Goal: Task Accomplishment & Management: Manage account settings

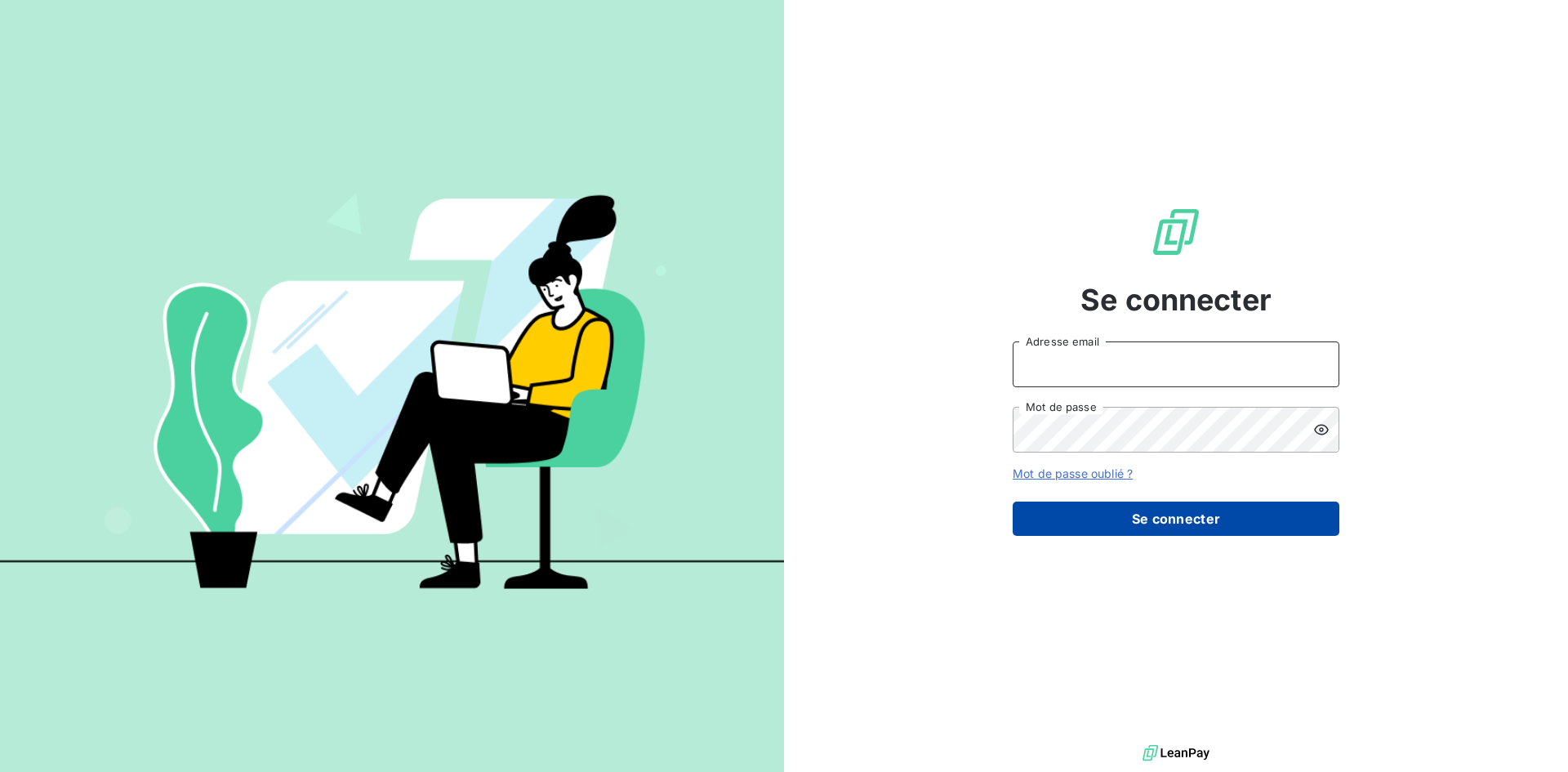
type input "llambert@kiloutou.fr"
click at [1225, 531] on button "Se connecter" at bounding box center [1176, 518] width 327 height 35
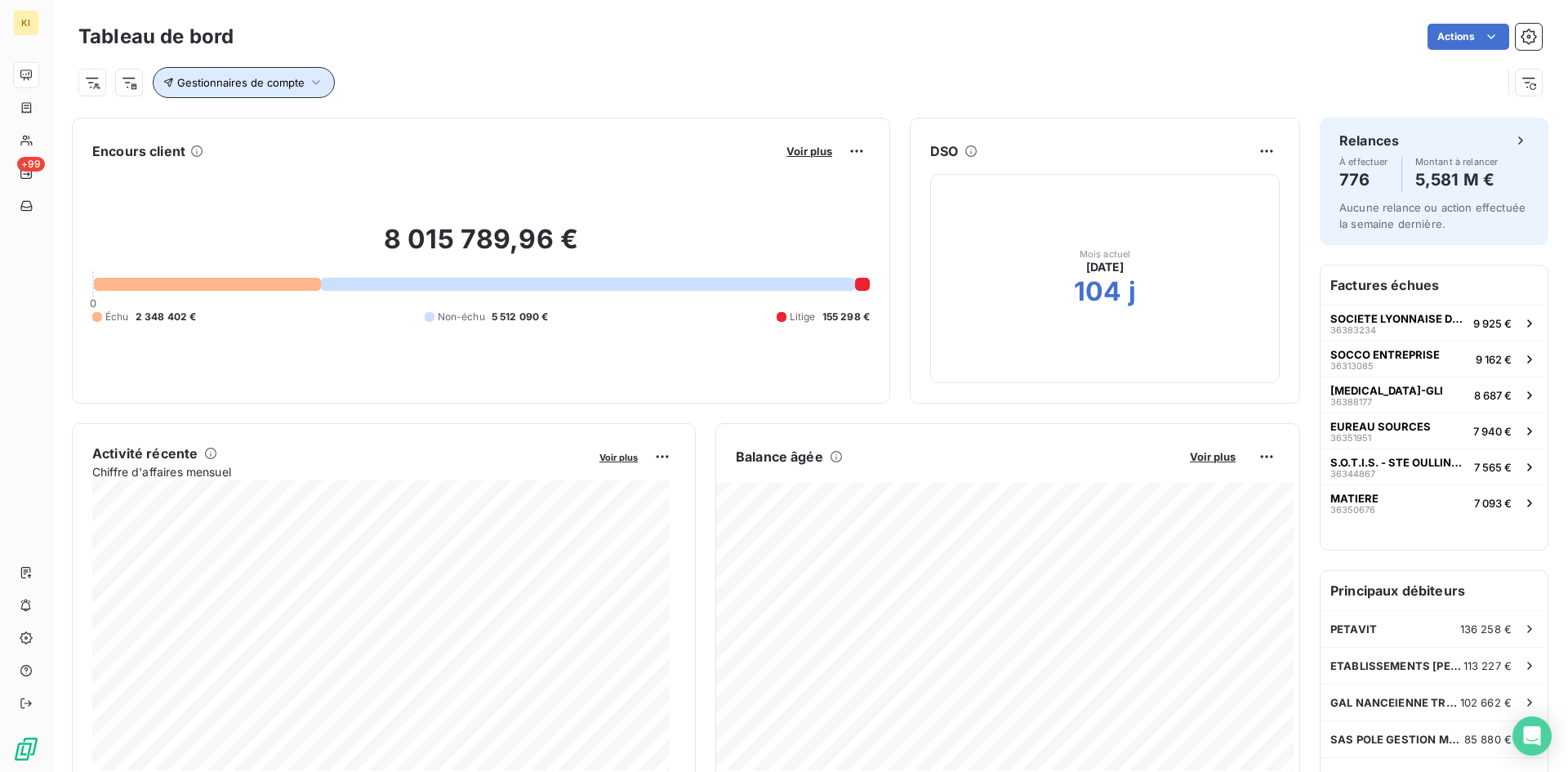
click at [211, 76] on span "Gestionnaires de compte" at bounding box center [241, 82] width 127 height 13
click at [531, 129] on div at bounding box center [524, 125] width 163 height 35
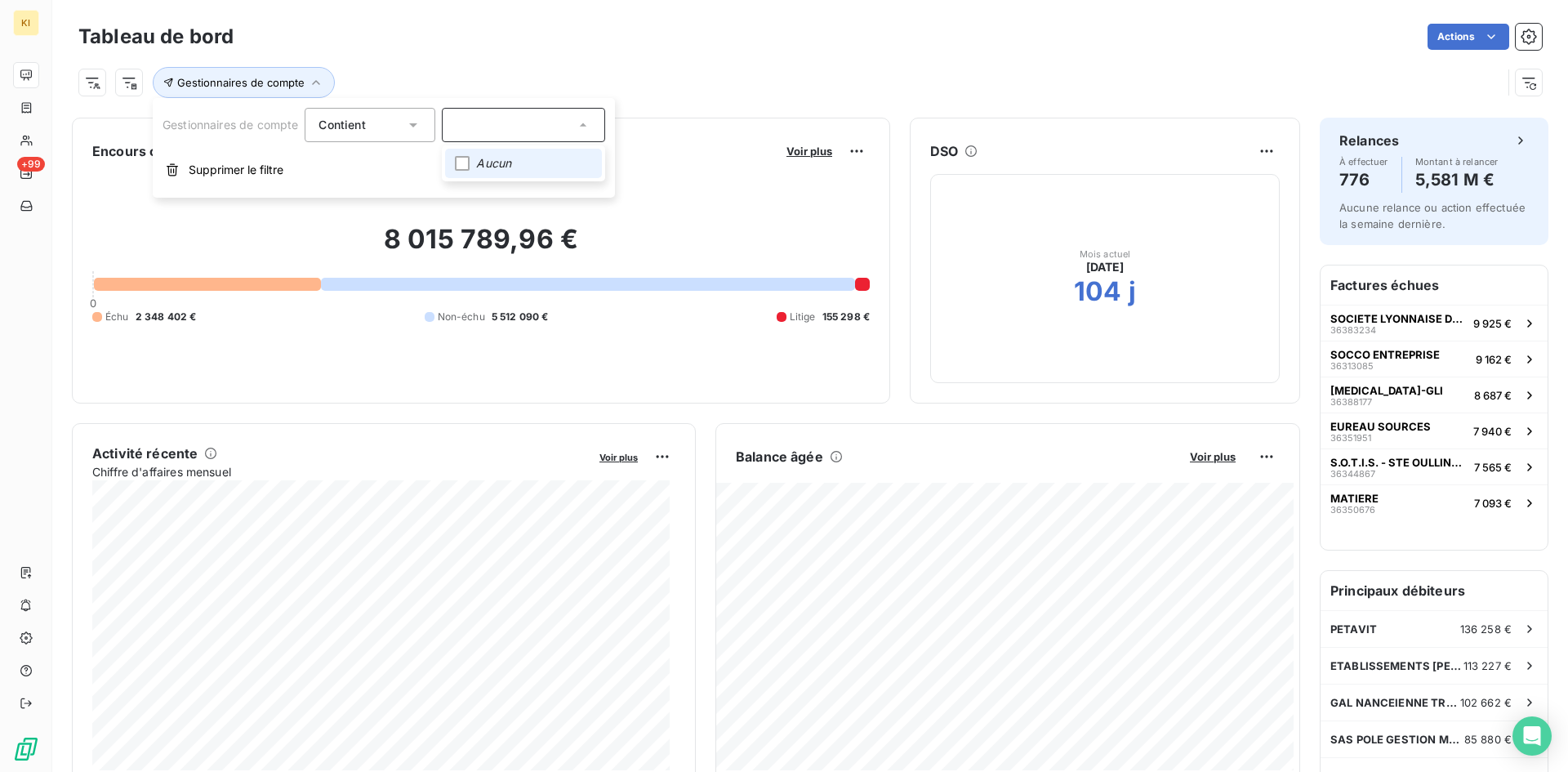
click at [512, 131] on input "text" at bounding box center [514, 126] width 119 height 15
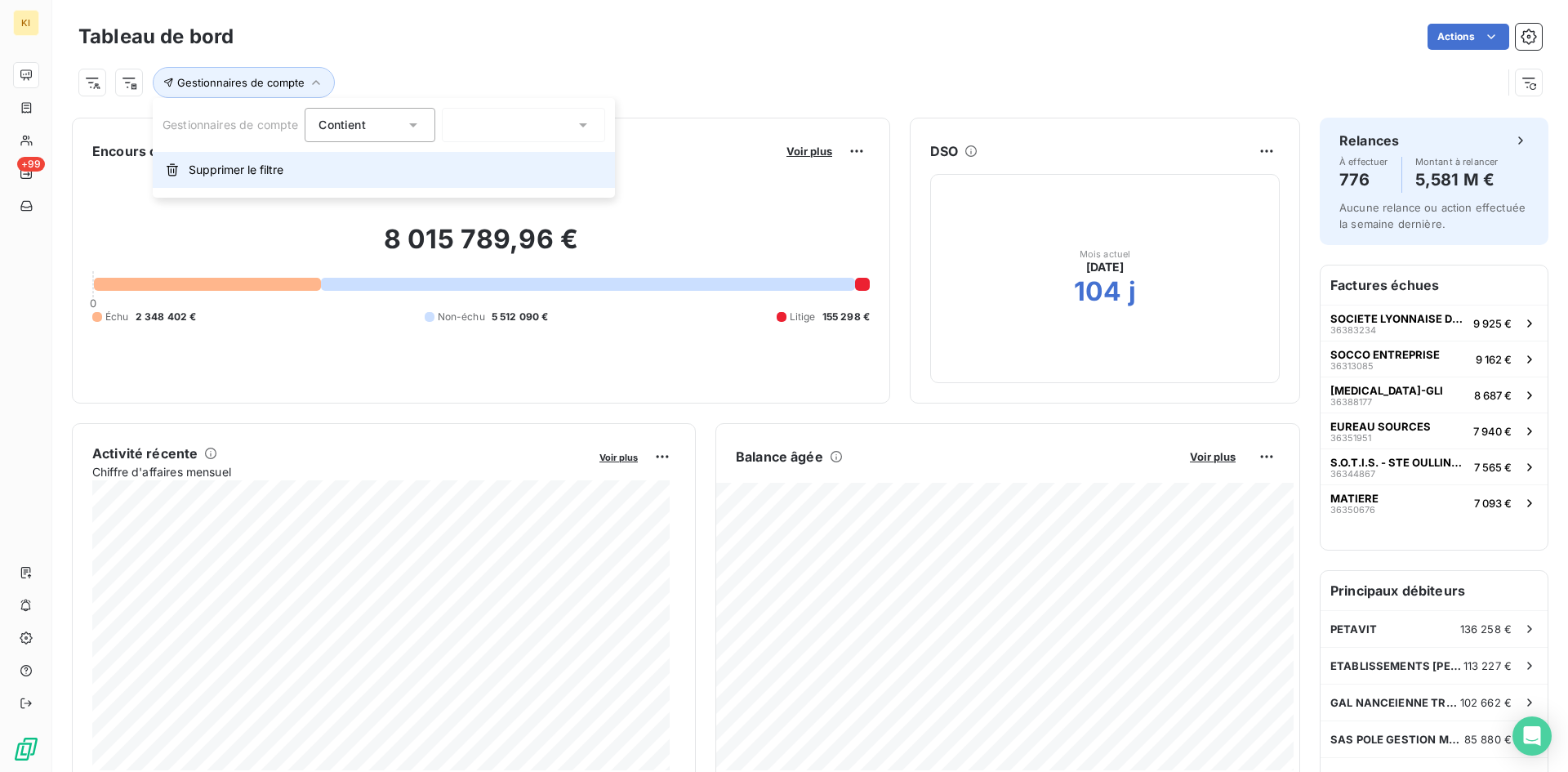
click at [327, 169] on button "Supprimer le filtre" at bounding box center [383, 170] width 462 height 36
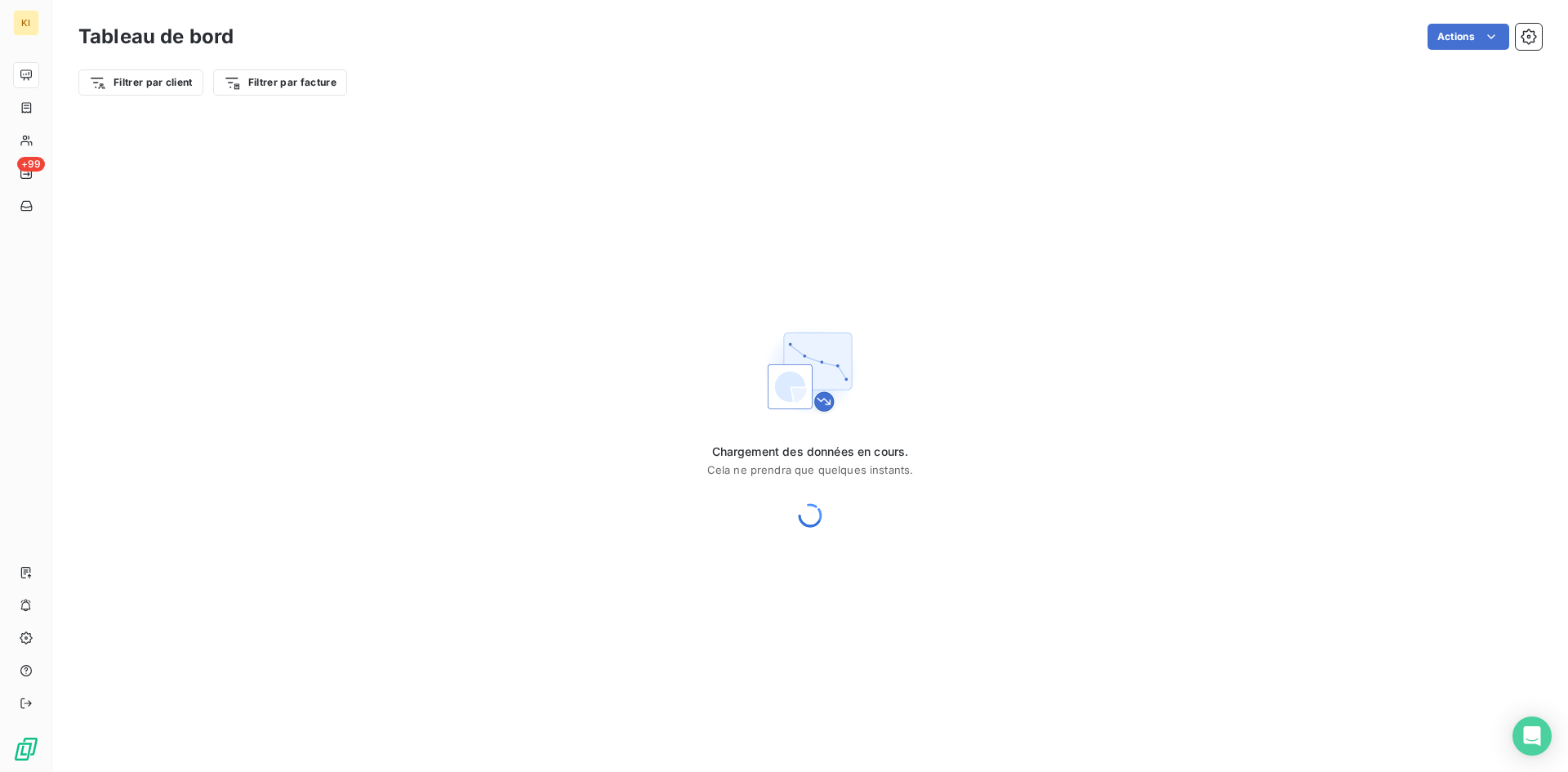
click at [321, 137] on div "Chargement des données en cours. Cela ne prendra que quelques instants." at bounding box center [810, 426] width 1516 height 638
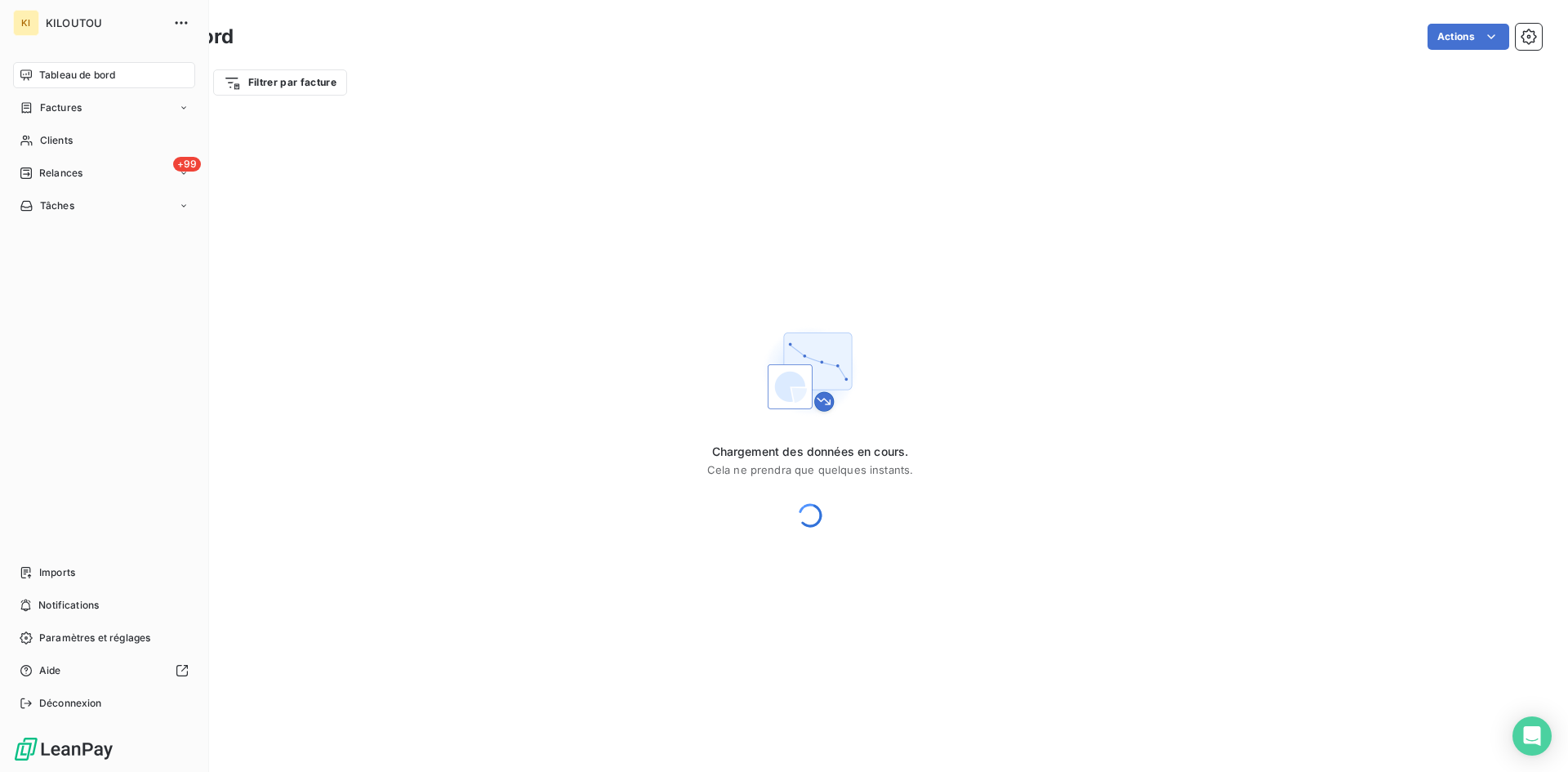
click at [25, 70] on icon at bounding box center [26, 74] width 11 height 10
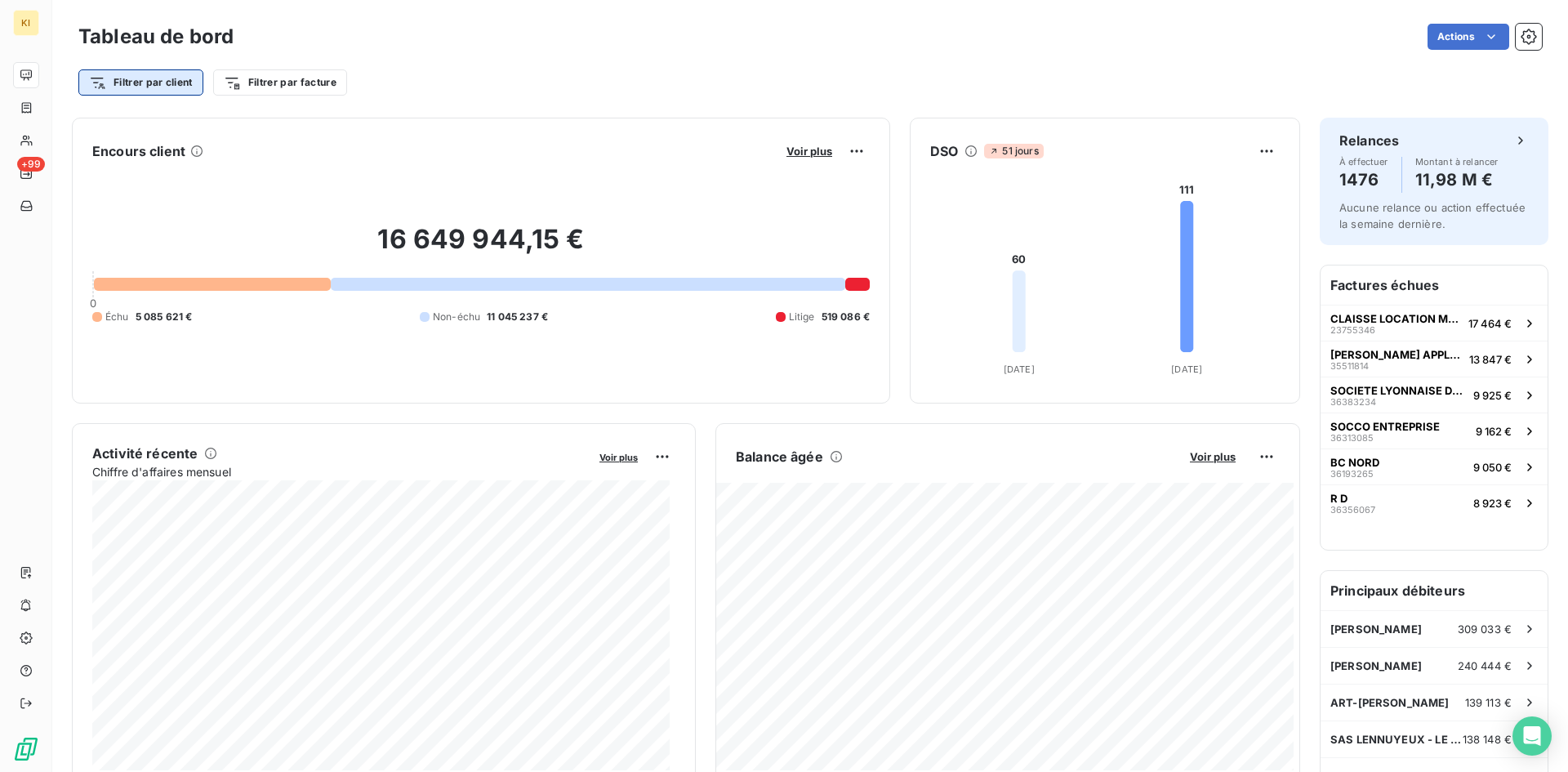
click at [139, 89] on html "KI +99 Tableau de bord Actions Filtrer par client Filtrer par facture Encours c…" at bounding box center [784, 386] width 1568 height 772
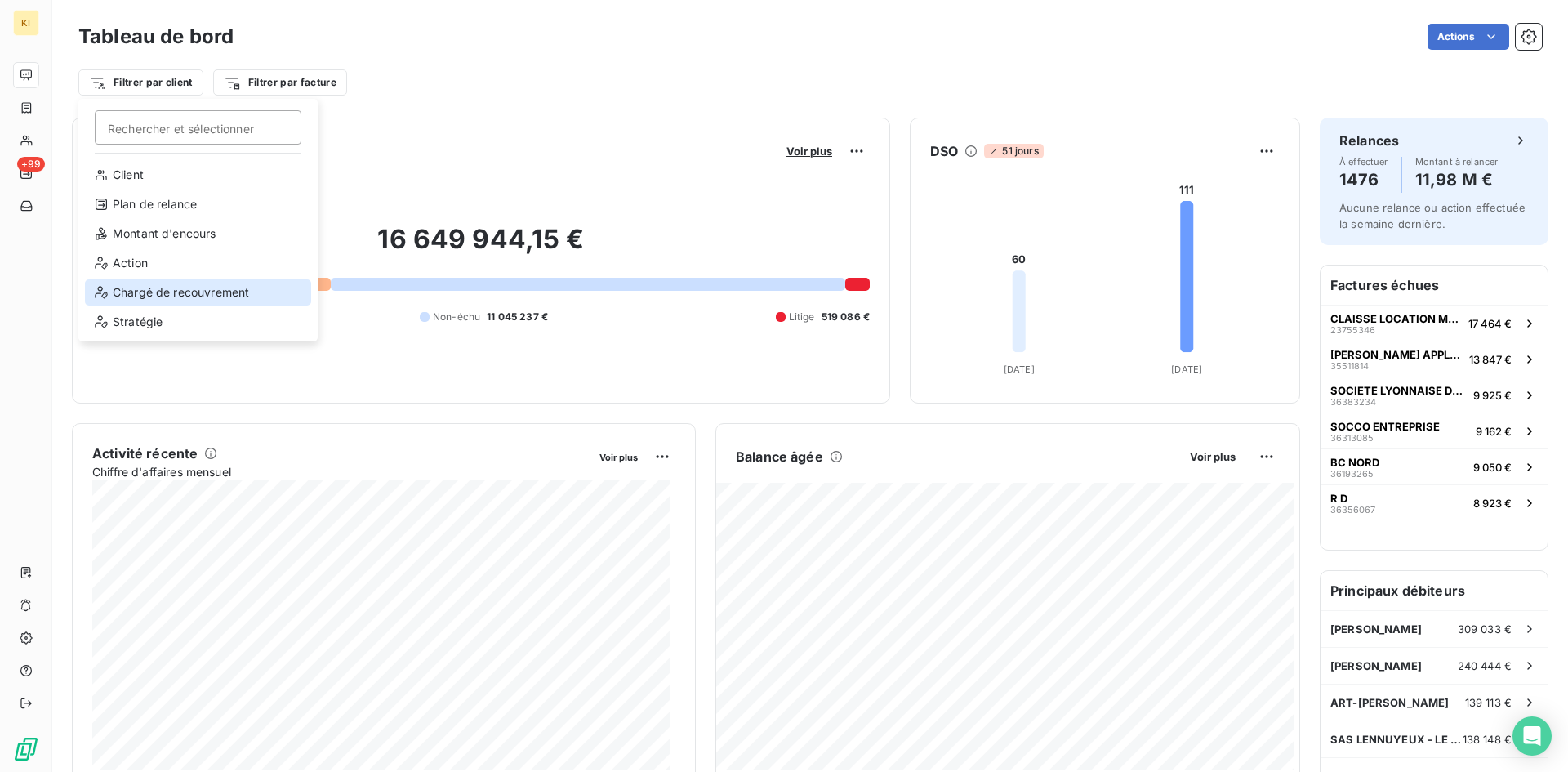
click at [166, 289] on div "Chargé de recouvrement" at bounding box center [198, 292] width 226 height 26
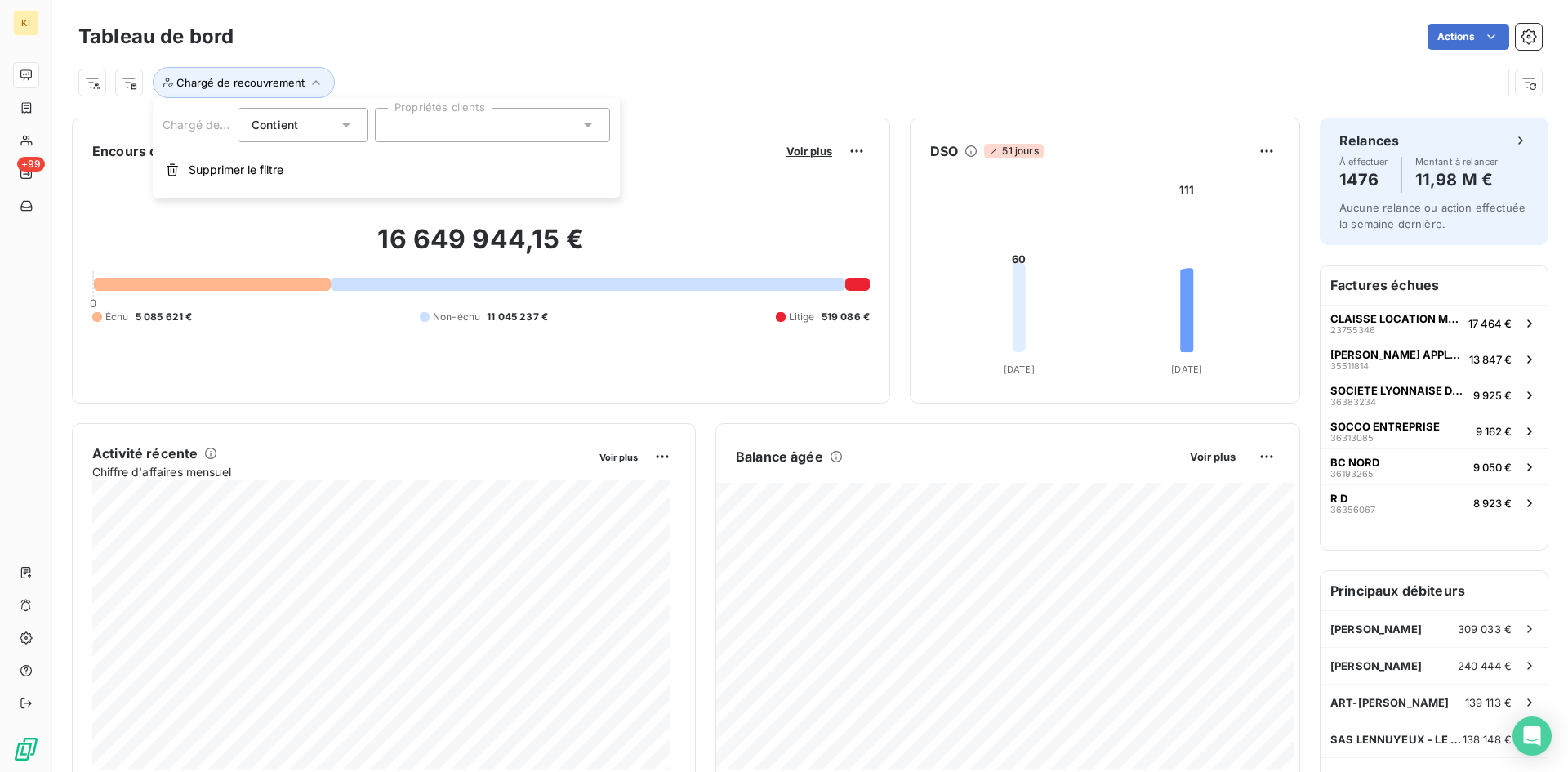
click at [414, 118] on div at bounding box center [492, 125] width 235 height 35
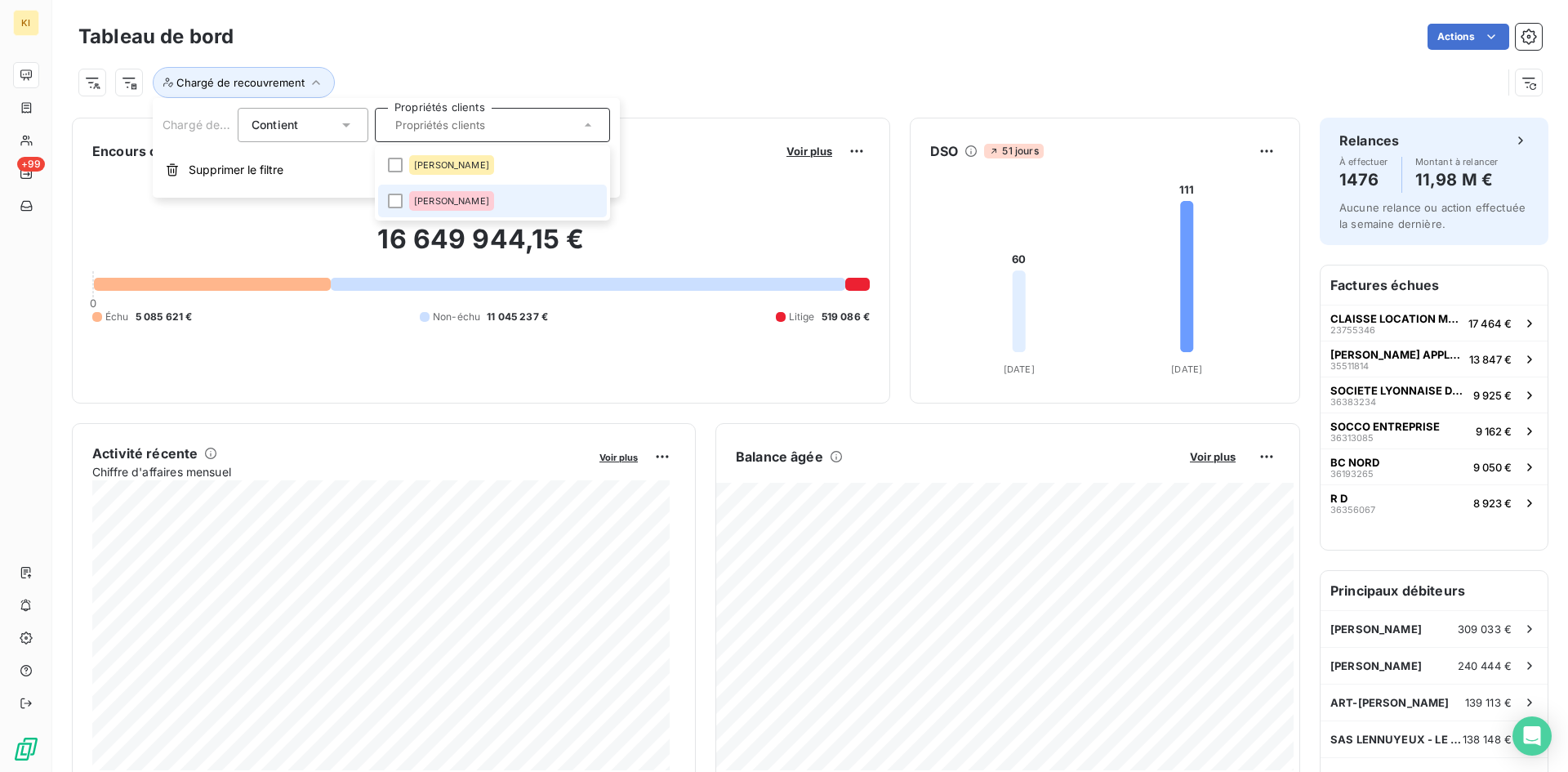
click at [442, 196] on span "[PERSON_NAME]" at bounding box center [451, 200] width 75 height 9
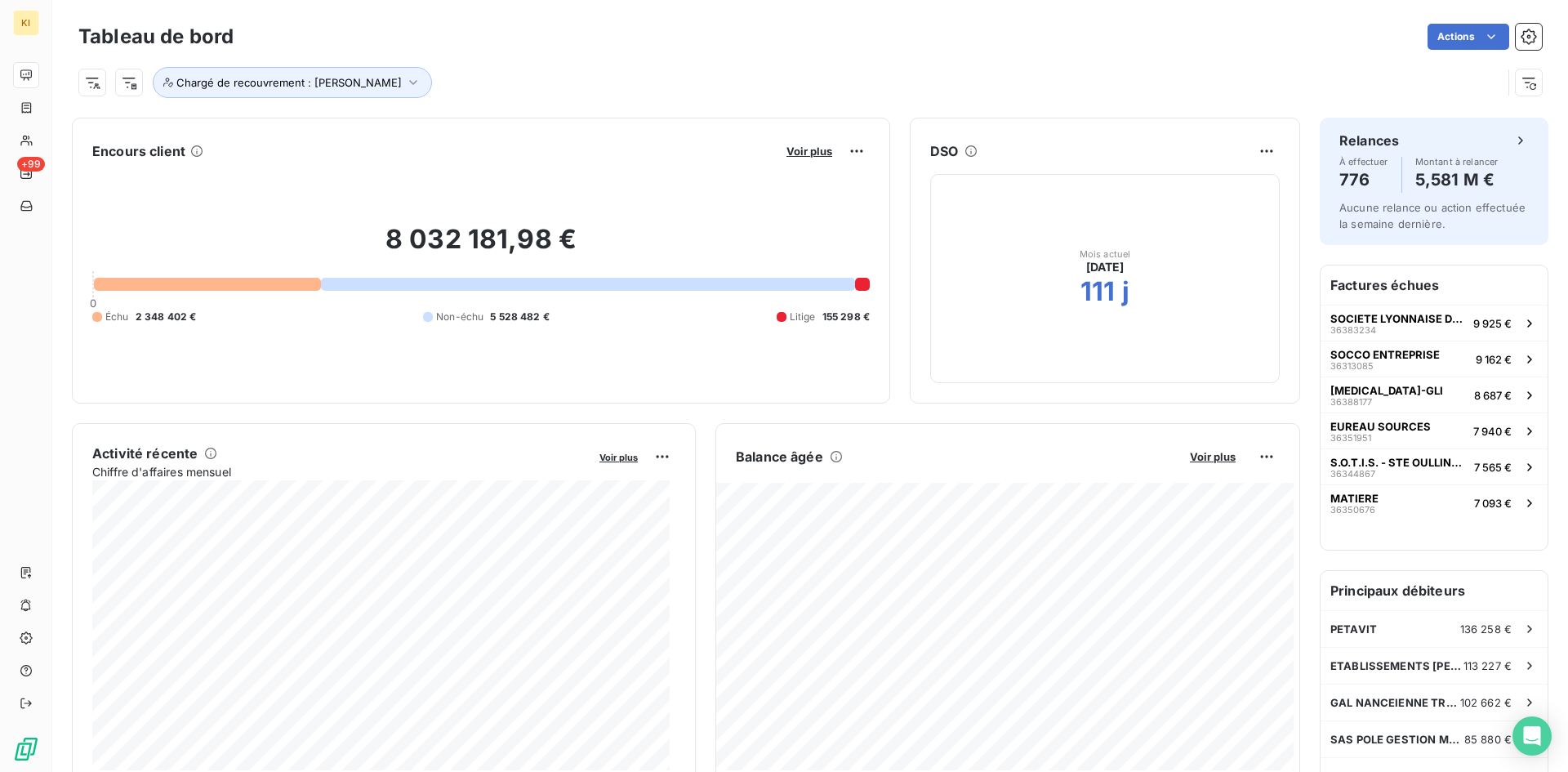
click at [709, 88] on div "Chargé de recouvrement : [PERSON_NAME]" at bounding box center [790, 82] width 1423 height 31
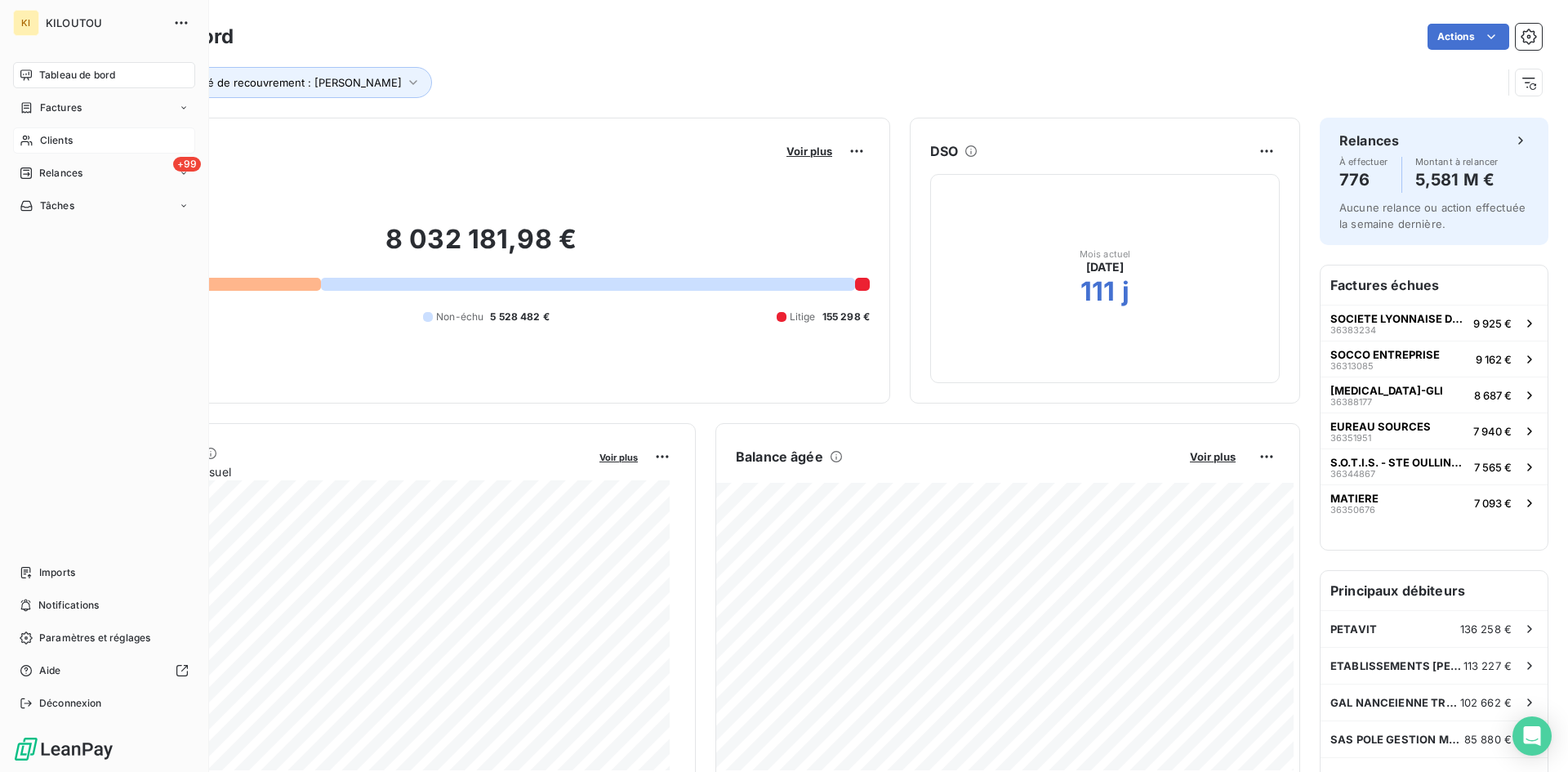
click at [64, 139] on span "Clients" at bounding box center [56, 141] width 33 height 15
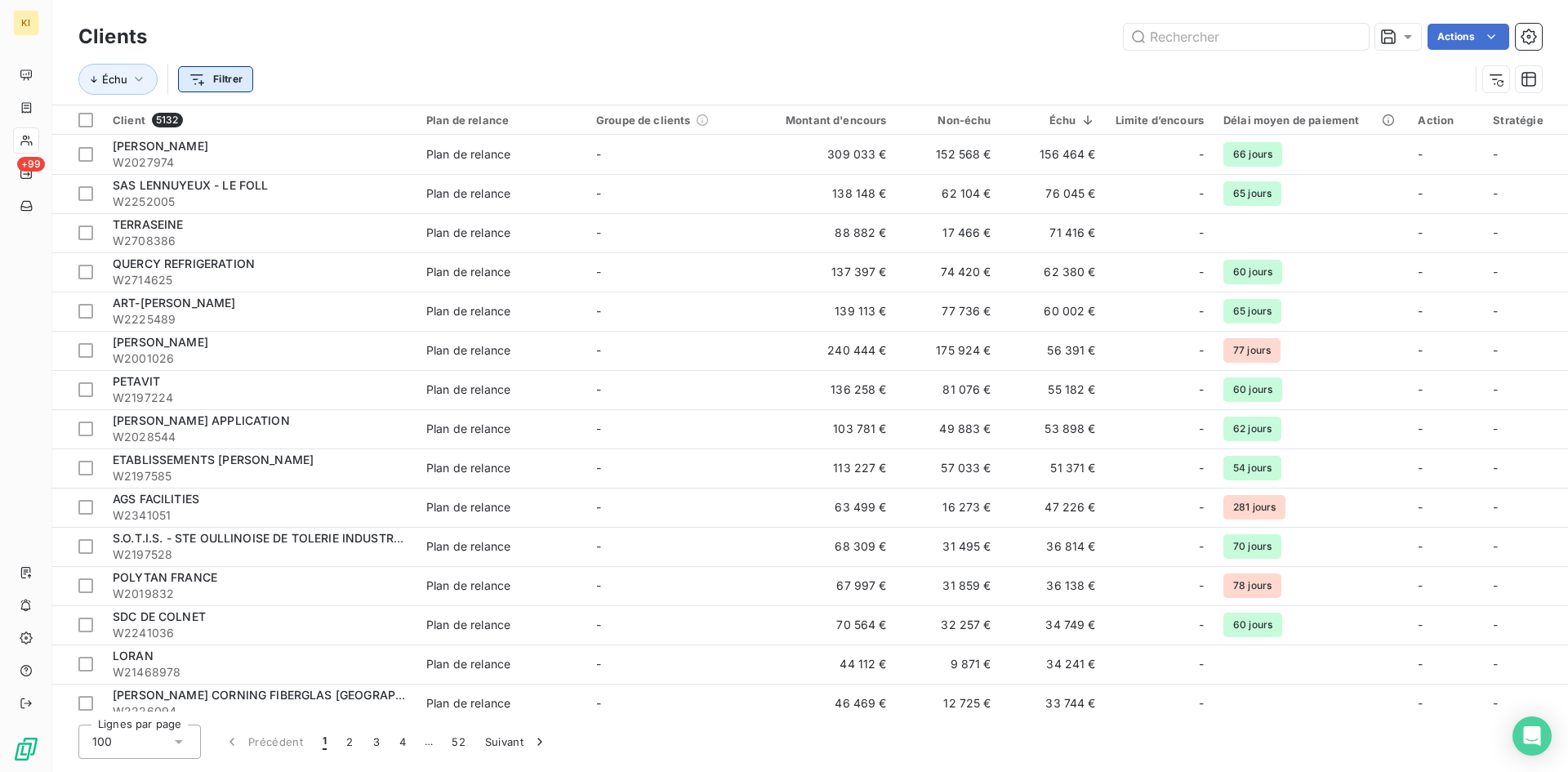
click at [230, 80] on html "KI +99 Clients Actions Échu Filtrer Client 5132 Plan de relance Groupe de clien…" at bounding box center [784, 386] width 1568 height 772
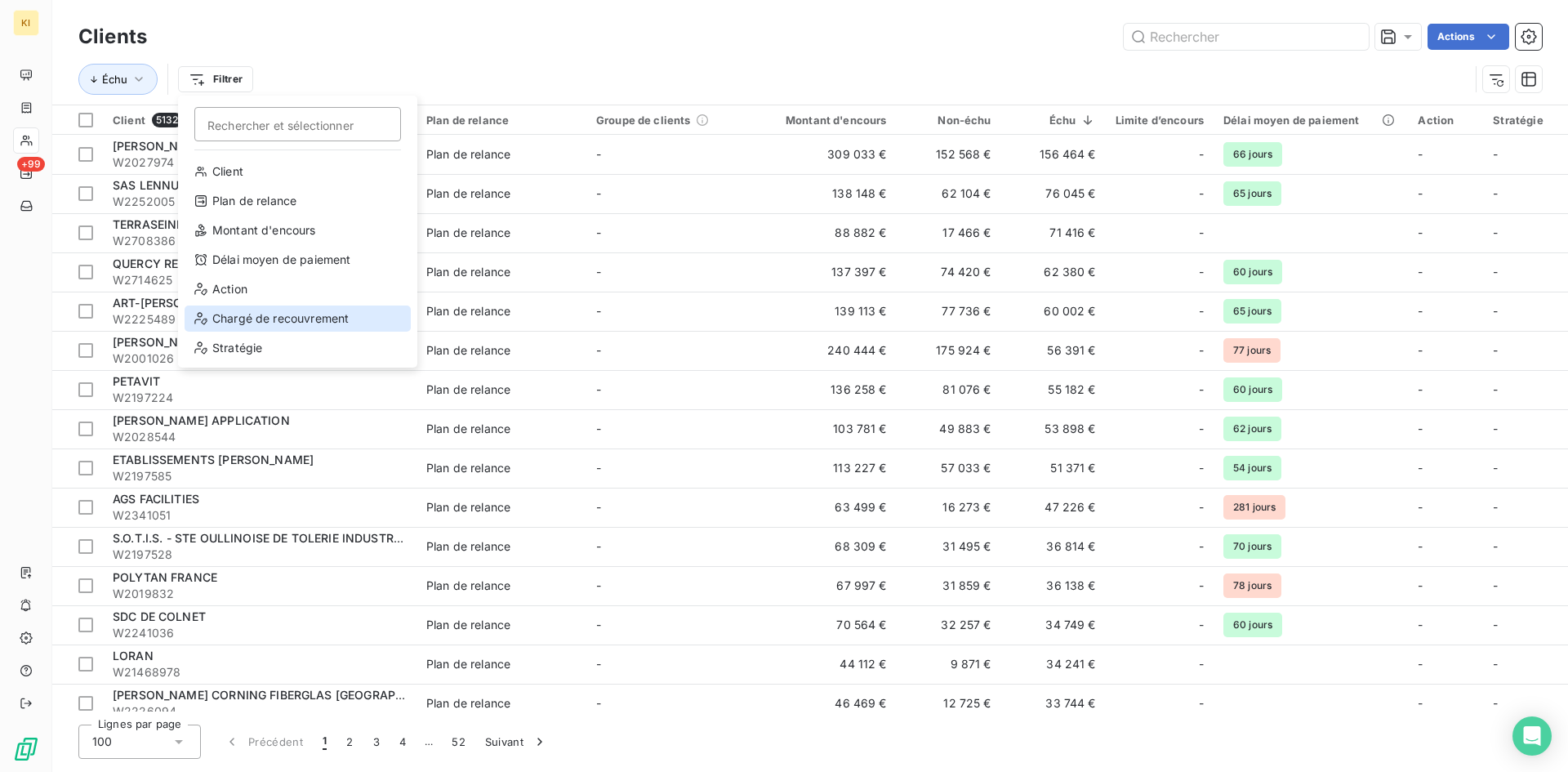
click at [274, 327] on div "Chargé de recouvrement" at bounding box center [297, 319] width 226 height 26
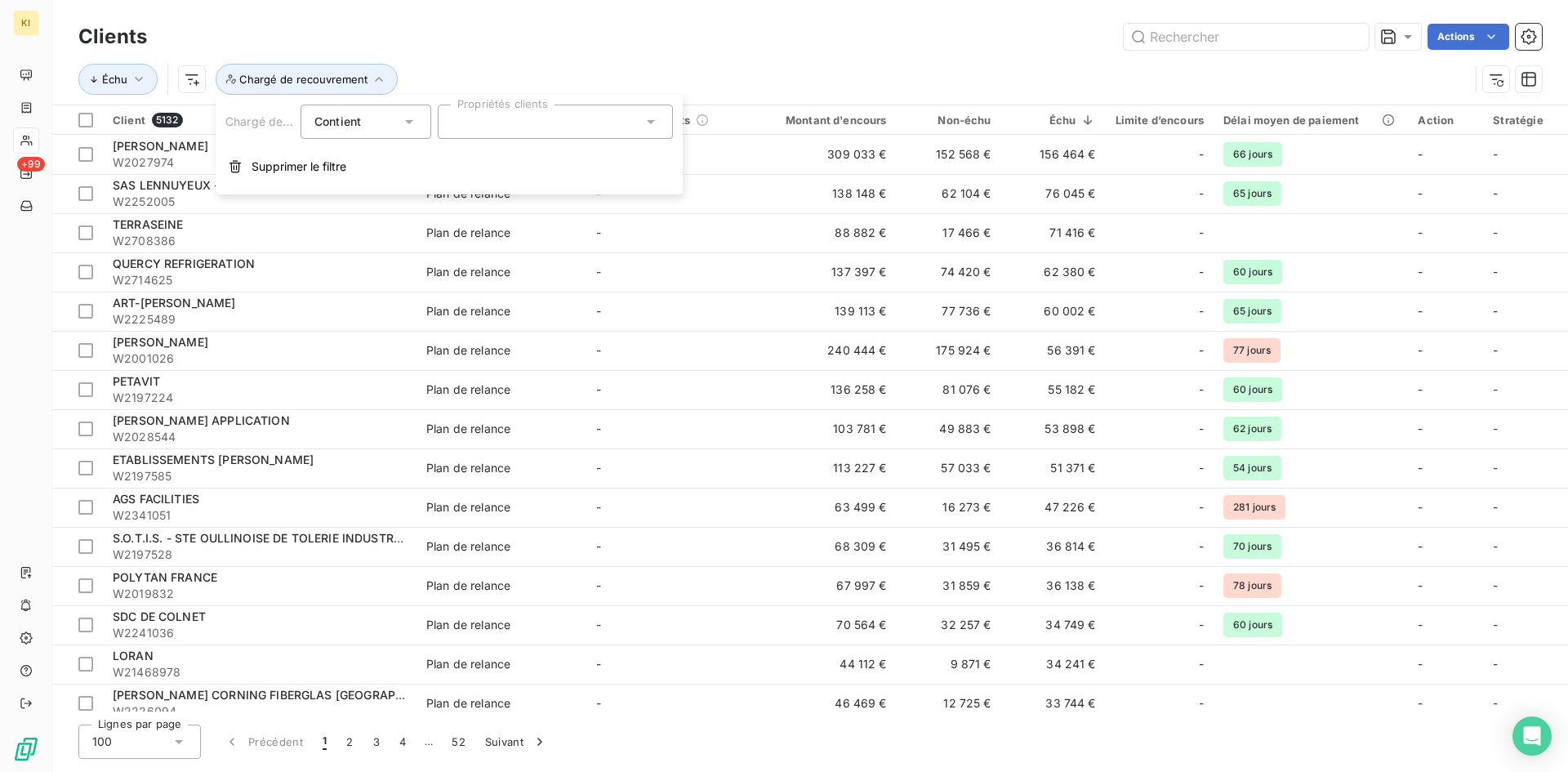
click at [510, 121] on div at bounding box center [555, 122] width 235 height 35
click at [519, 198] on span "[PERSON_NAME]" at bounding box center [514, 198] width 75 height 9
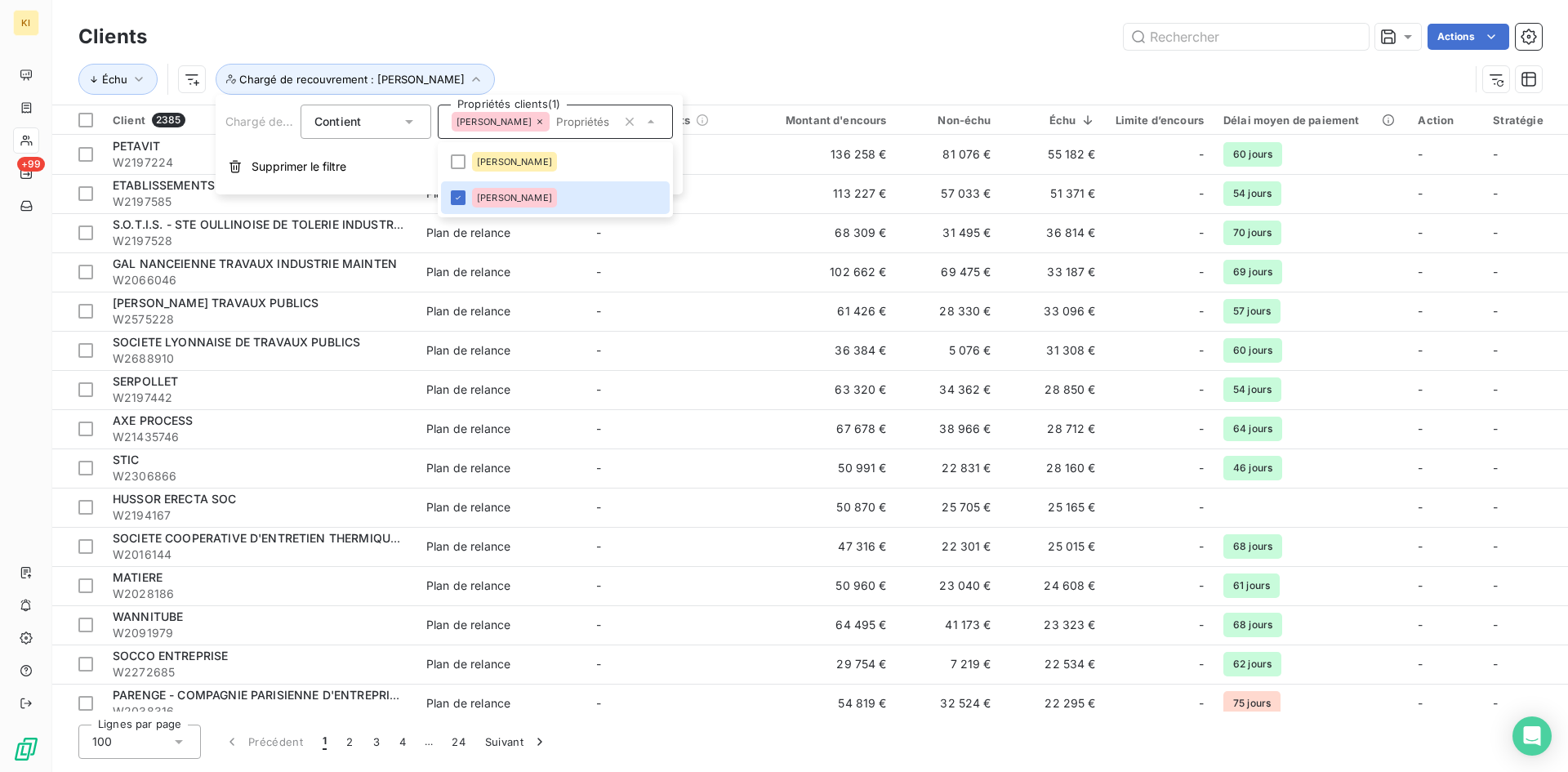
click at [687, 57] on div "Échu Chargé de recouvrement : Léa LAMBERT" at bounding box center [810, 80] width 1463 height 51
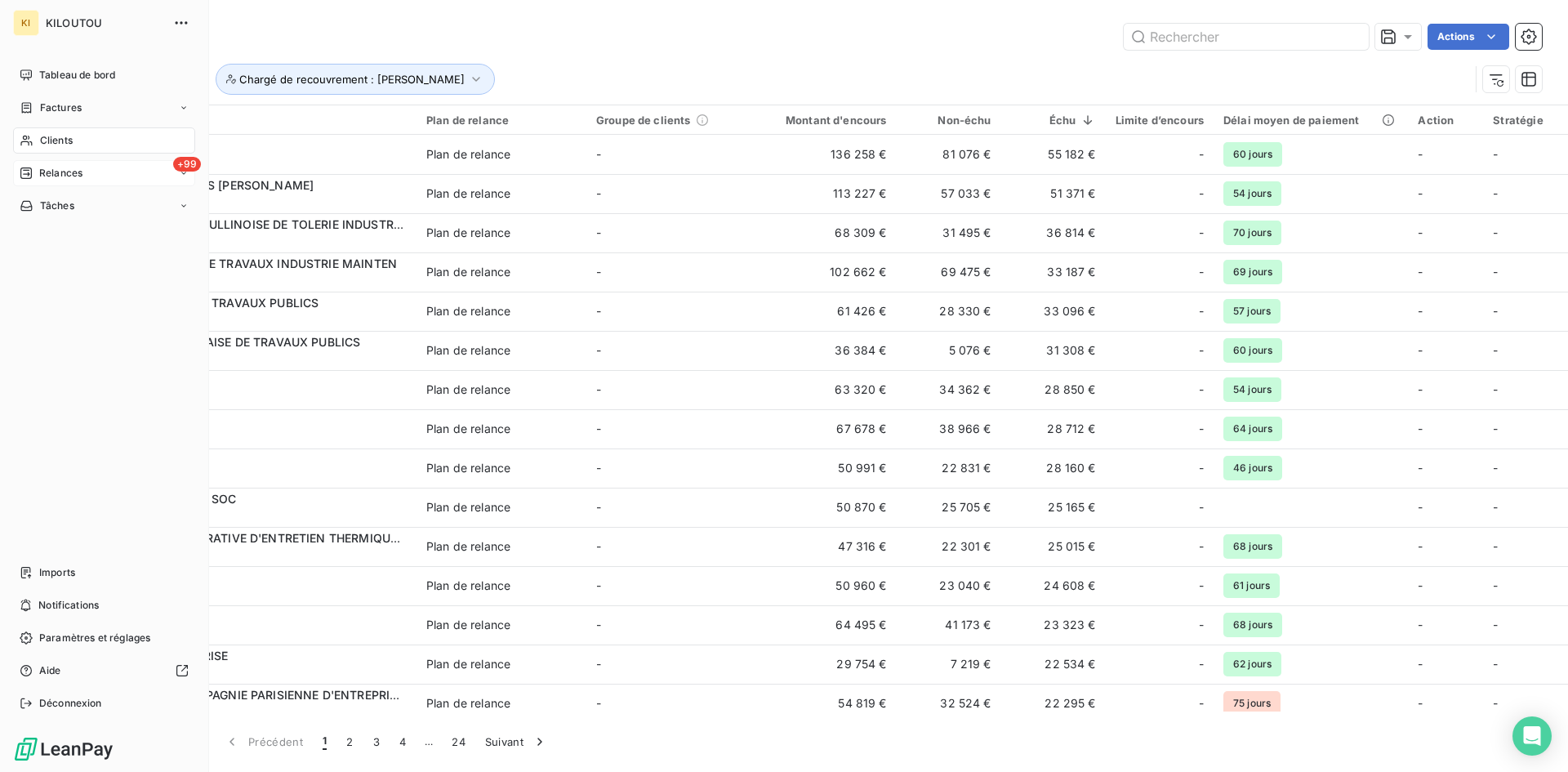
click at [34, 174] on div "Relances" at bounding box center [51, 173] width 63 height 15
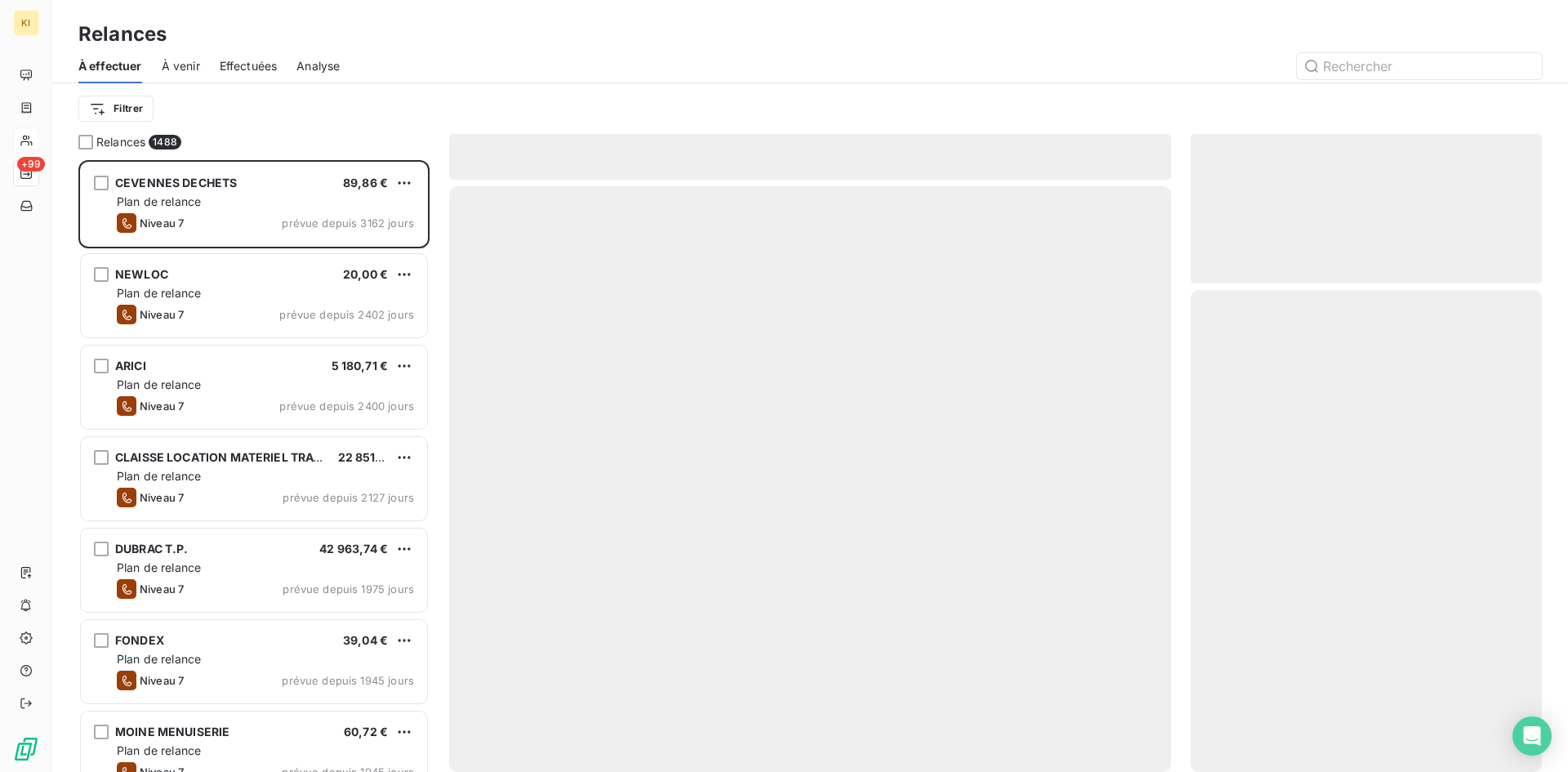
scroll to position [600, 339]
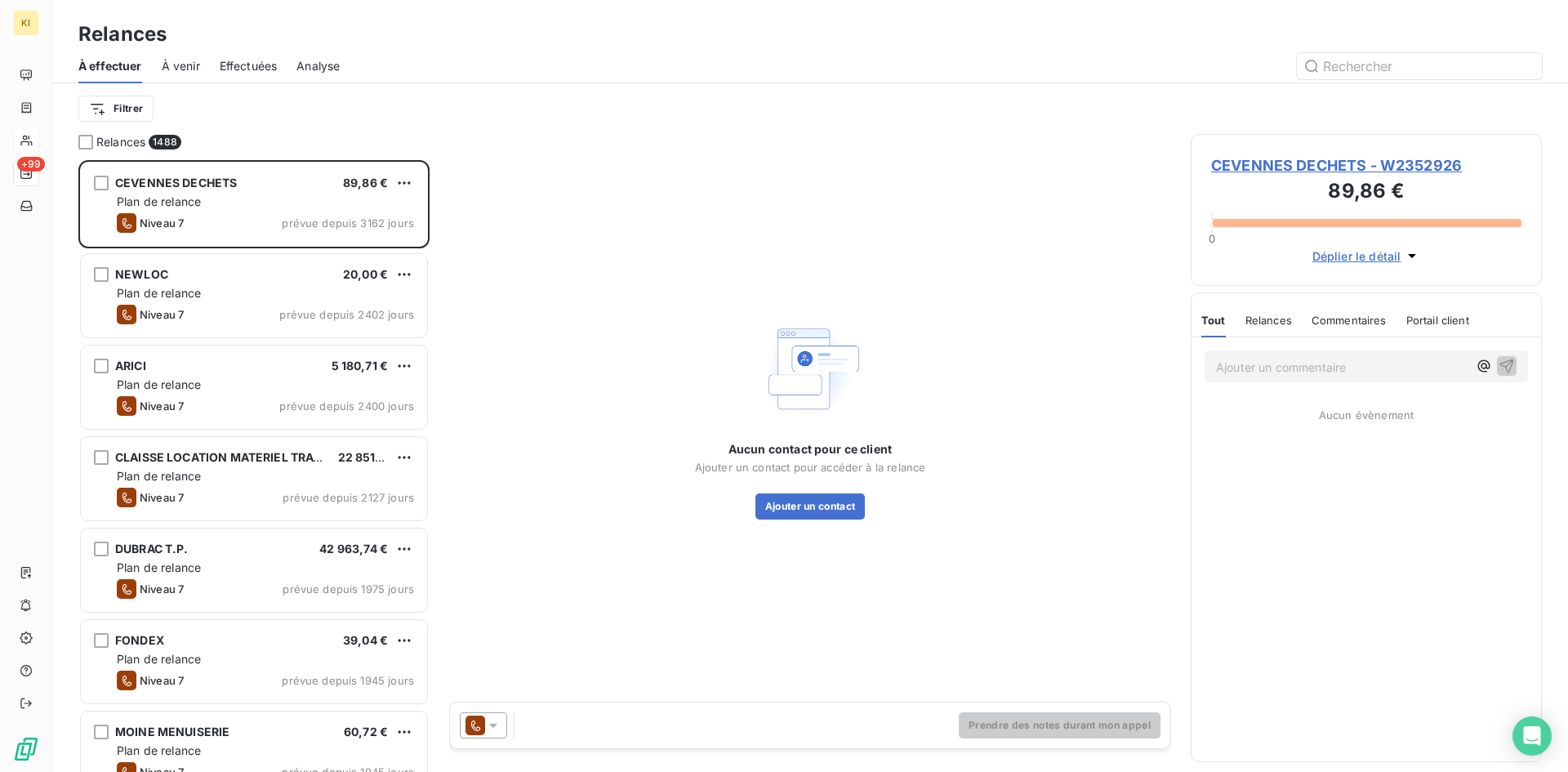
click at [226, 67] on span "Effectuées" at bounding box center [248, 66] width 58 height 16
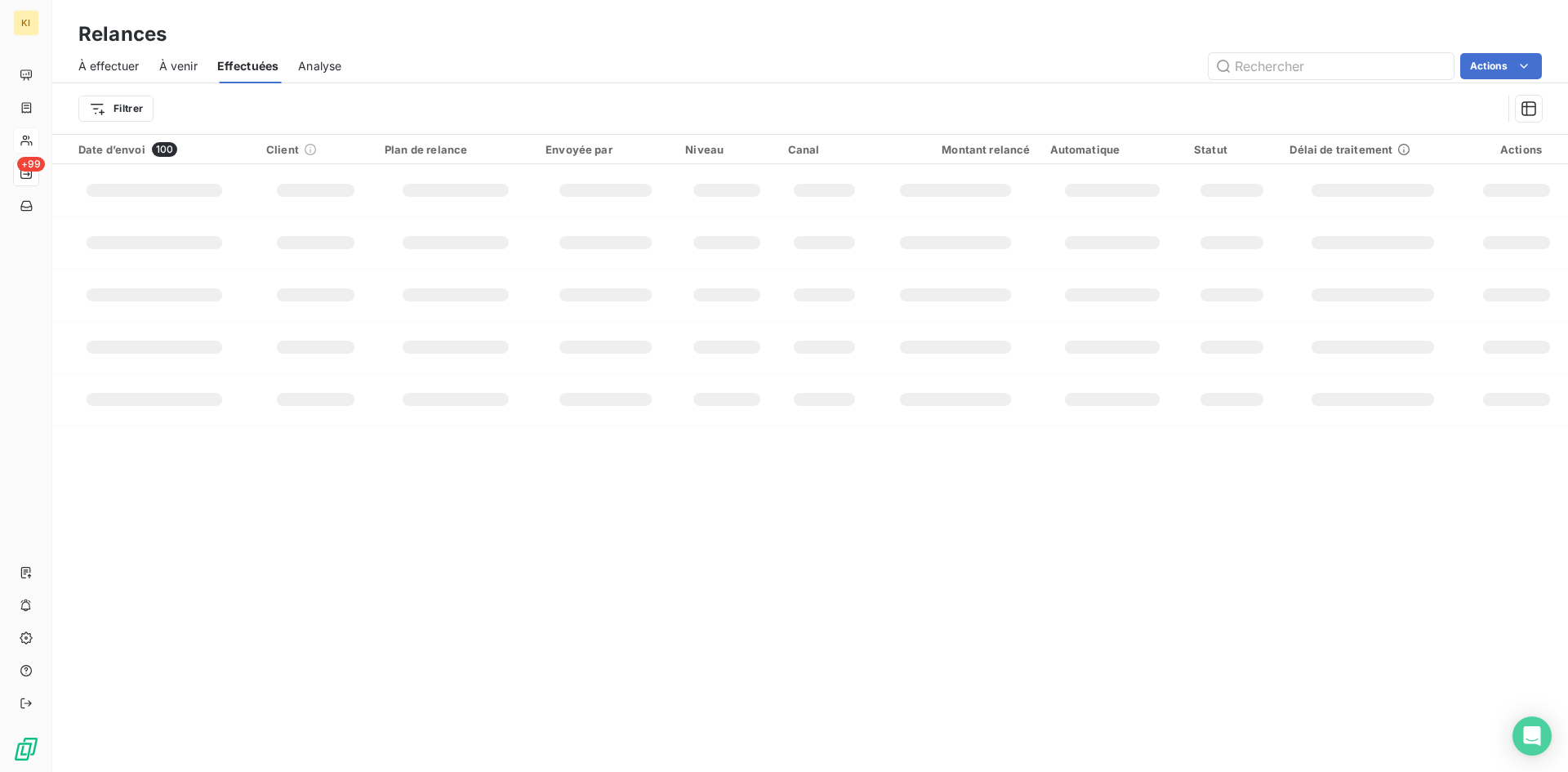
click at [134, 68] on span "À effectuer" at bounding box center [109, 66] width 61 height 16
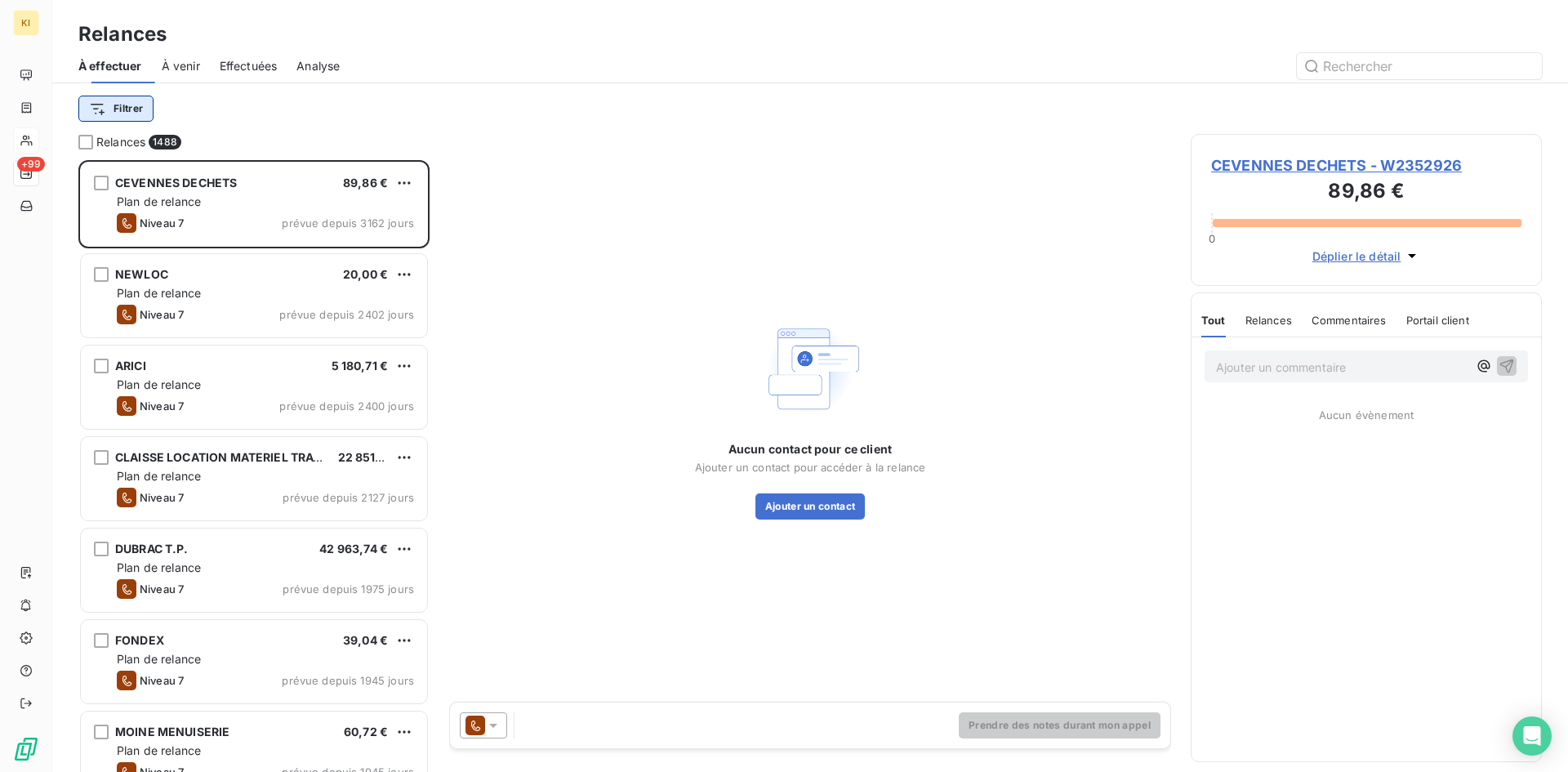
scroll to position [600, 339]
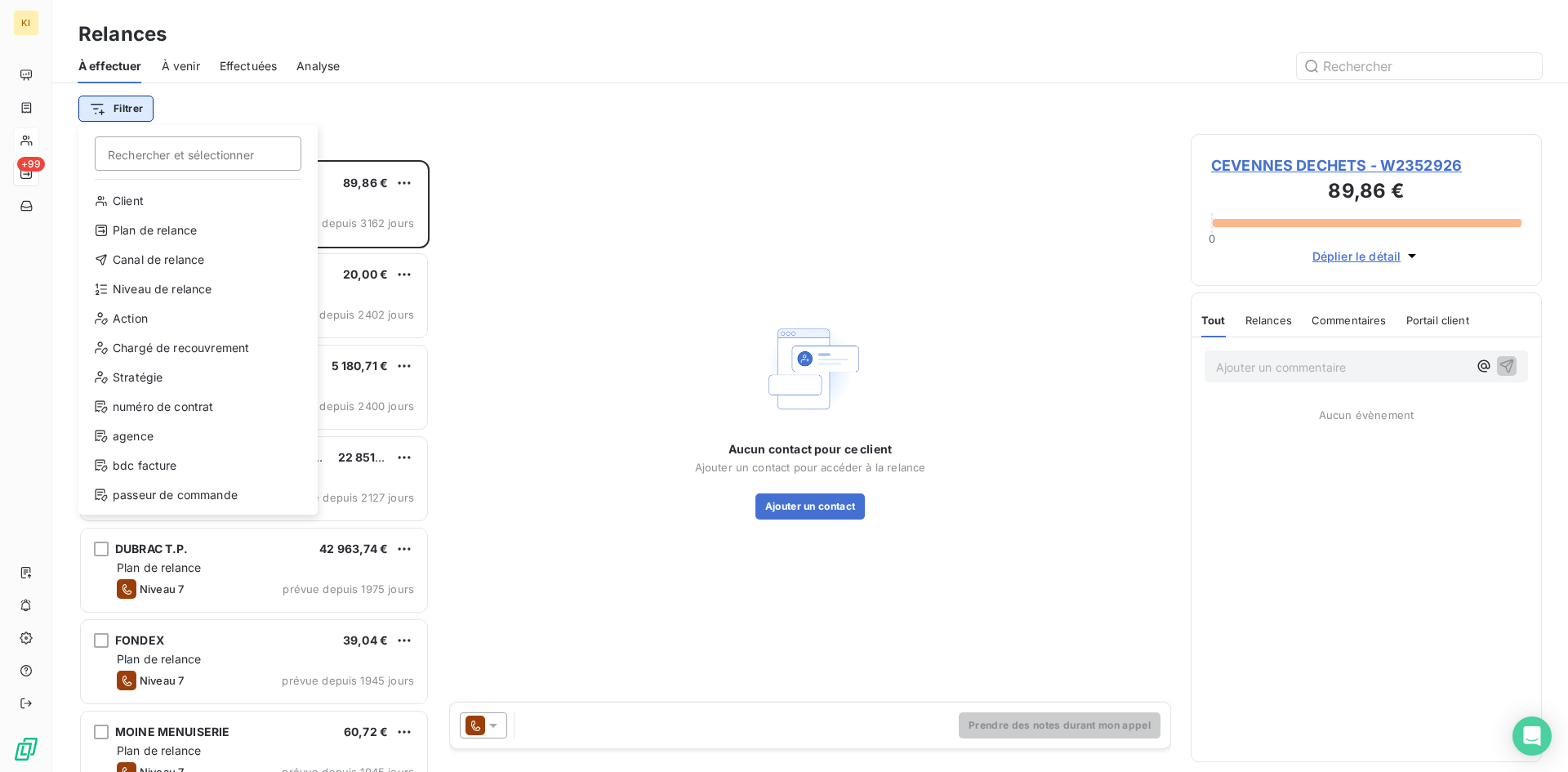
click at [124, 110] on html "KI +99 Relances À effectuer À venir Effectuées Analyse Filtrer Rechercher et sé…" at bounding box center [784, 386] width 1568 height 772
click at [193, 349] on div "Chargé de recouvrement" at bounding box center [198, 348] width 226 height 26
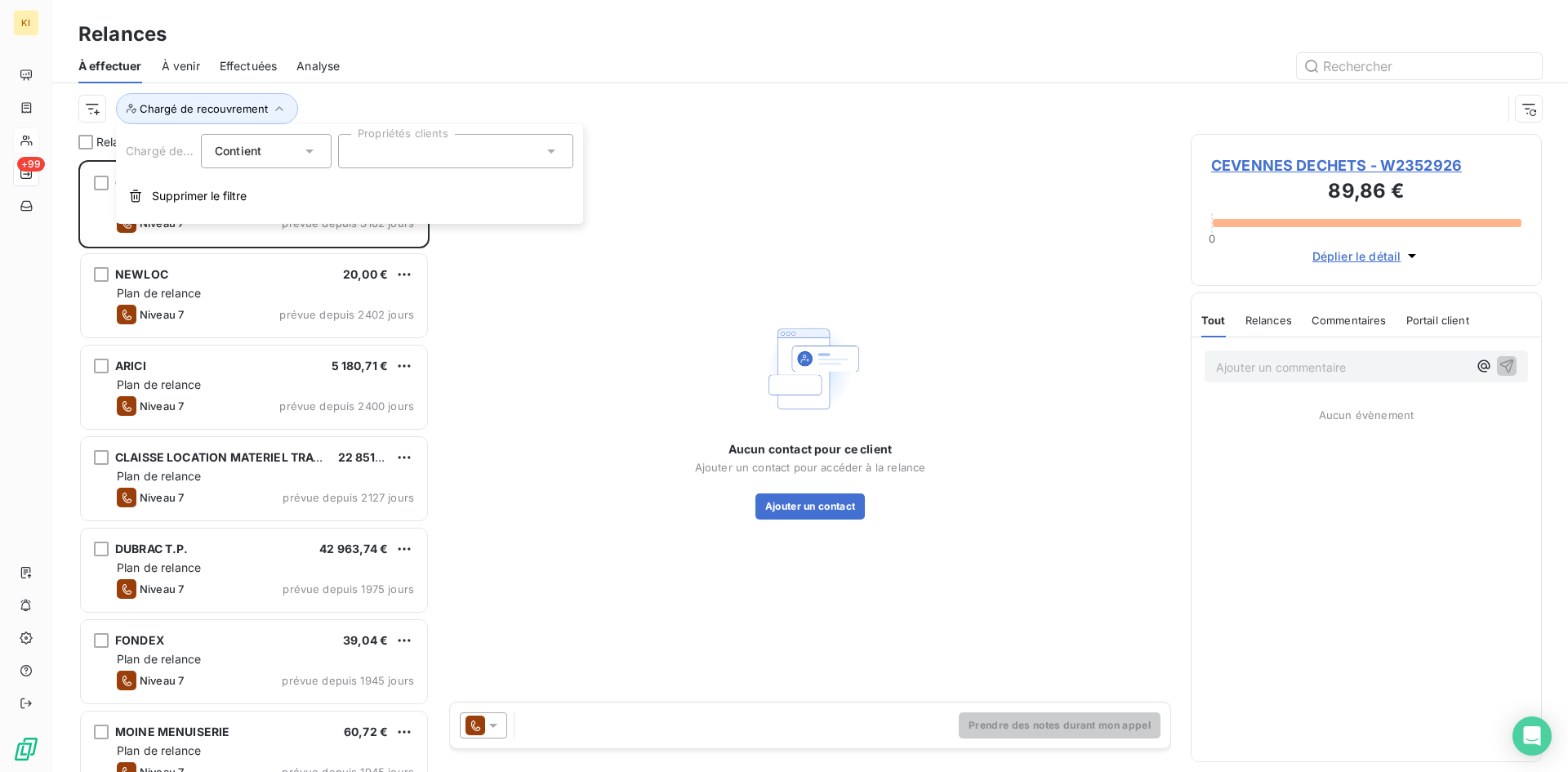
click at [440, 153] on div at bounding box center [455, 151] width 235 height 35
click at [430, 217] on div "[PERSON_NAME]" at bounding box center [414, 227] width 85 height 20
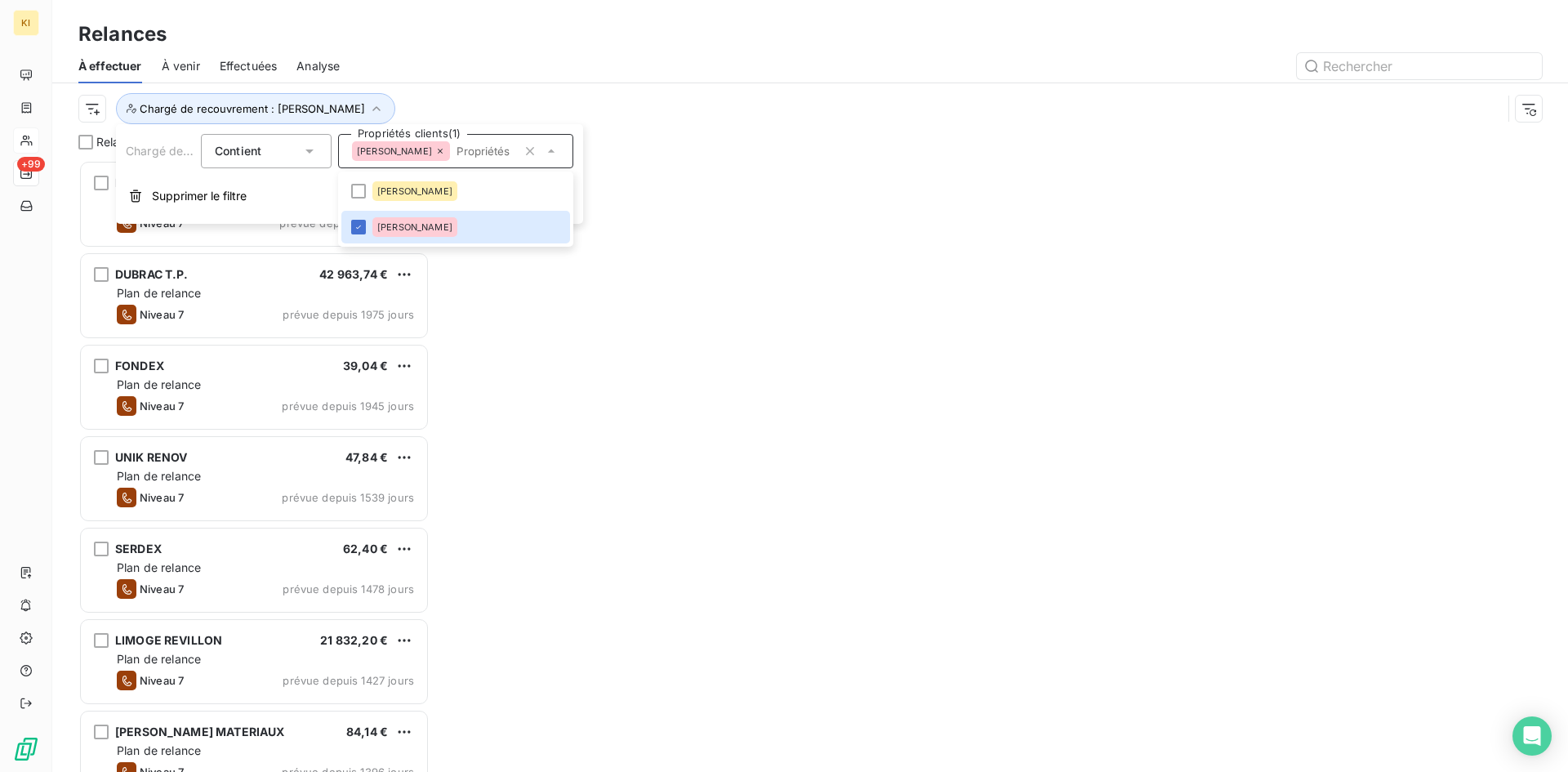
scroll to position [600, 339]
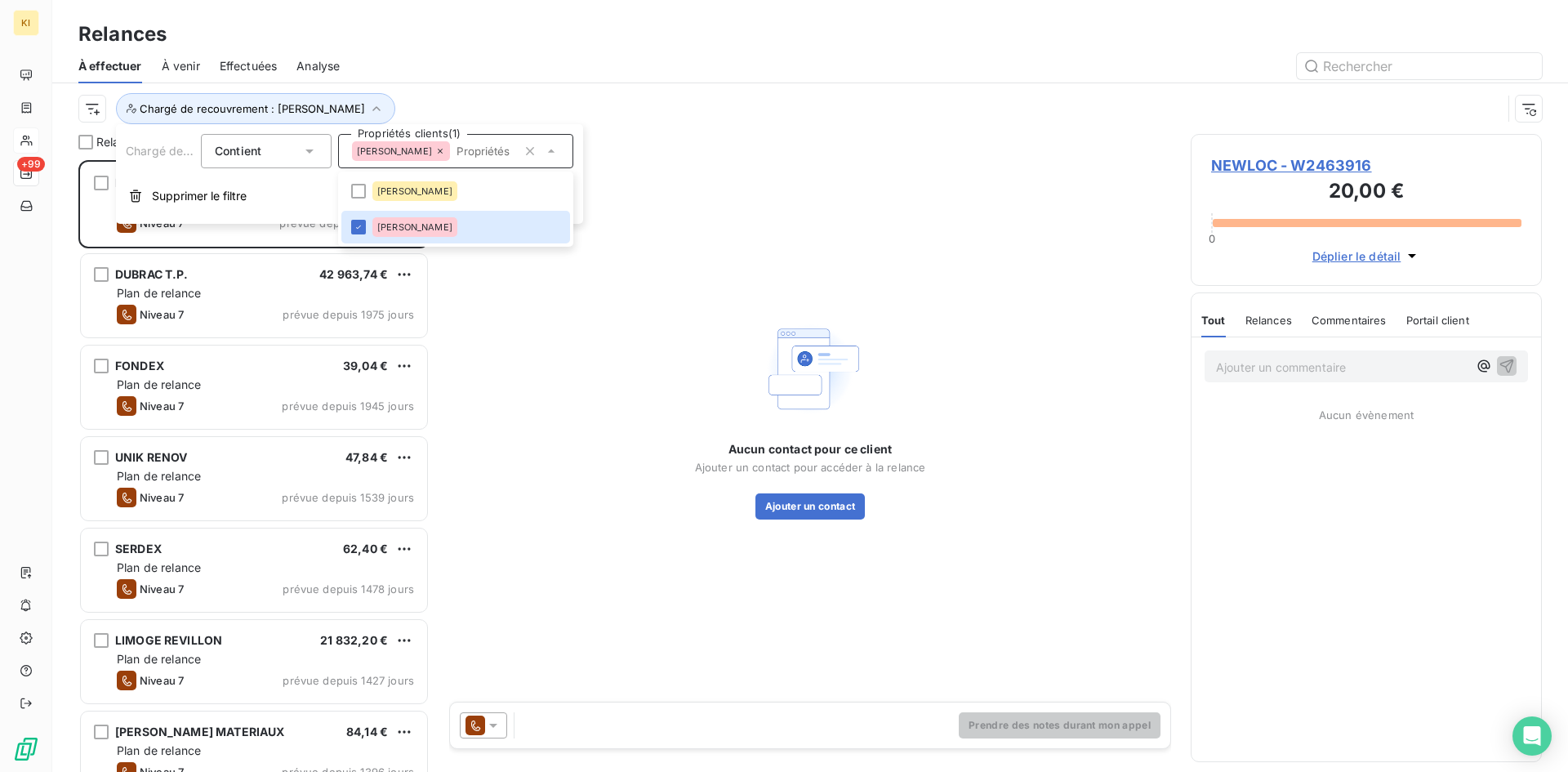
click at [644, 54] on div at bounding box center [951, 67] width 1182 height 26
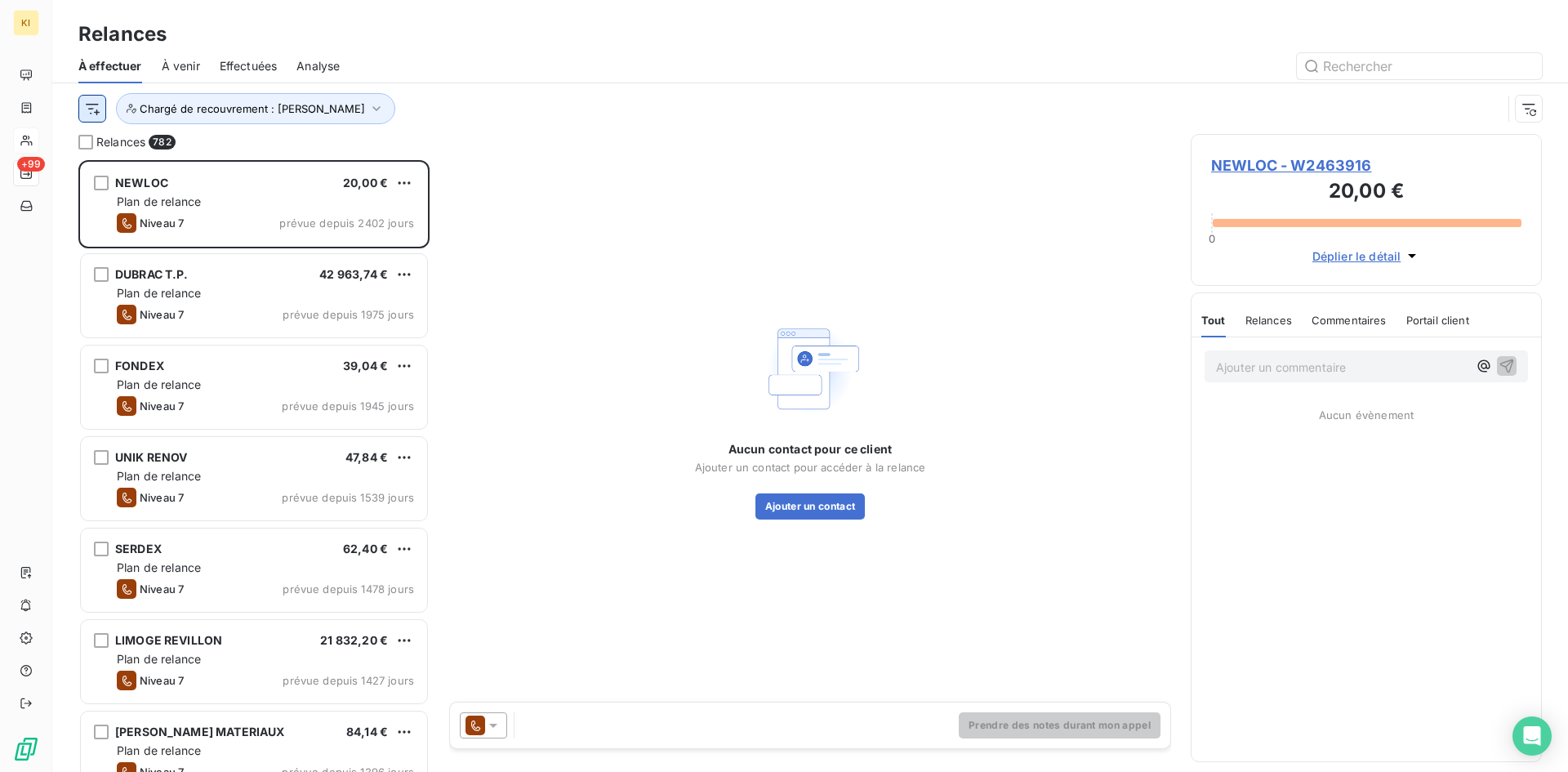
click at [96, 111] on html "KI +99 Relances À effectuer À venir Effectuées Analyse Chargé de recouvrement :…" at bounding box center [784, 386] width 1568 height 772
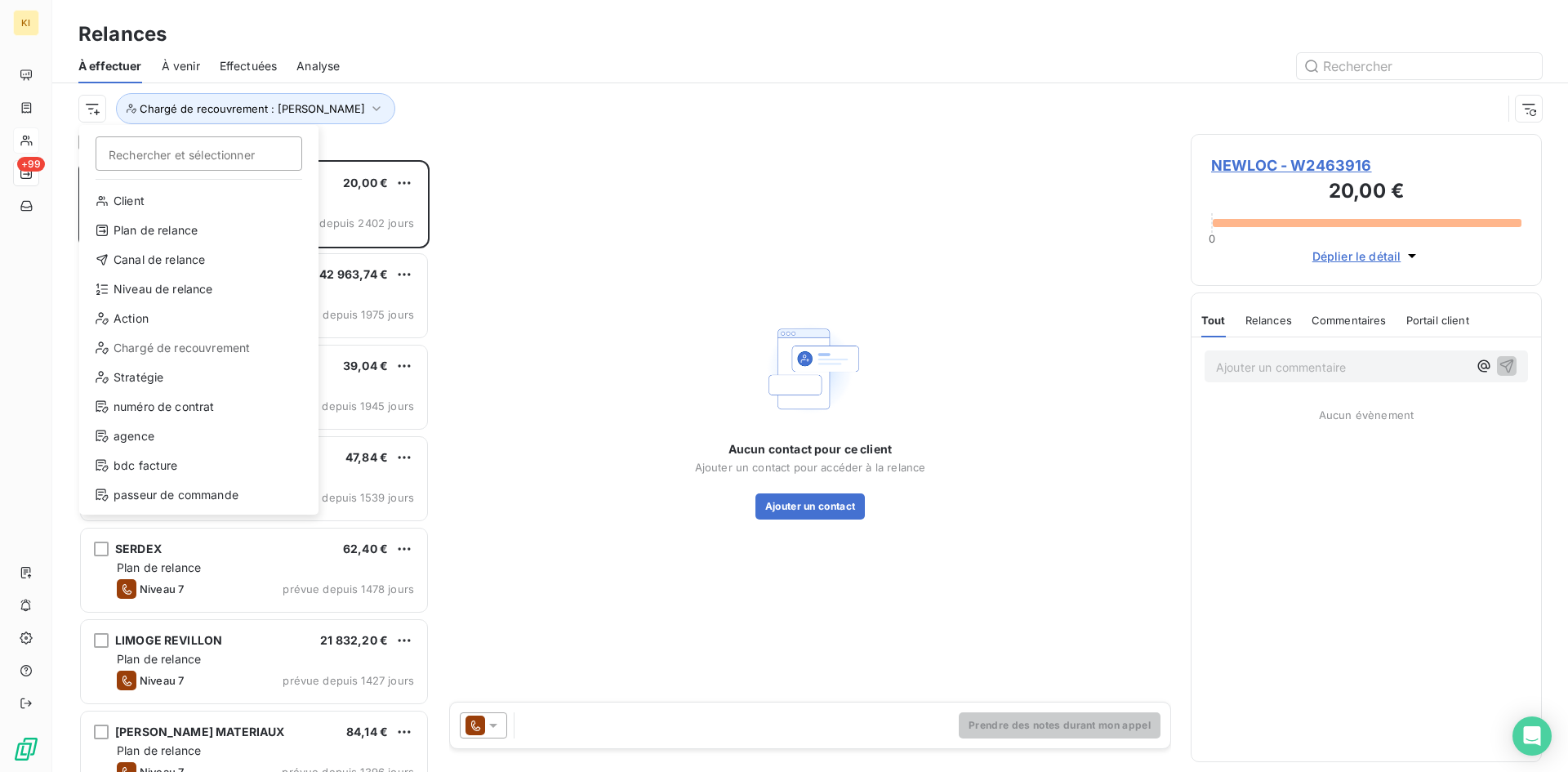
click at [452, 49] on html "KI +99 Relances À effectuer À venir Effectuées Analyse Rechercher et sélectionn…" at bounding box center [784, 386] width 1568 height 772
click at [91, 116] on html "KI +99 Relances À effectuer À venir Effectuées Analyse Rechercher et sélectionn…" at bounding box center [784, 386] width 1568 height 772
click at [436, 97] on html "KI +99 Relances À effectuer À venir Effectuées Analyse Rechercher et sélectionn…" at bounding box center [784, 386] width 1568 height 772
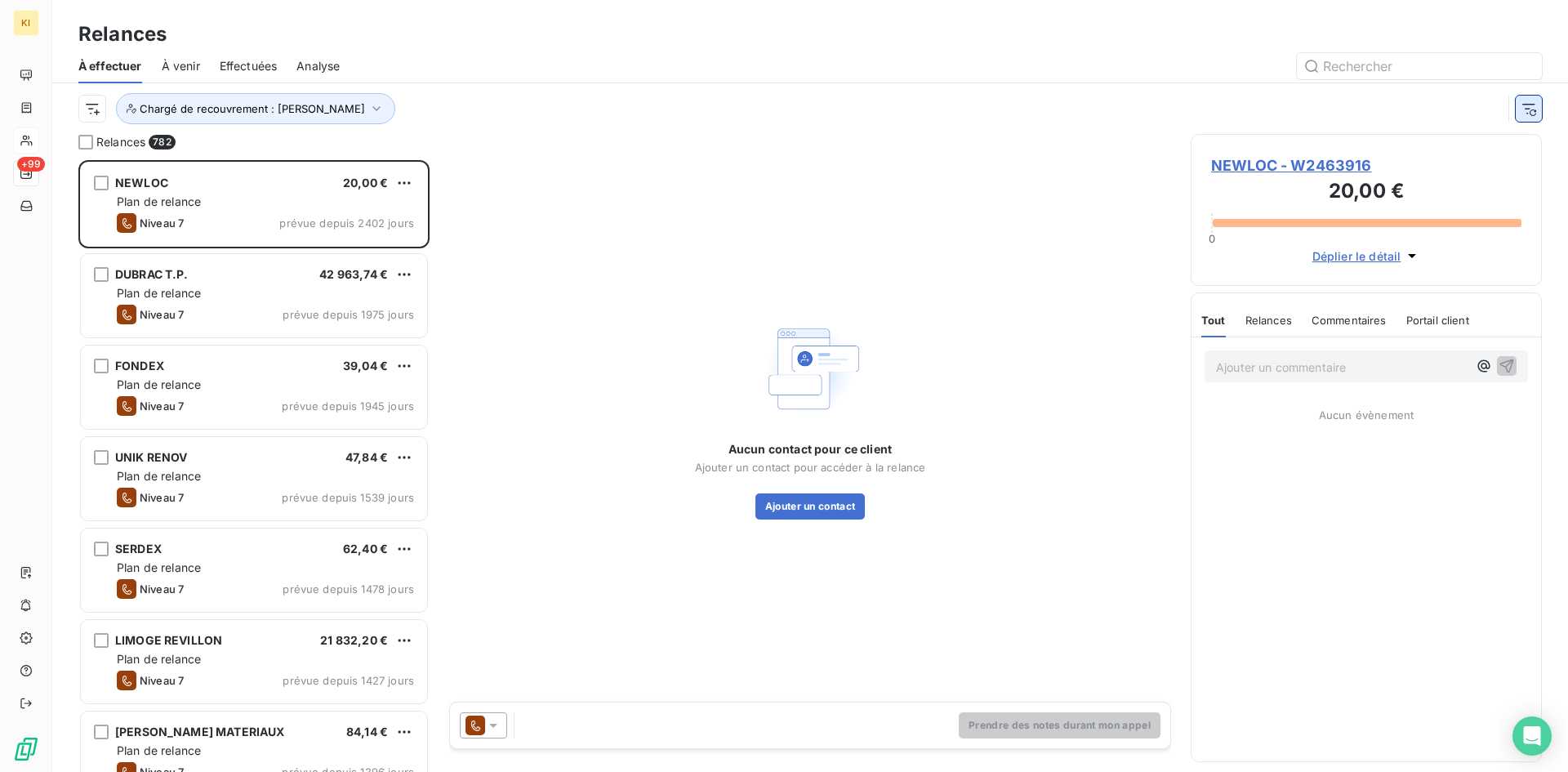
click at [1530, 119] on button "button" at bounding box center [1529, 109] width 26 height 26
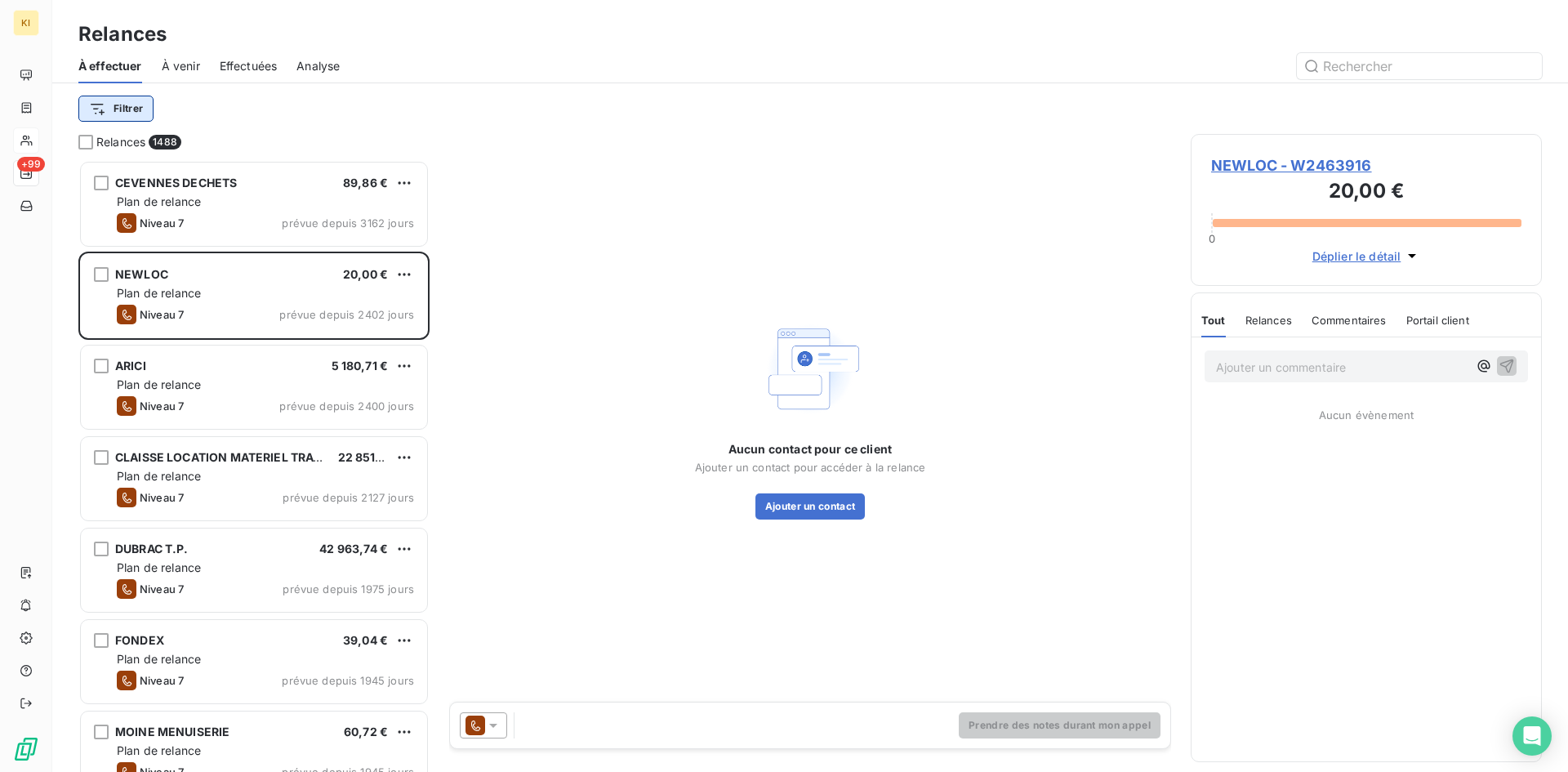
click at [141, 111] on html "KI +99 Relances À effectuer À venir Effectuées Analyse Filtrer Relances 1488 CE…" at bounding box center [784, 386] width 1568 height 772
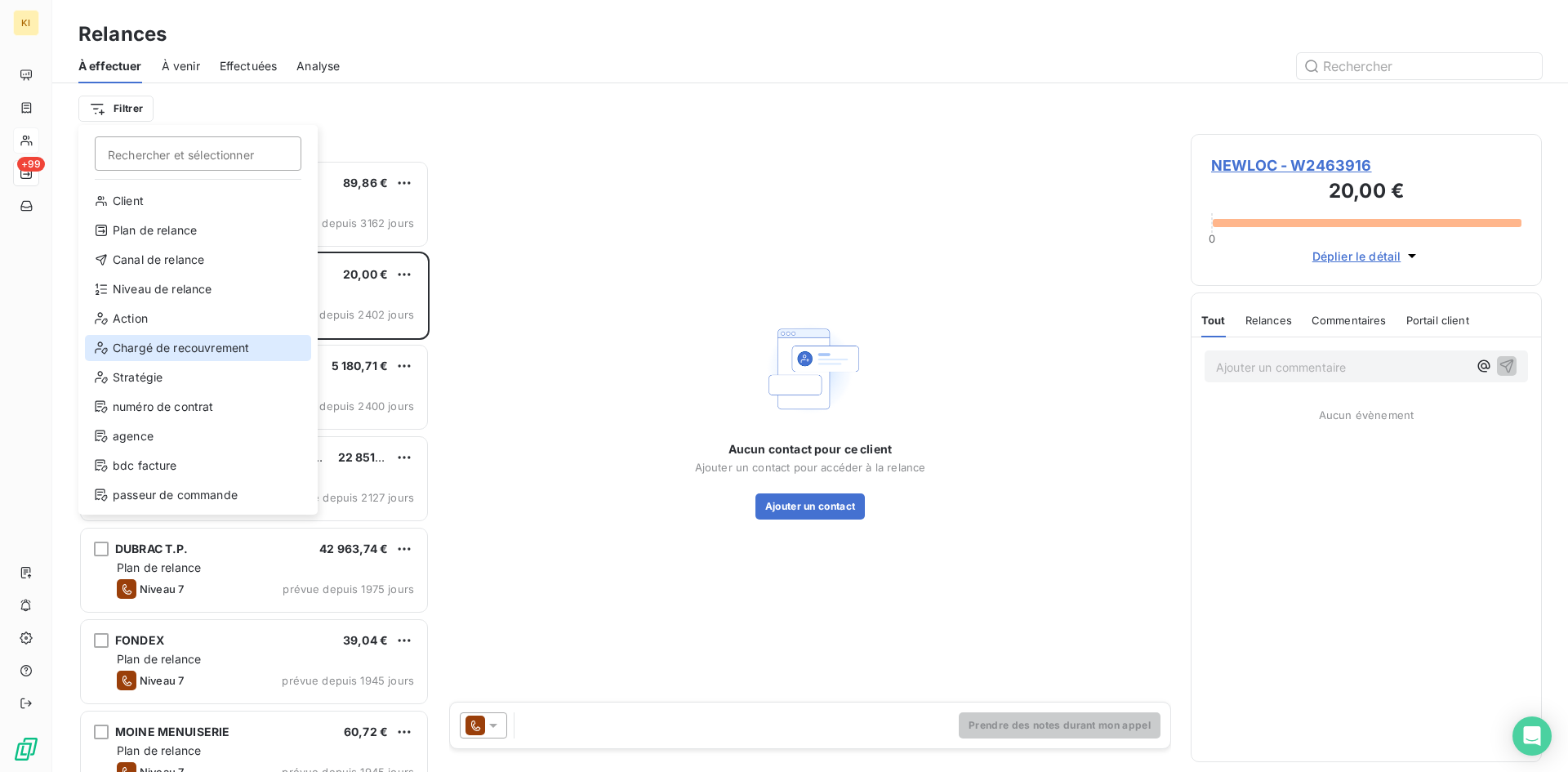
click at [191, 349] on div "Chargé de recouvrement" at bounding box center [198, 348] width 226 height 26
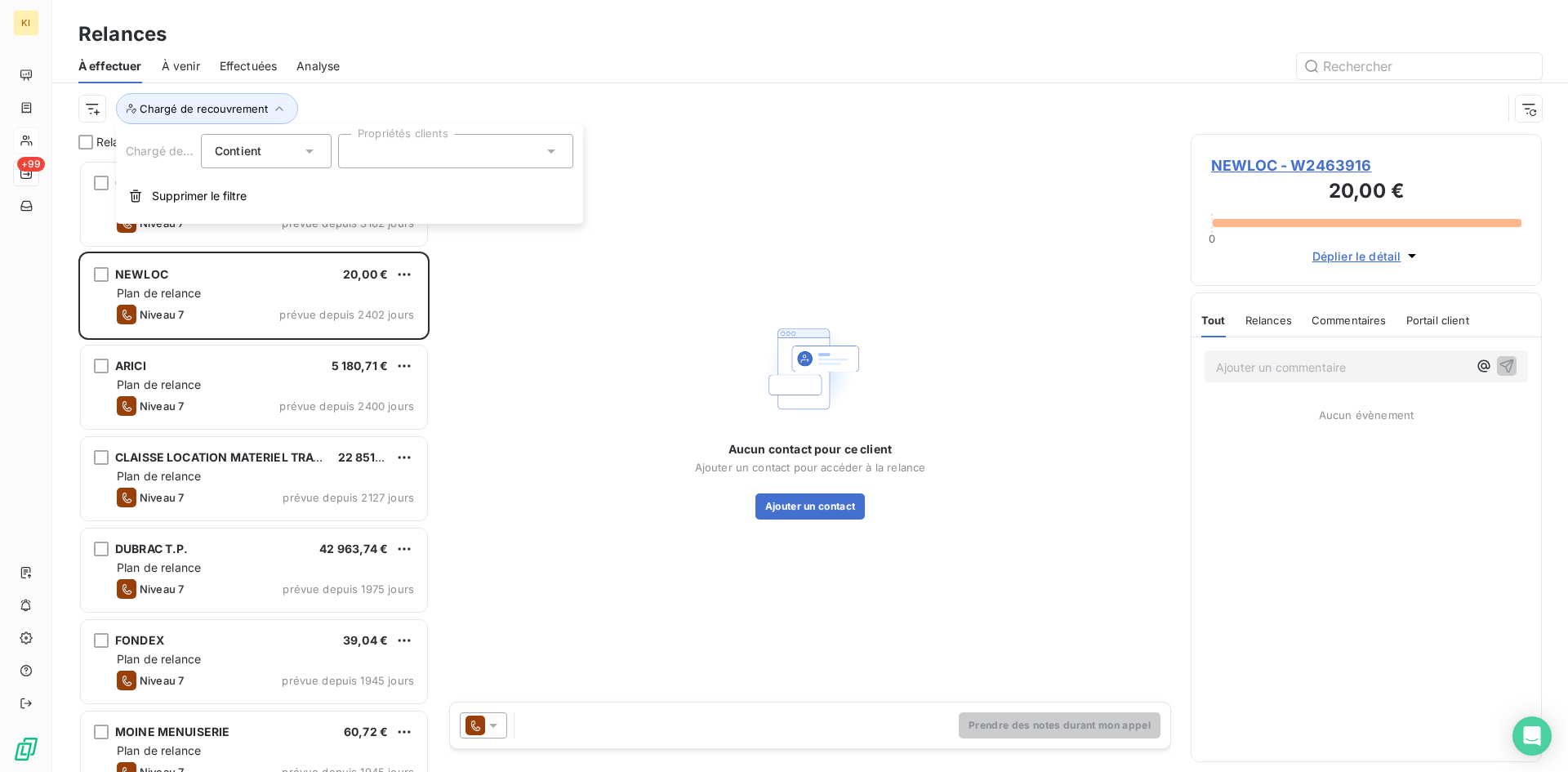
click at [465, 159] on div at bounding box center [455, 151] width 235 height 35
click at [426, 227] on span "[PERSON_NAME]" at bounding box center [415, 227] width 75 height 9
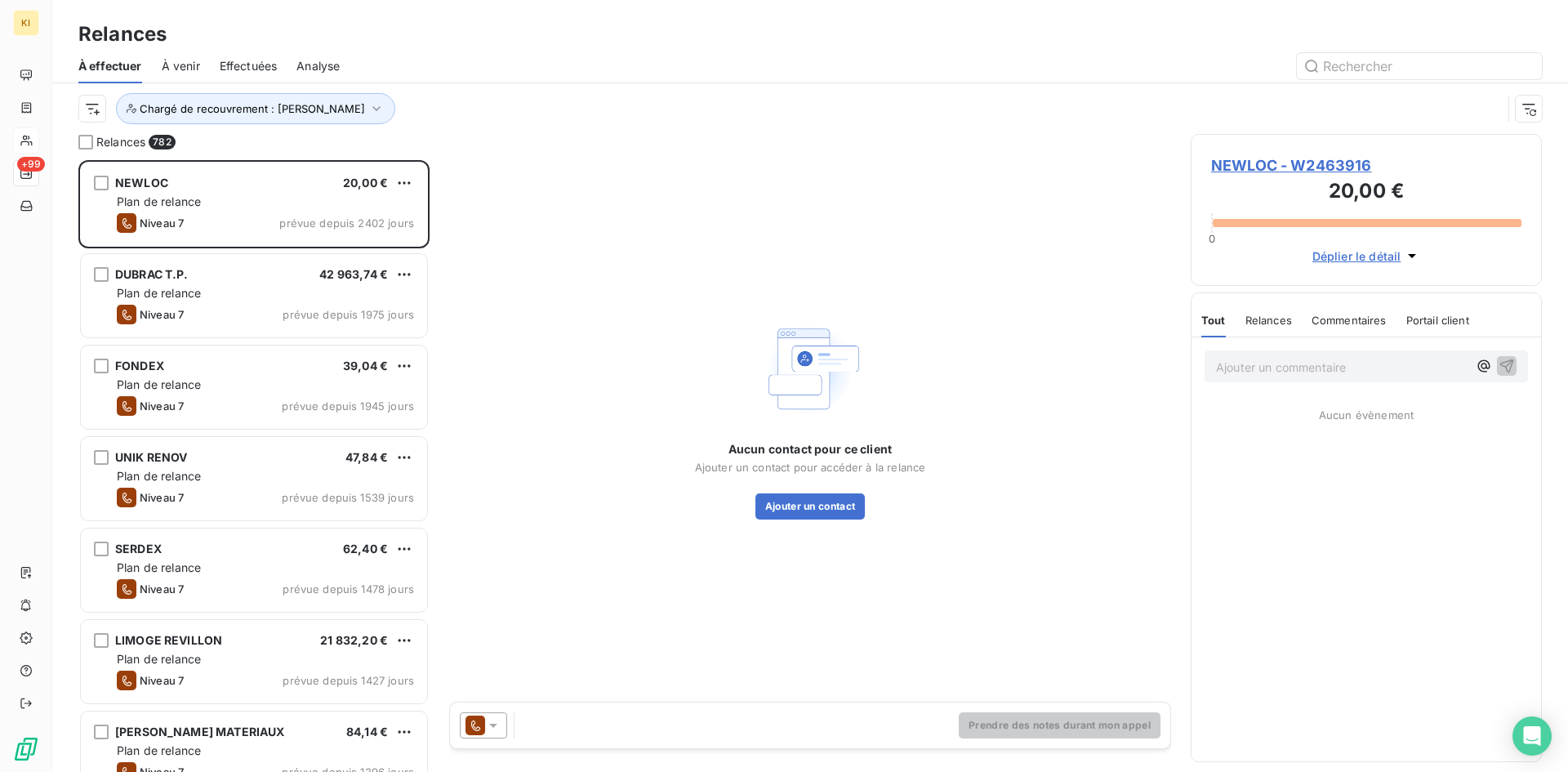
click at [626, 126] on div "Chargé de recouvrement : [PERSON_NAME]" at bounding box center [810, 109] width 1463 height 51
click at [114, 145] on span "Relances" at bounding box center [121, 141] width 49 height 16
click at [93, 142] on div at bounding box center [86, 142] width 15 height 15
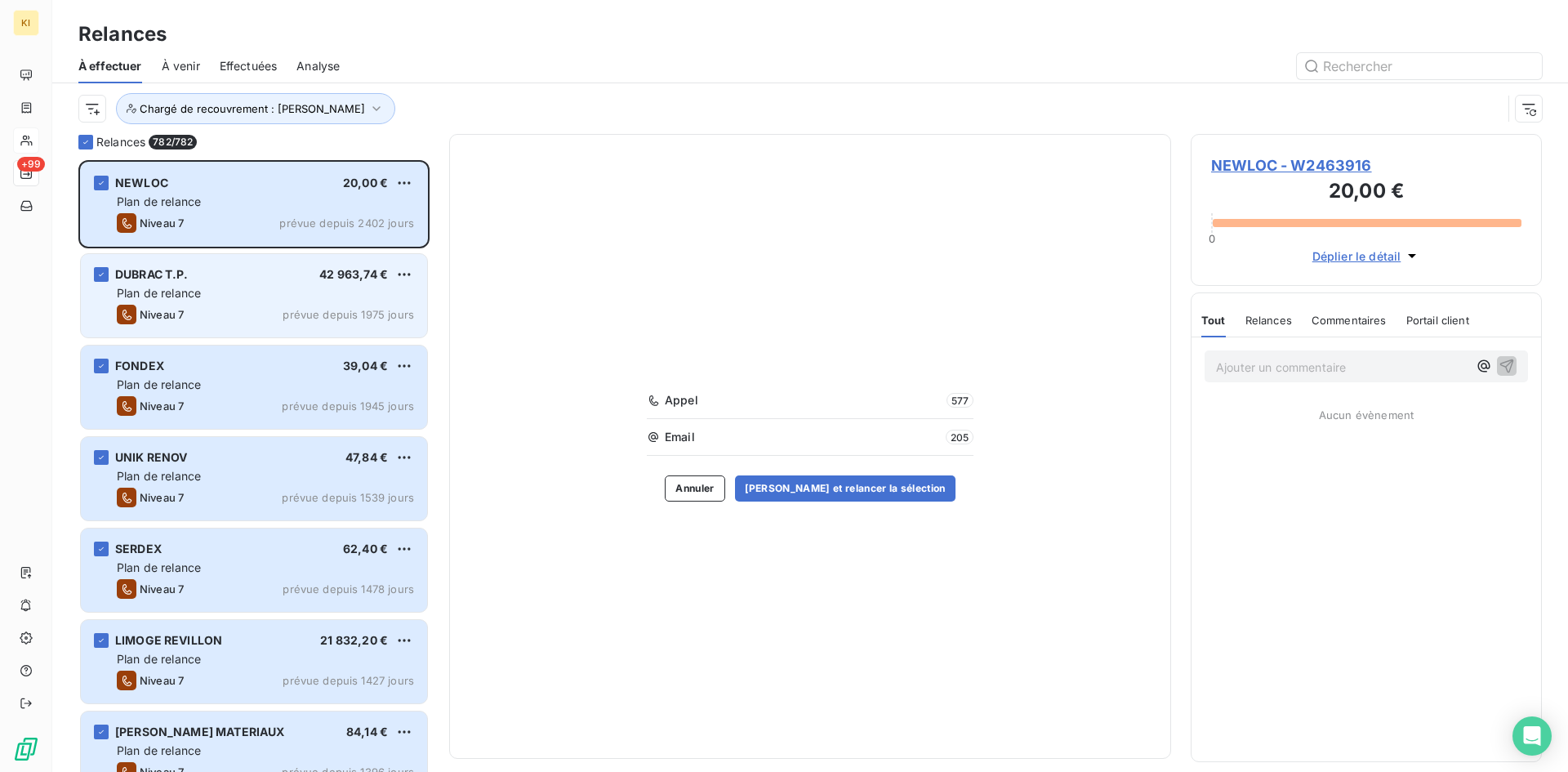
click at [289, 302] on div "[PERSON_NAME] 42 963,74 € Plan de relance Niveau 7 prévue depuis 1975 jours" at bounding box center [254, 295] width 347 height 83
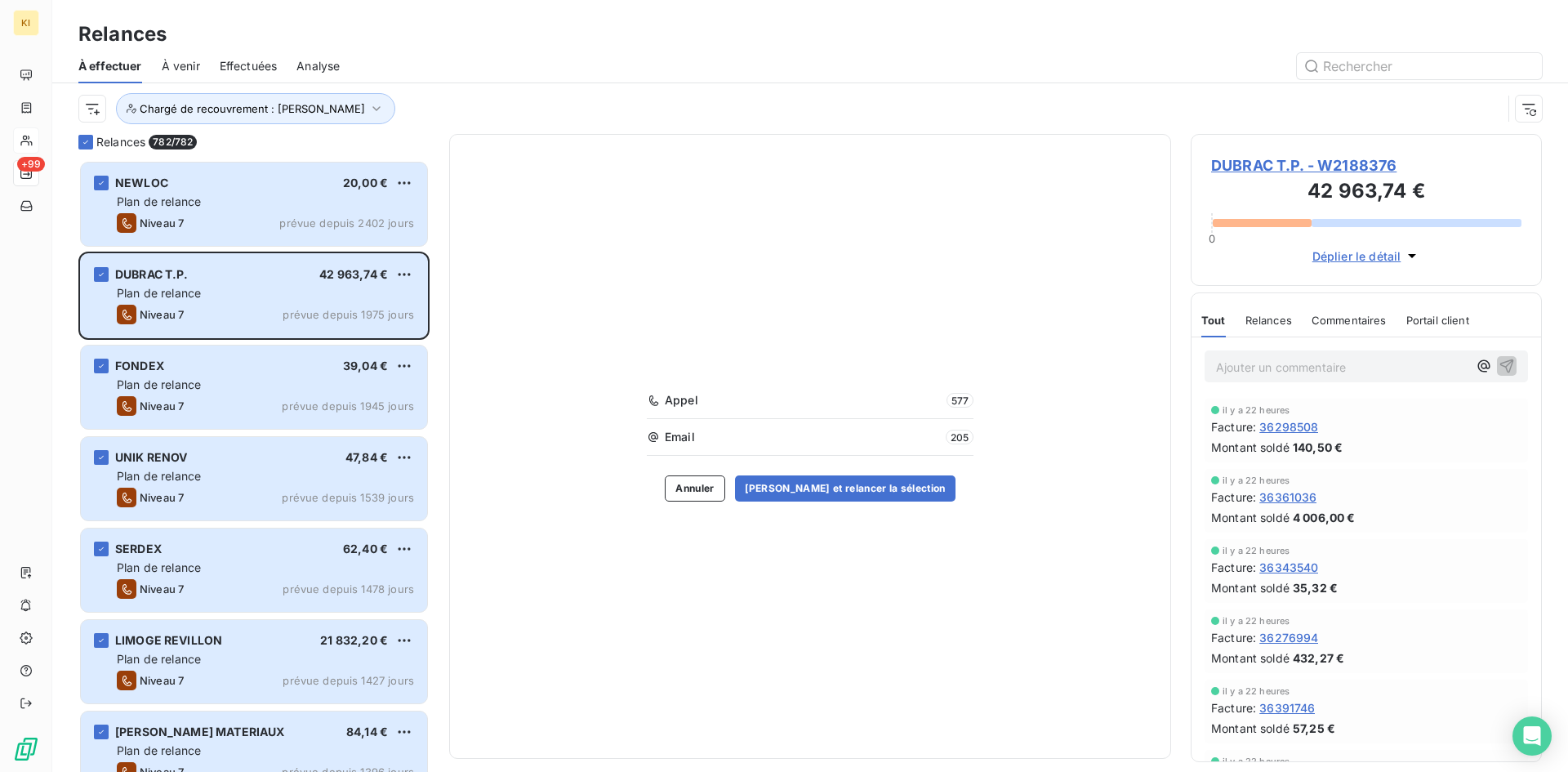
click at [599, 188] on div "Appel 577 Email 205 Annuler Valider et relancer la sélection" at bounding box center [809, 446] width 722 height 625
click at [1283, 326] on span "Relances" at bounding box center [1268, 320] width 47 height 13
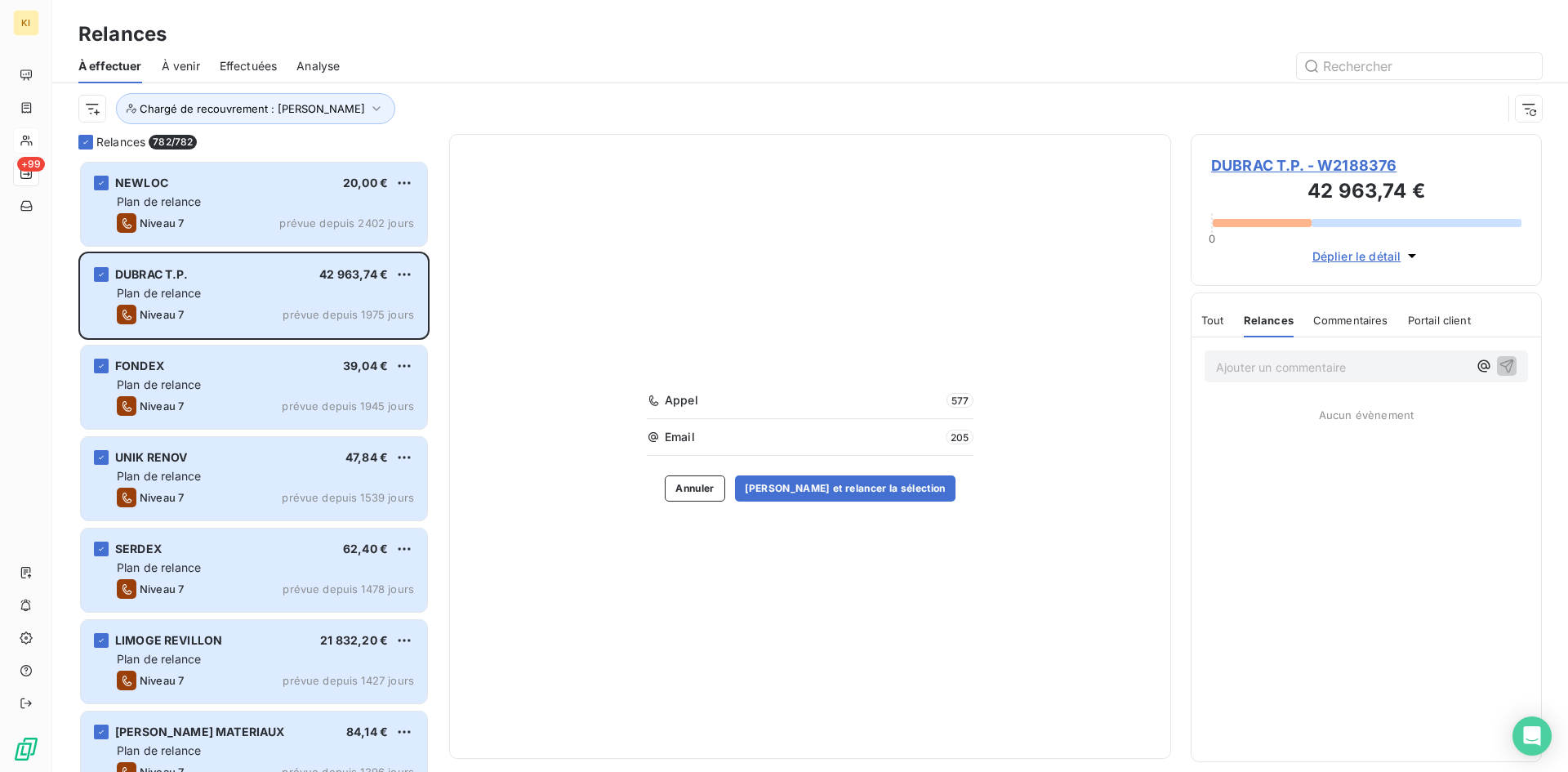
click at [1375, 322] on span "Commentaires" at bounding box center [1351, 320] width 75 height 13
click at [1442, 321] on span "Portail client" at bounding box center [1440, 320] width 63 height 13
click at [1216, 323] on span "Tout" at bounding box center [1212, 320] width 22 height 13
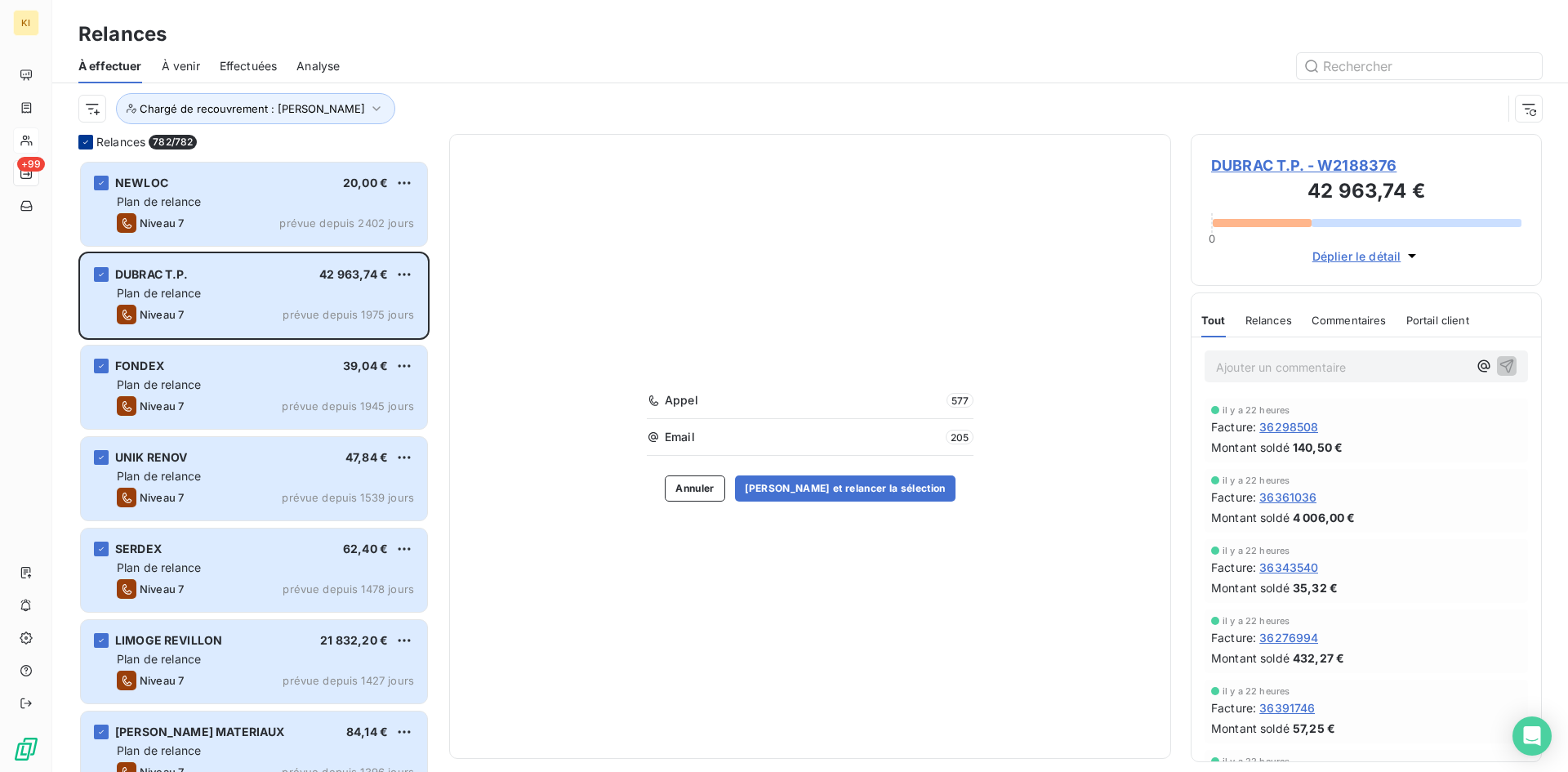
click at [85, 141] on icon at bounding box center [85, 141] width 9 height 9
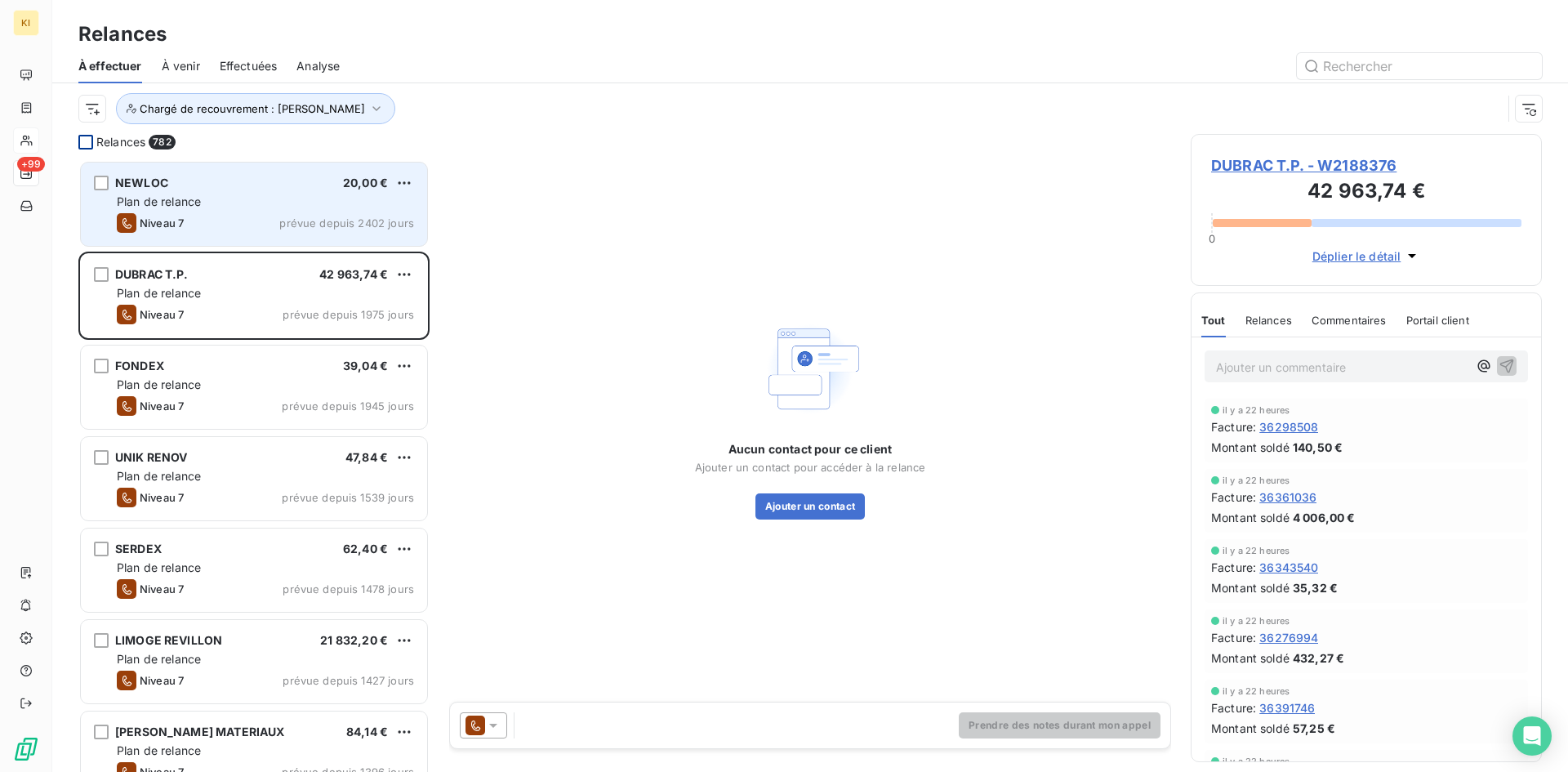
click at [262, 210] on div "NEWLOC 20,00 € Plan de relance Niveau 7 prévue depuis 2402 jours" at bounding box center [254, 203] width 347 height 83
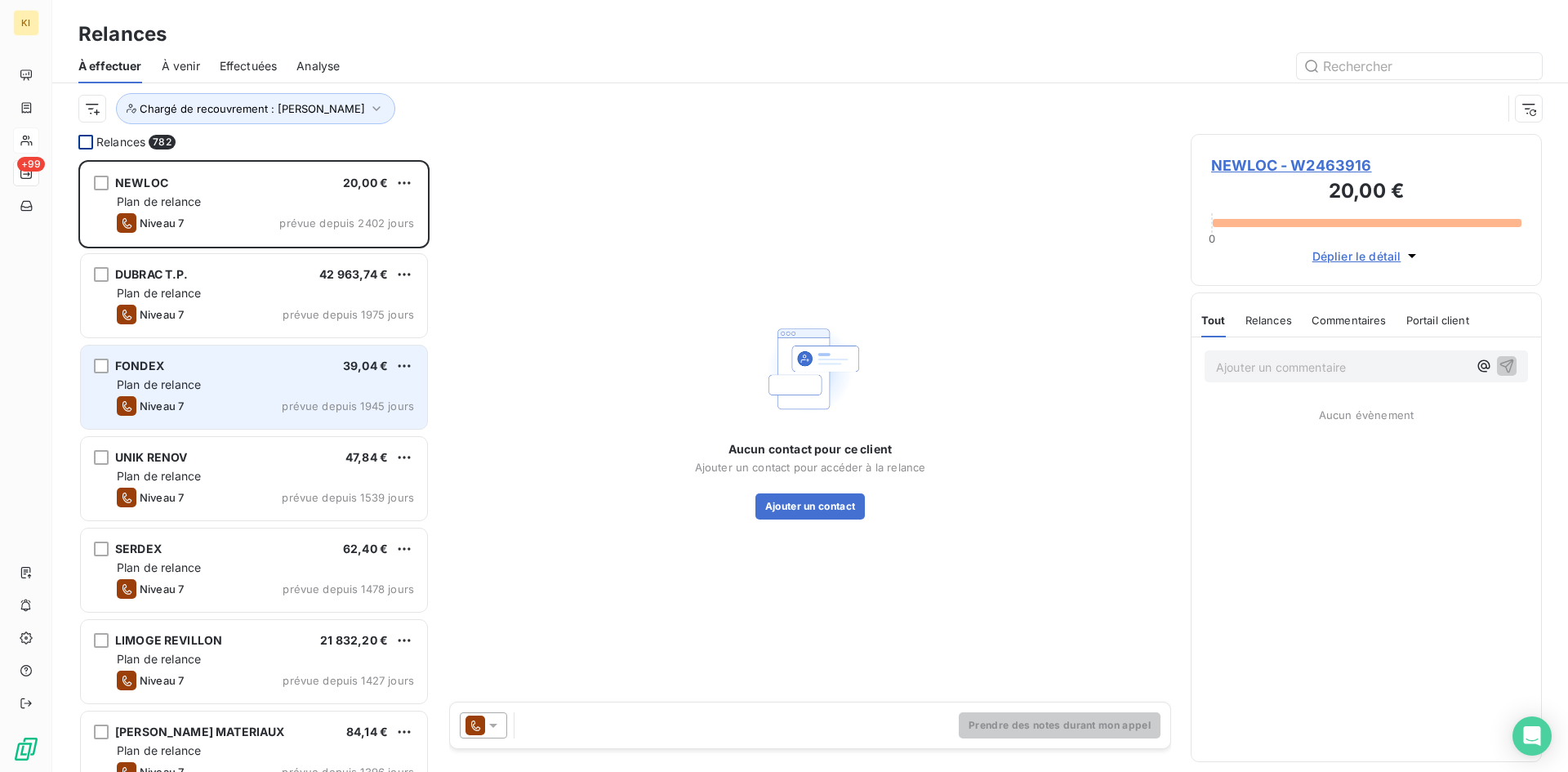
click at [212, 385] on div "Plan de relance" at bounding box center [265, 384] width 297 height 16
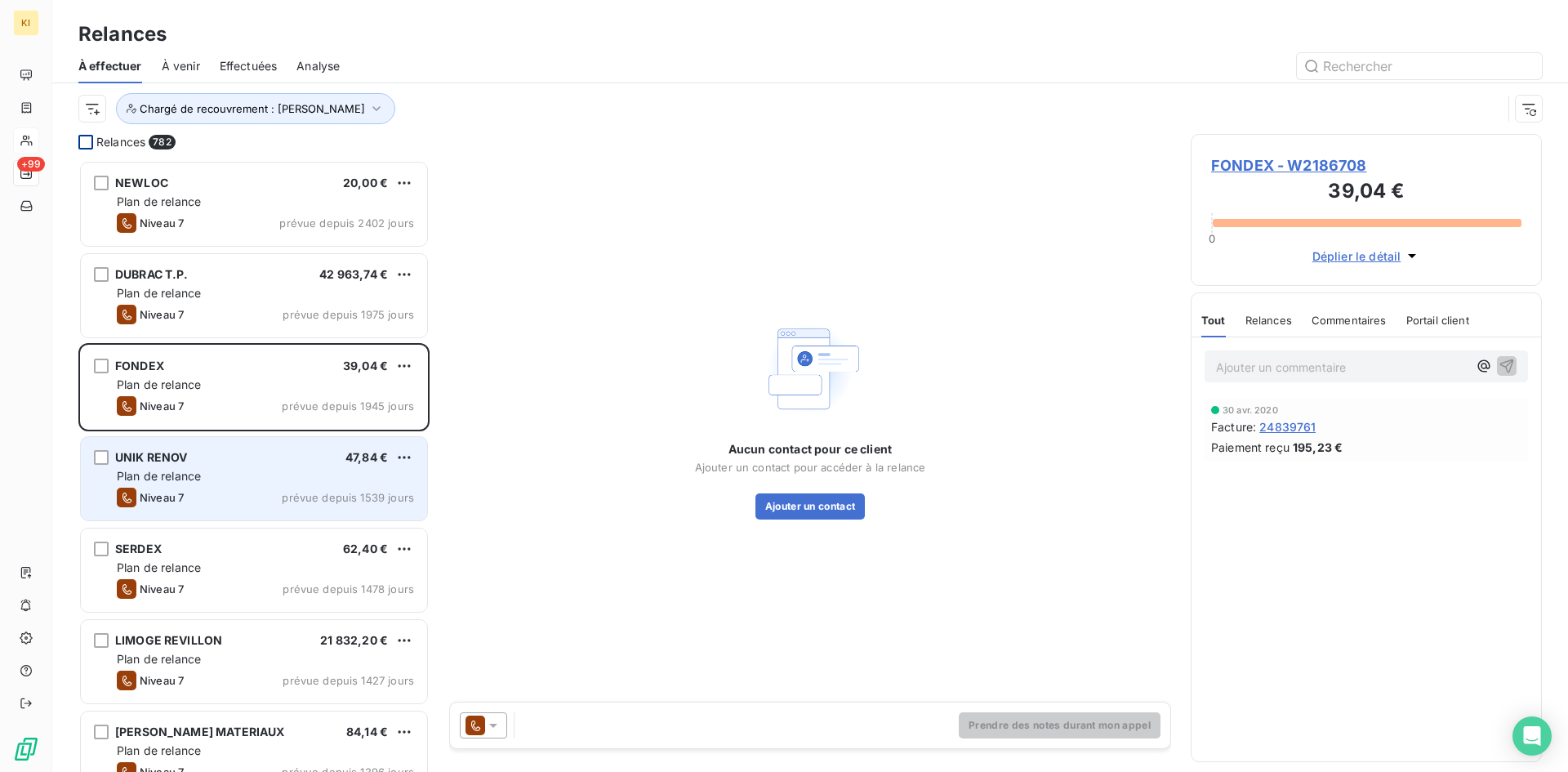
click at [214, 451] on div "UNIK RENOV 47,84 €" at bounding box center [265, 457] width 297 height 15
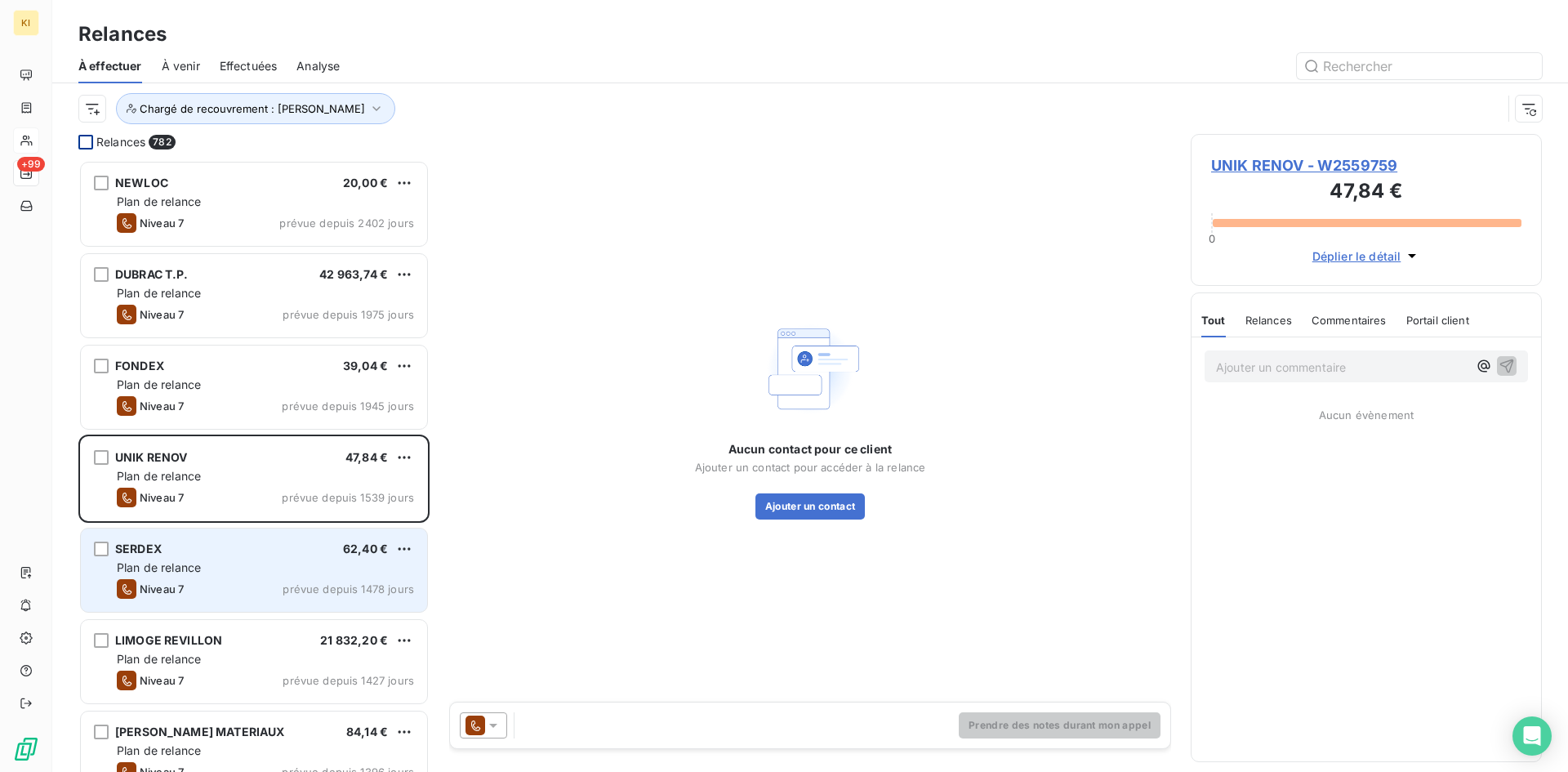
click at [259, 559] on div "Plan de relance" at bounding box center [265, 567] width 297 height 16
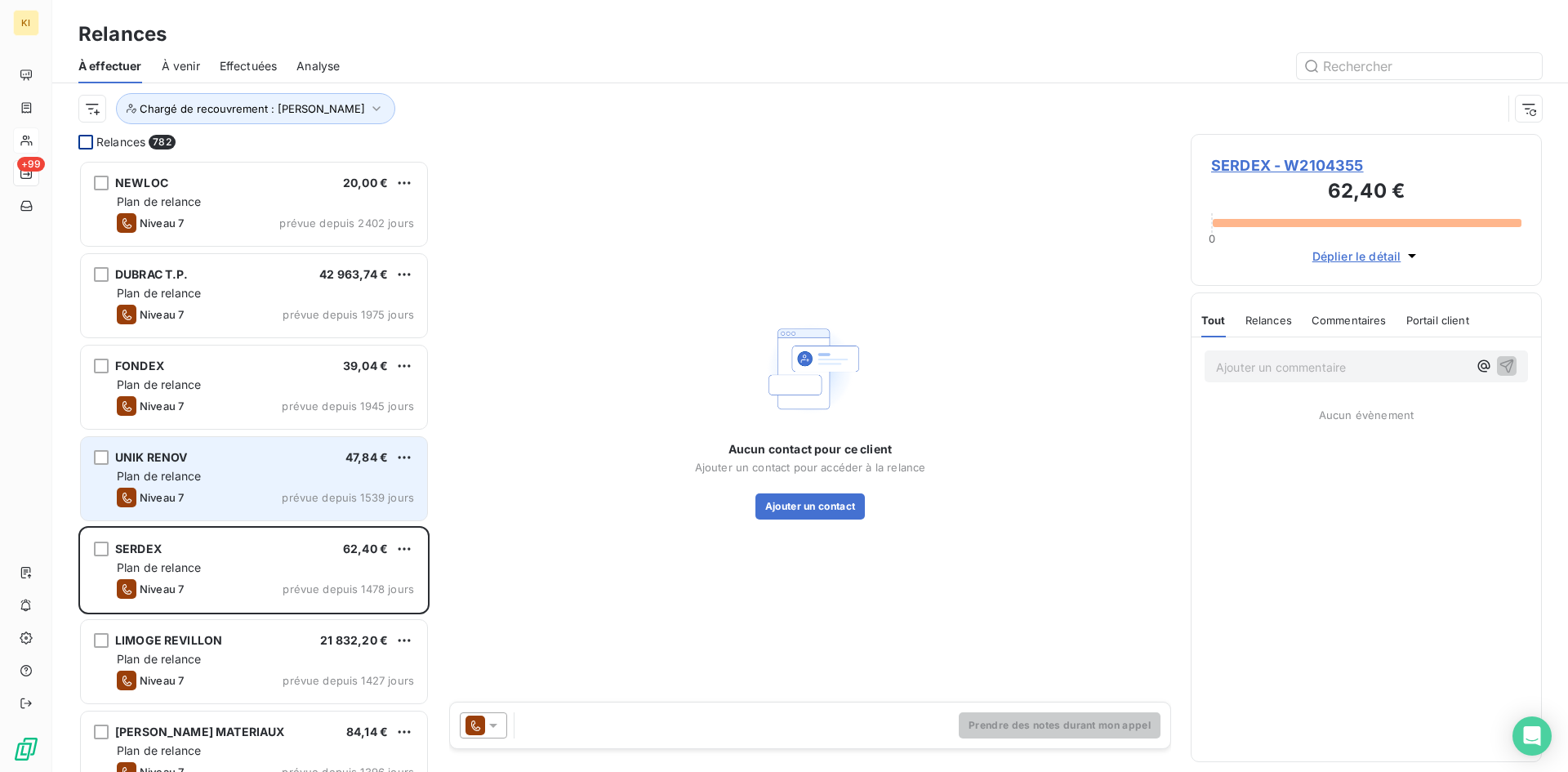
click at [213, 455] on div "UNIK RENOV 47,84 €" at bounding box center [265, 457] width 297 height 15
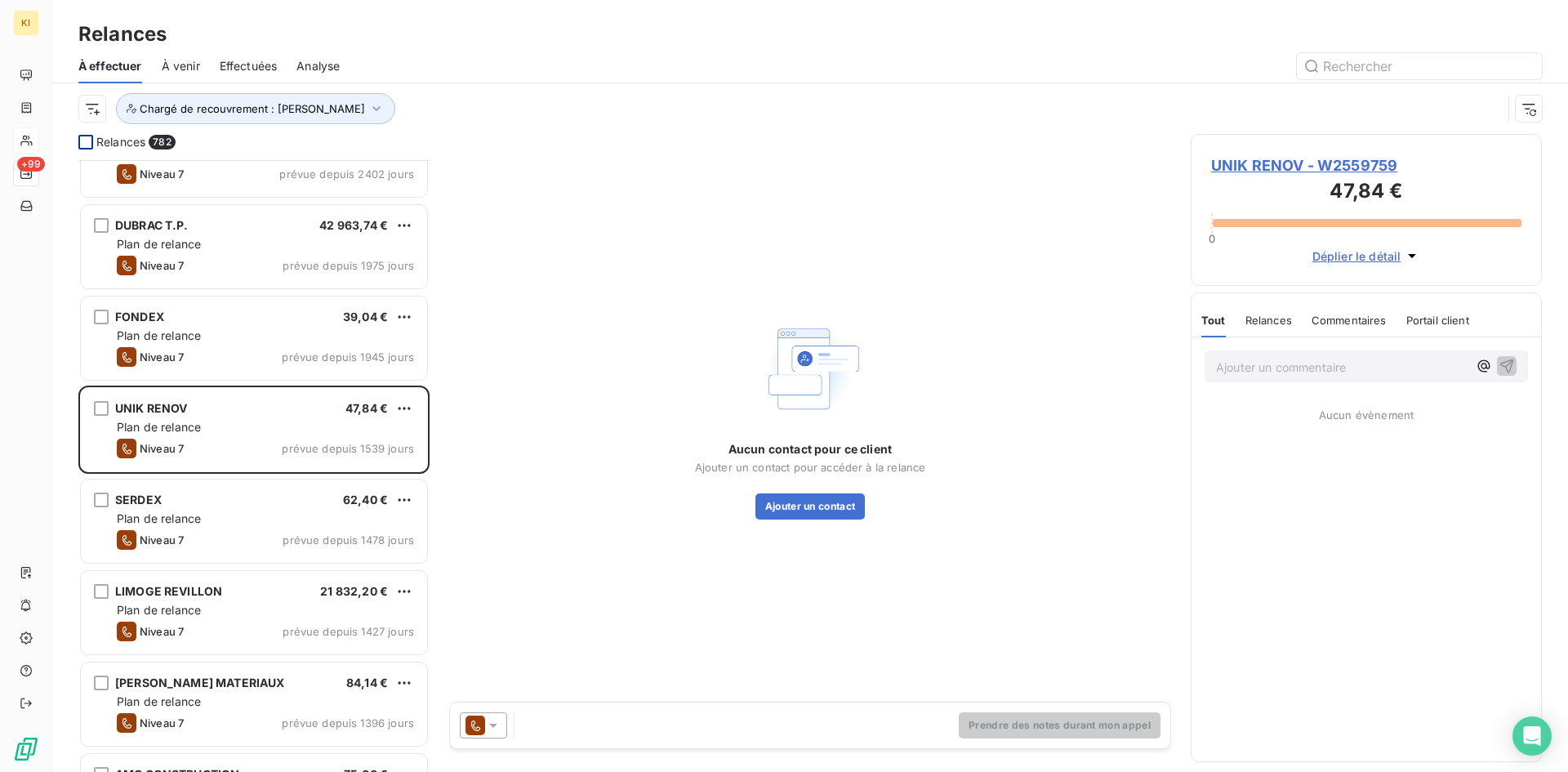
scroll to position [164, 0]
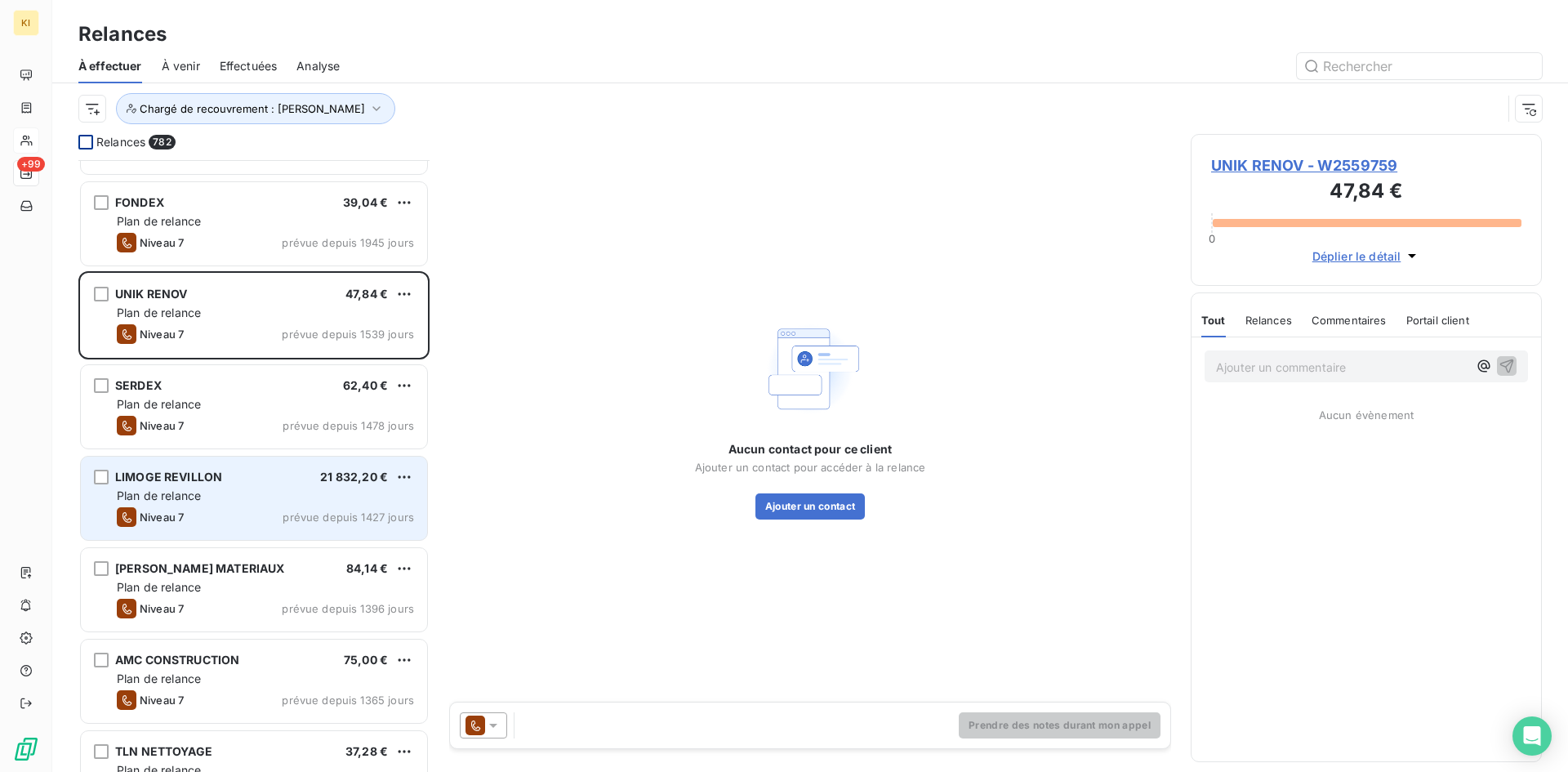
click at [188, 508] on div "Niveau 7 prévue depuis 1427 jours" at bounding box center [265, 516] width 297 height 20
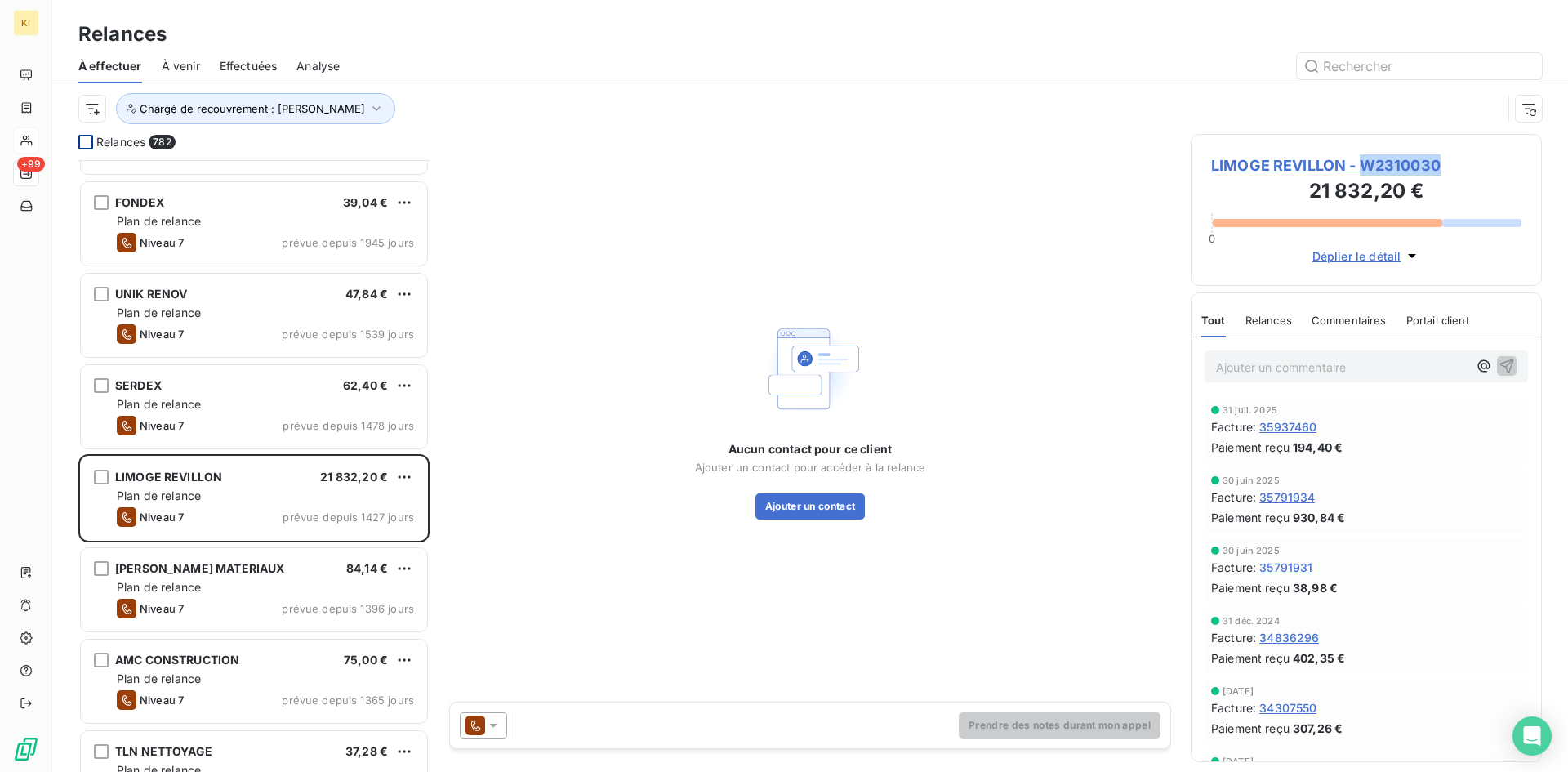
drag, startPoint x: 1365, startPoint y: 168, endPoint x: 1410, endPoint y: 164, distance: 45.2
click at [1436, 169] on span "LIMOGE REVILLON - W2310030" at bounding box center [1366, 166] width 310 height 22
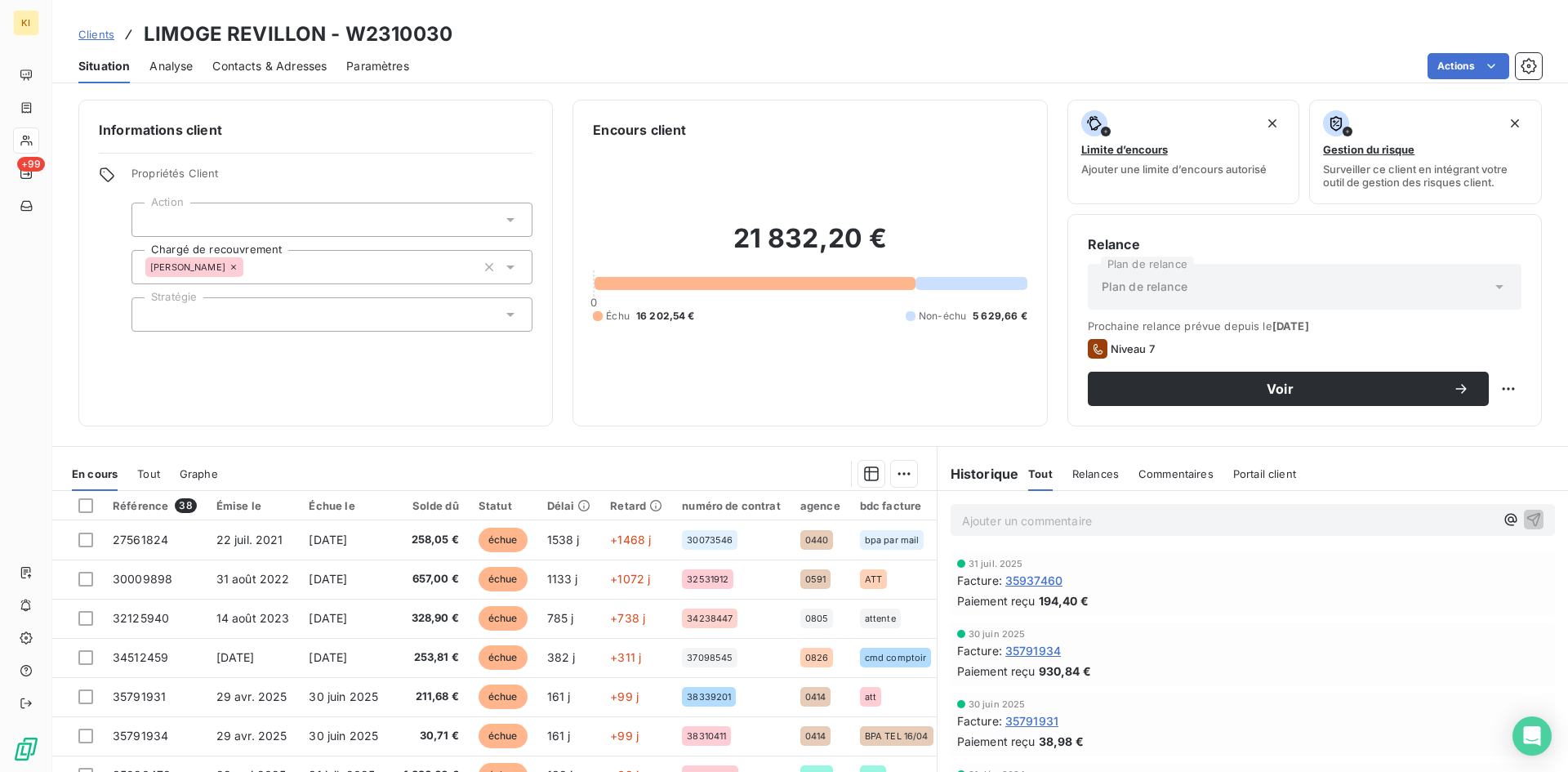
drag, startPoint x: 1410, startPoint y: 164, endPoint x: 821, endPoint y: 54, distance: 599.2
click at [821, 54] on div "Actions" at bounding box center [985, 67] width 1113 height 26
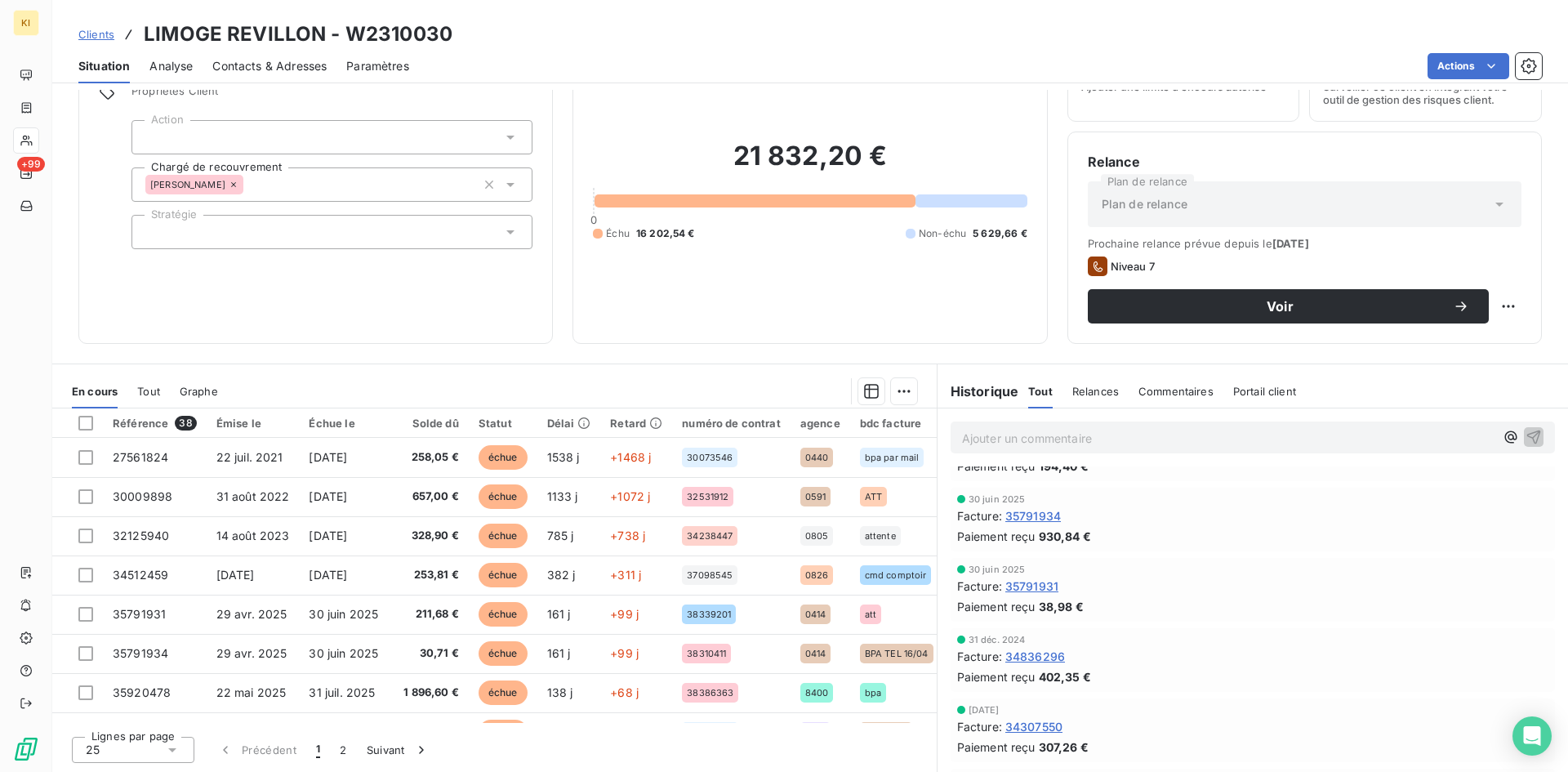
scroll to position [82, 0]
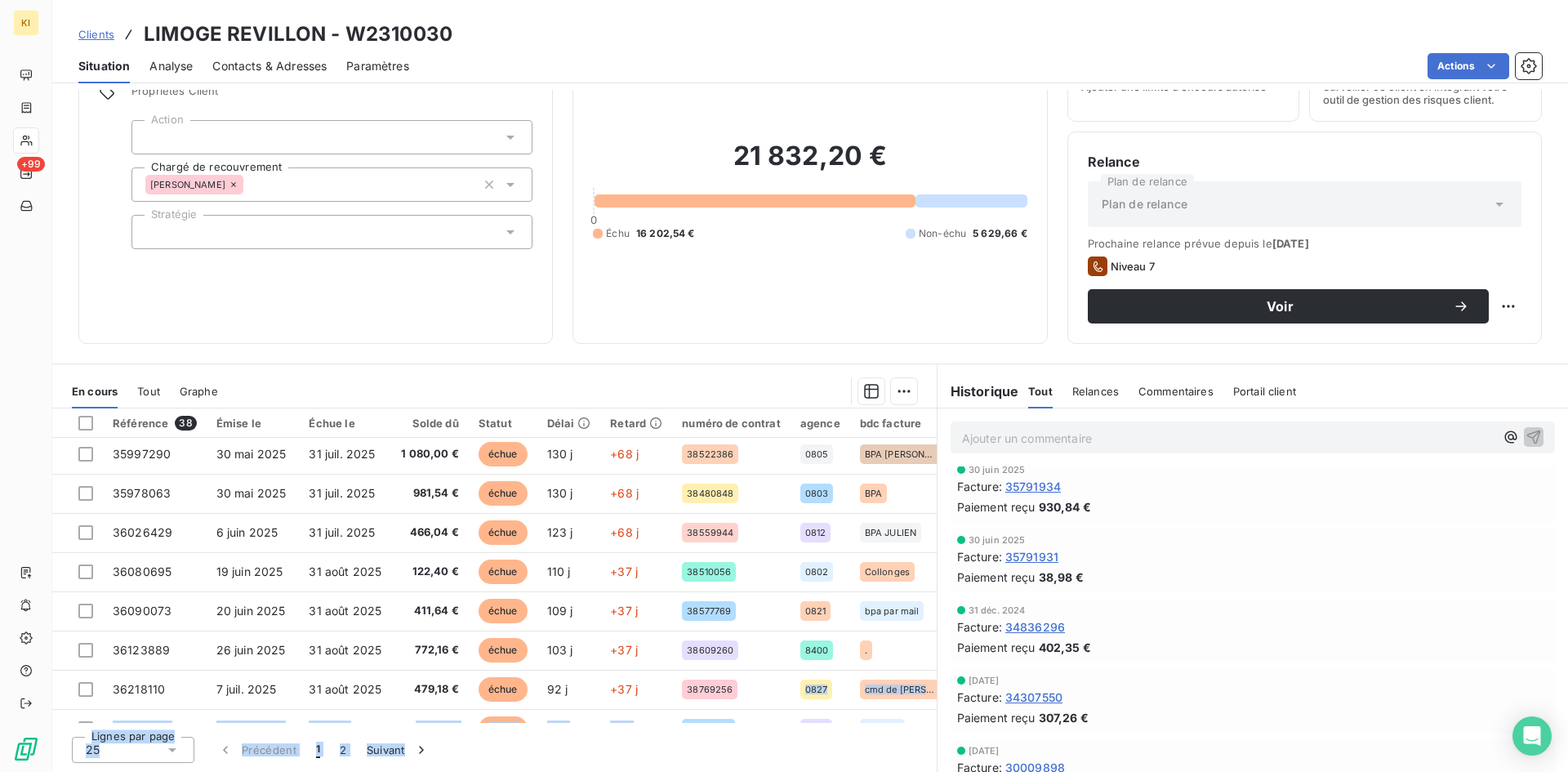
drag, startPoint x: 552, startPoint y: 723, endPoint x: 729, endPoint y: 724, distance: 177.0
click at [741, 720] on div "Référence 38 Émise le Échue le Solde dû Statut Délai Retard numéro de contrat a…" at bounding box center [495, 590] width 884 height 364
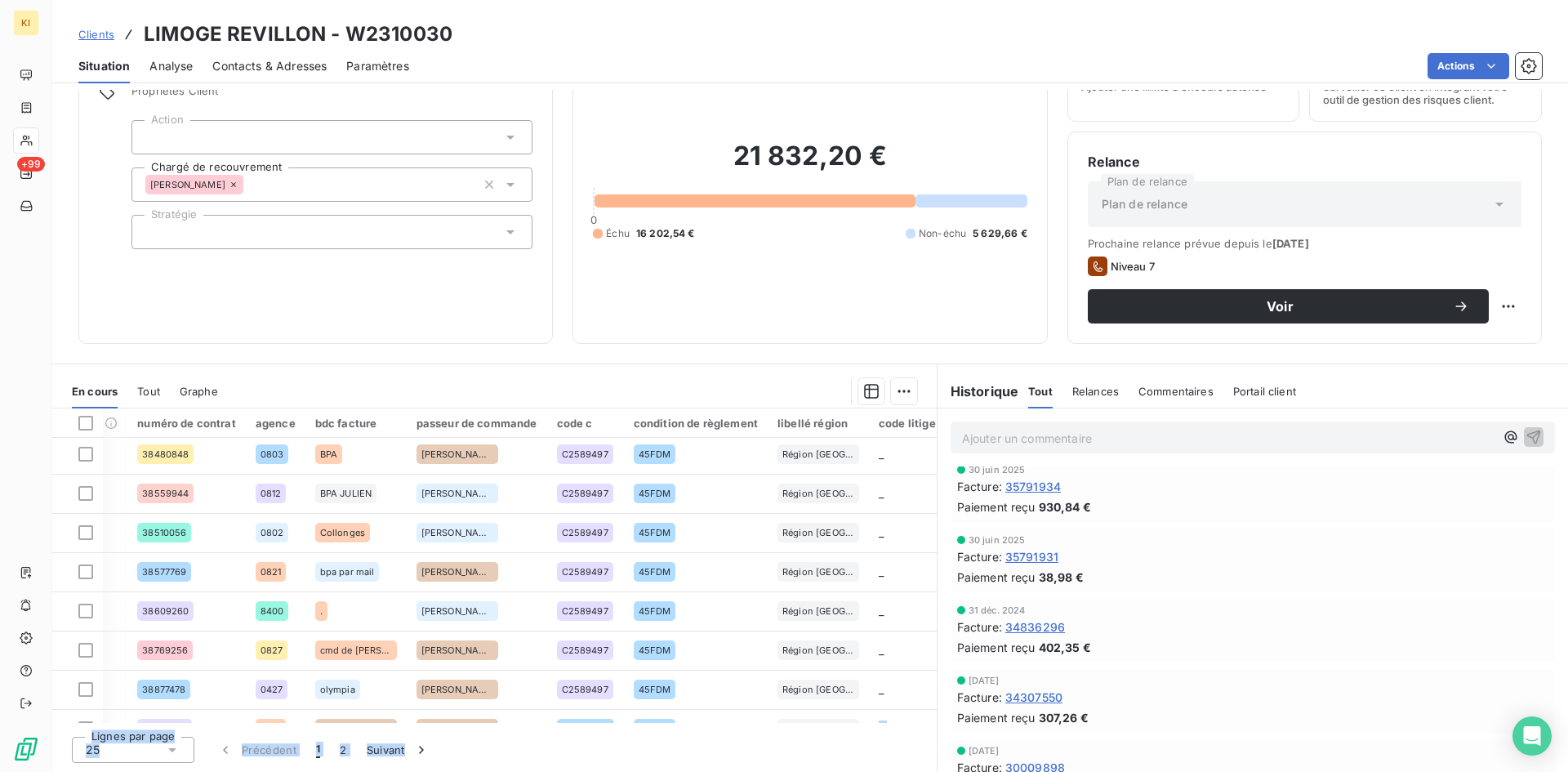
scroll to position [512, 563]
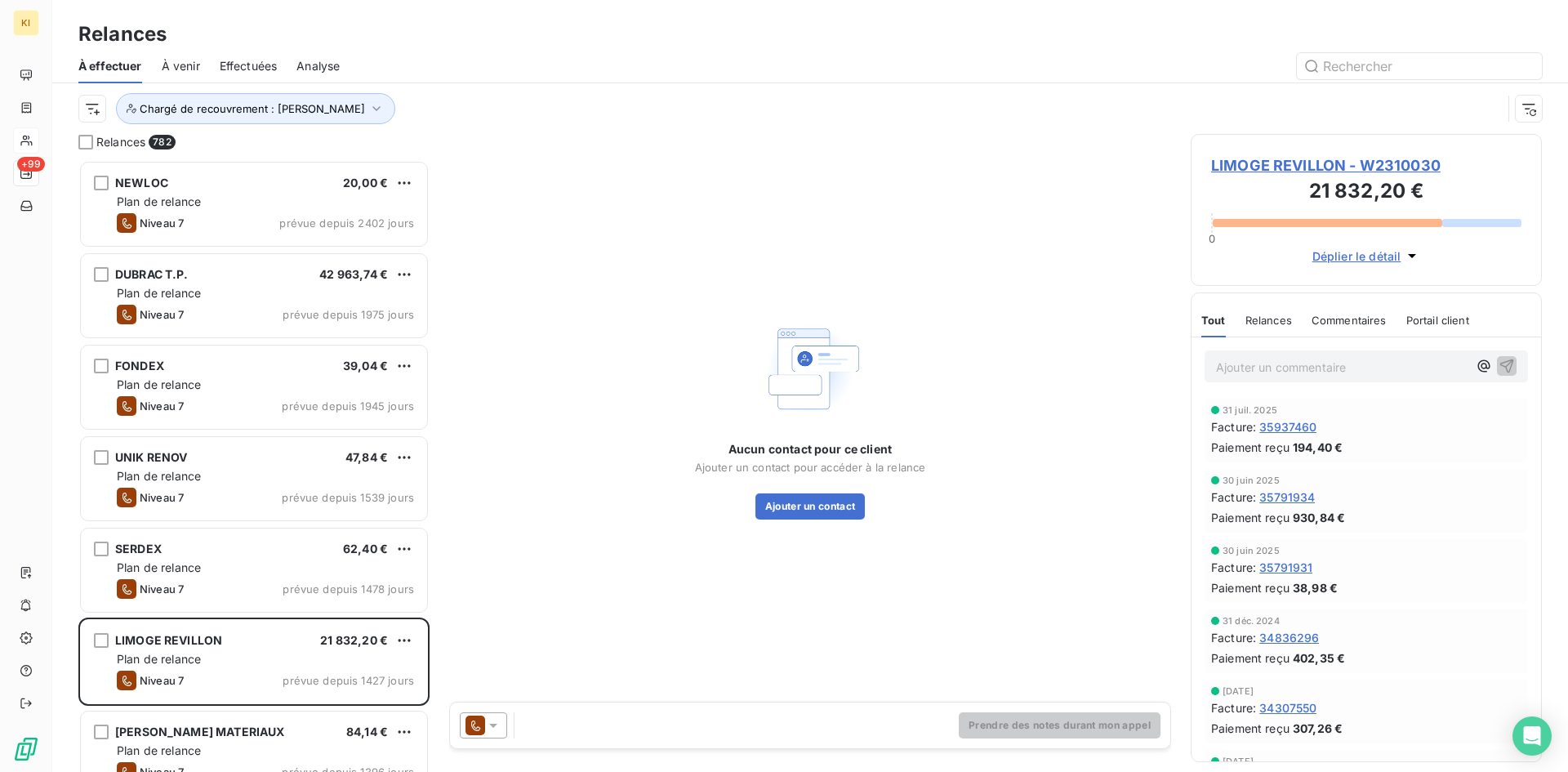
scroll to position [600, 339]
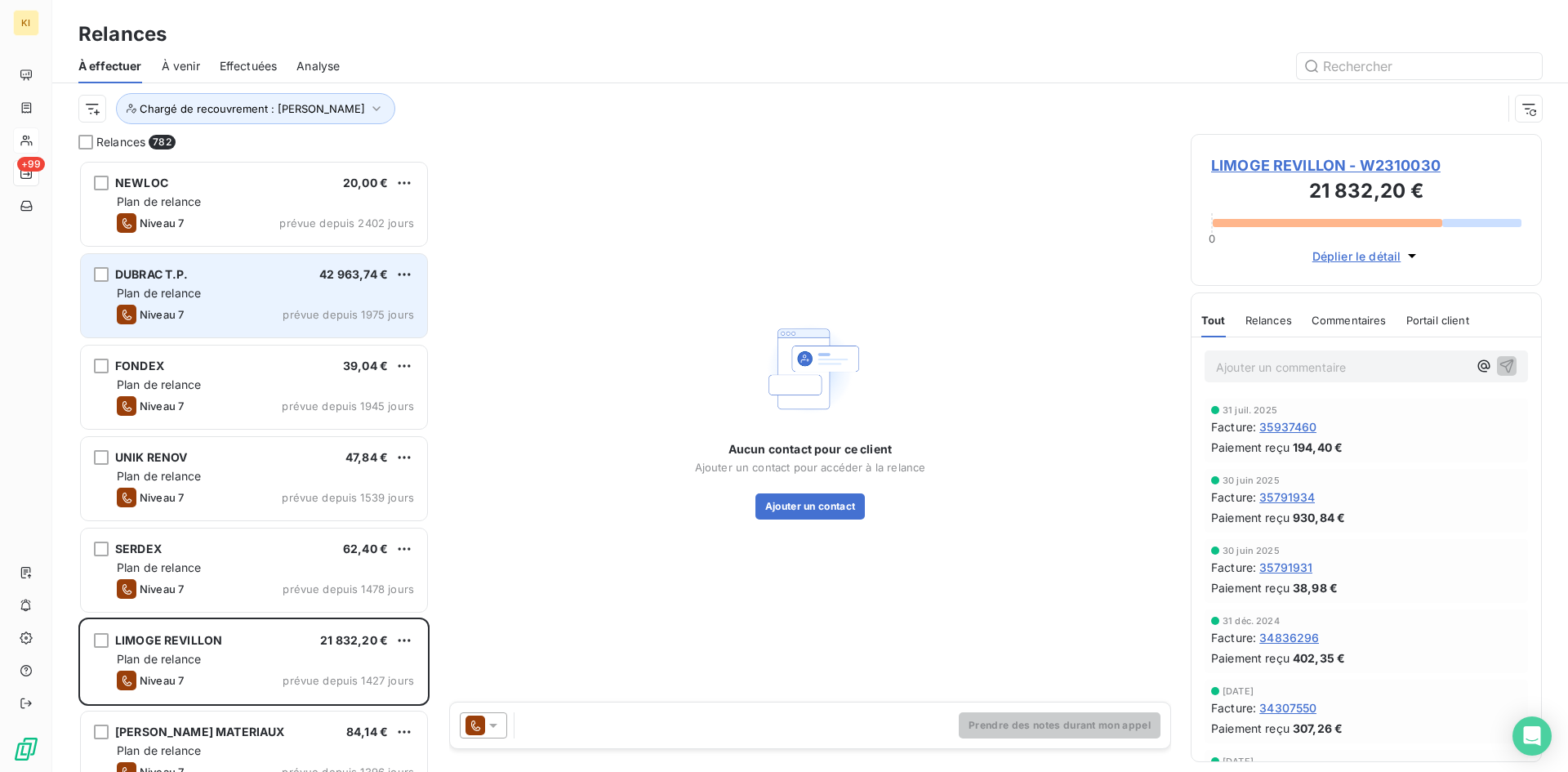
click at [233, 287] on div "Plan de relance" at bounding box center [265, 292] width 297 height 16
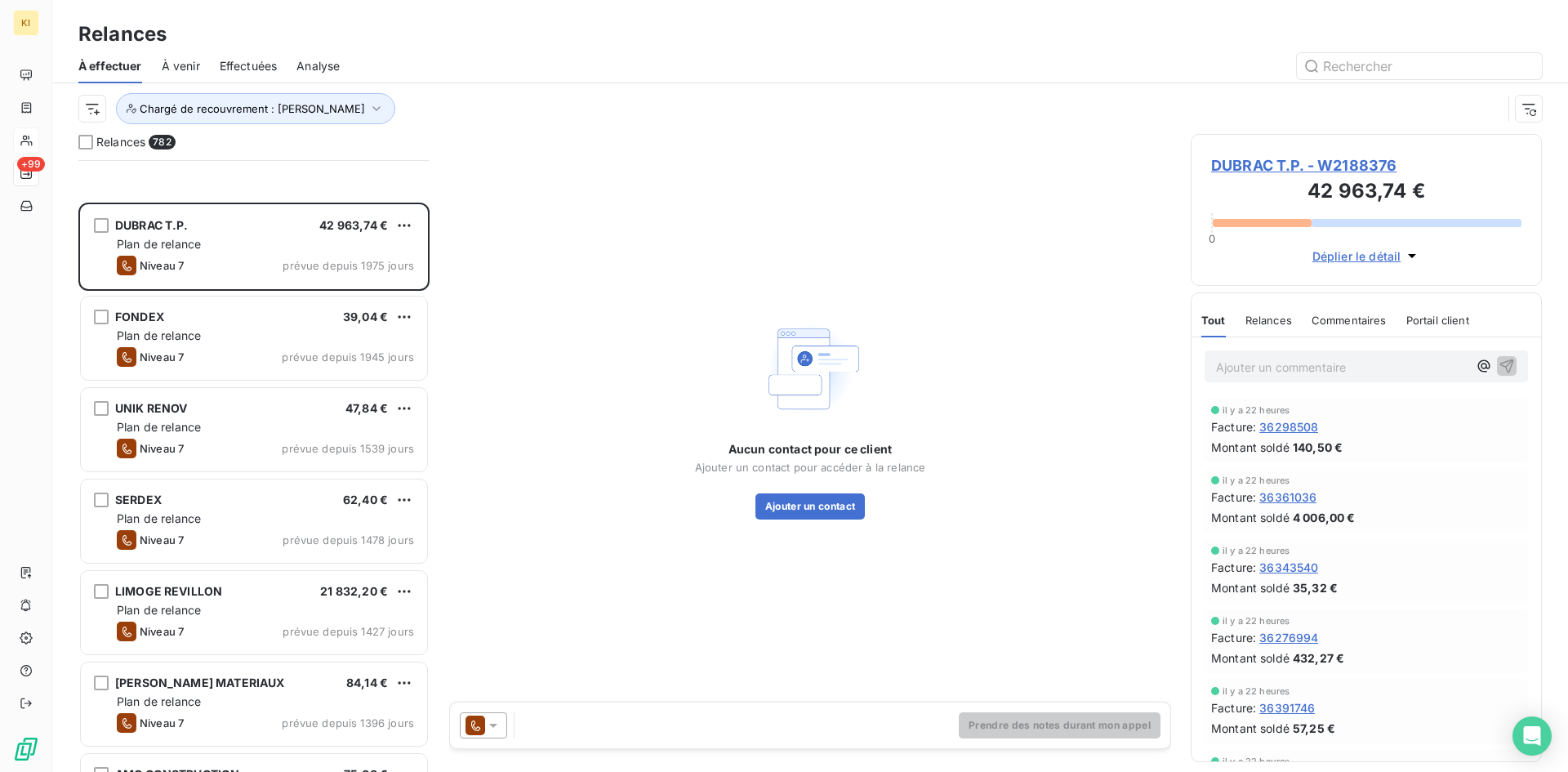
scroll to position [328, 0]
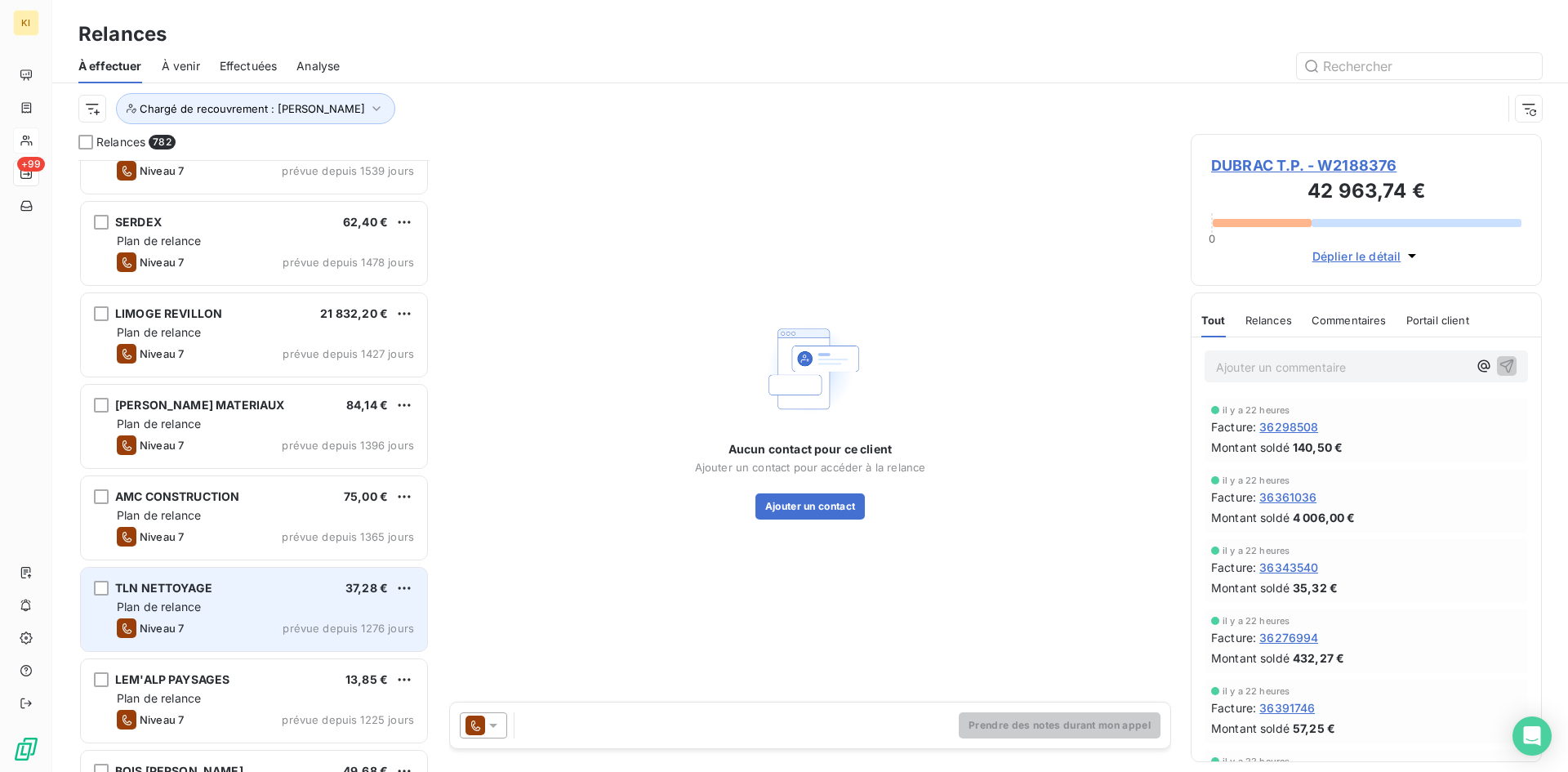
click at [219, 608] on div "Plan de relance" at bounding box center [265, 606] width 297 height 16
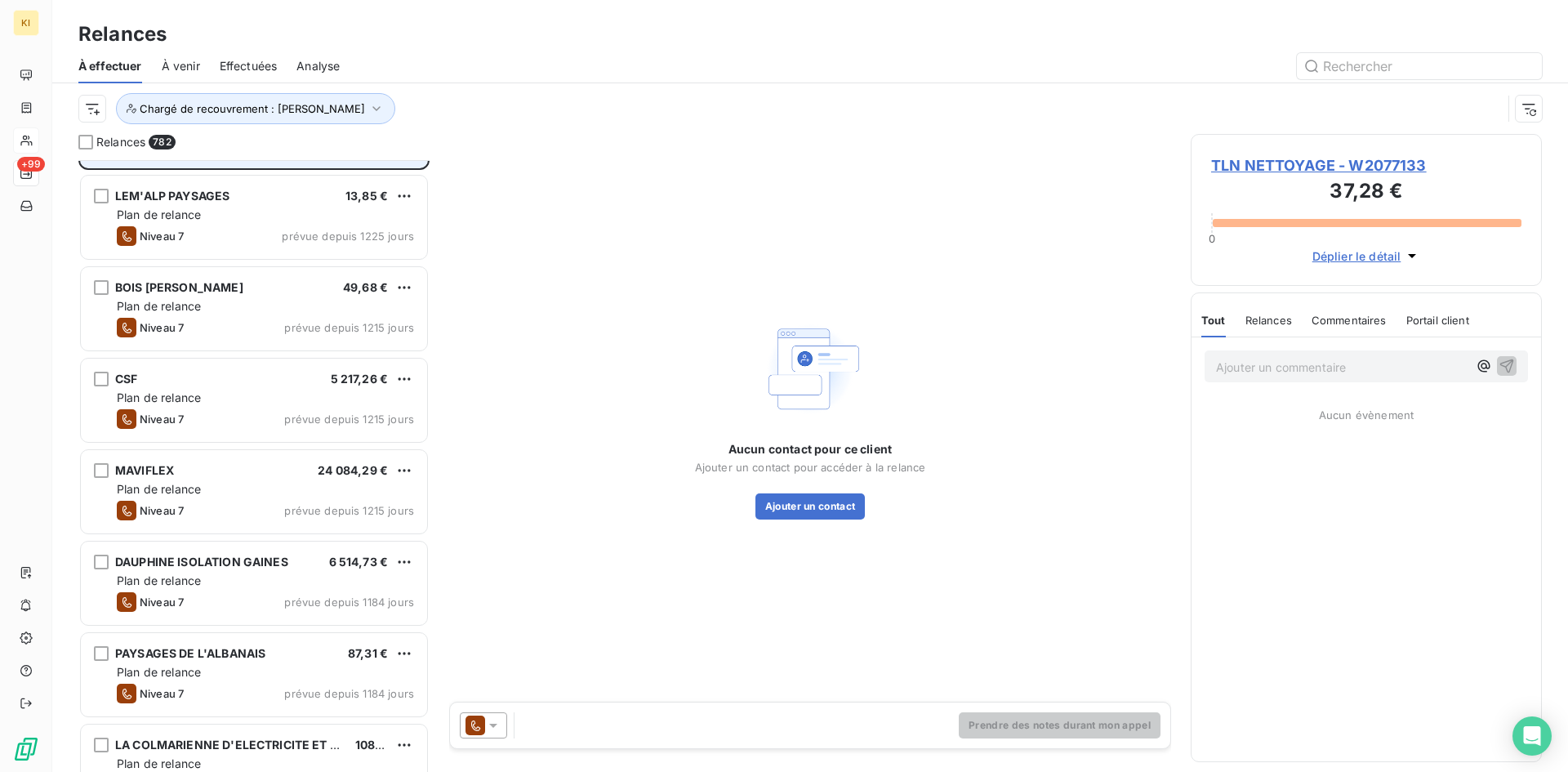
scroll to position [818, 0]
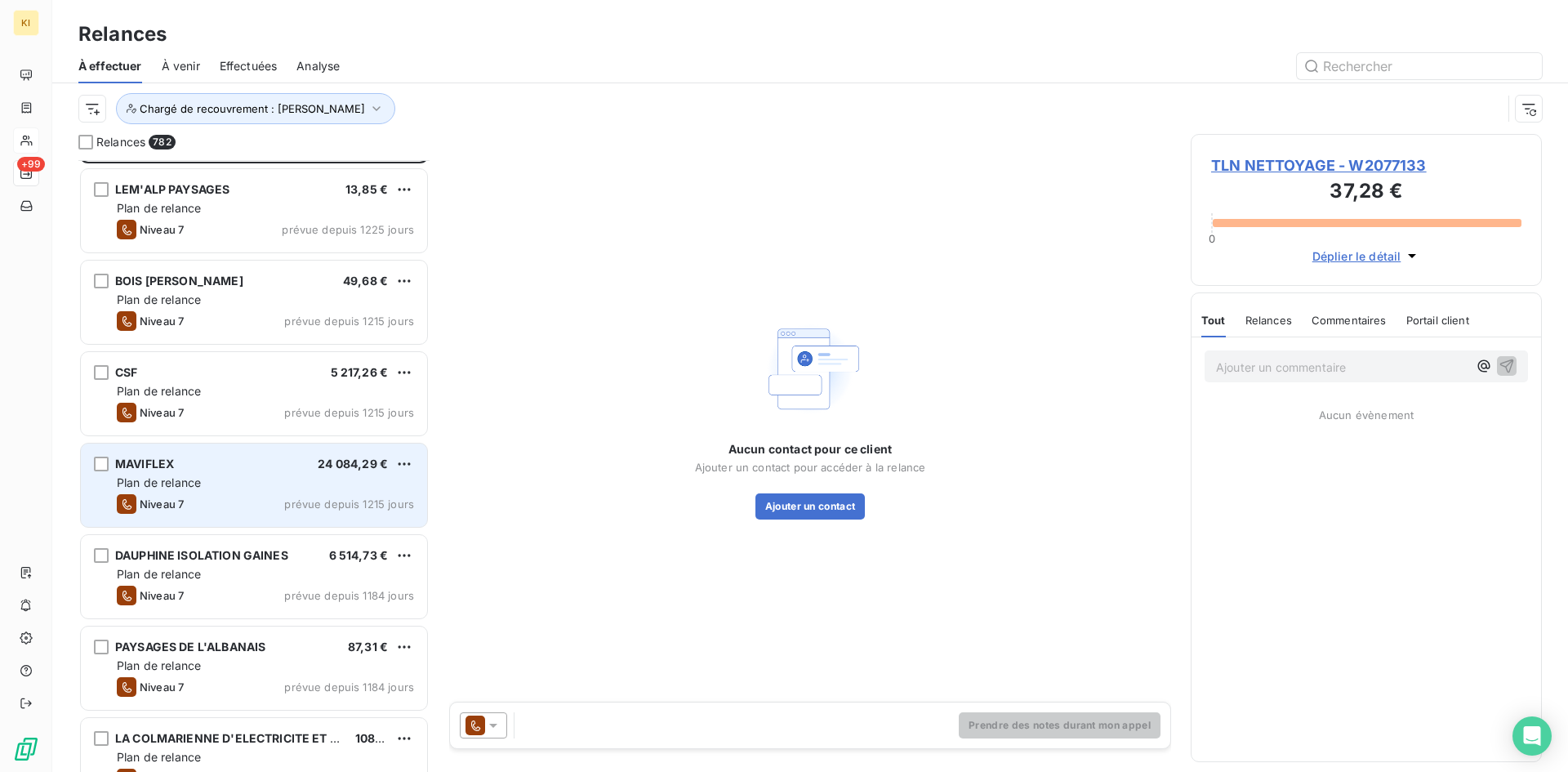
click at [219, 506] on div "Niveau 7 prévue depuis 1215 jours" at bounding box center [265, 503] width 297 height 20
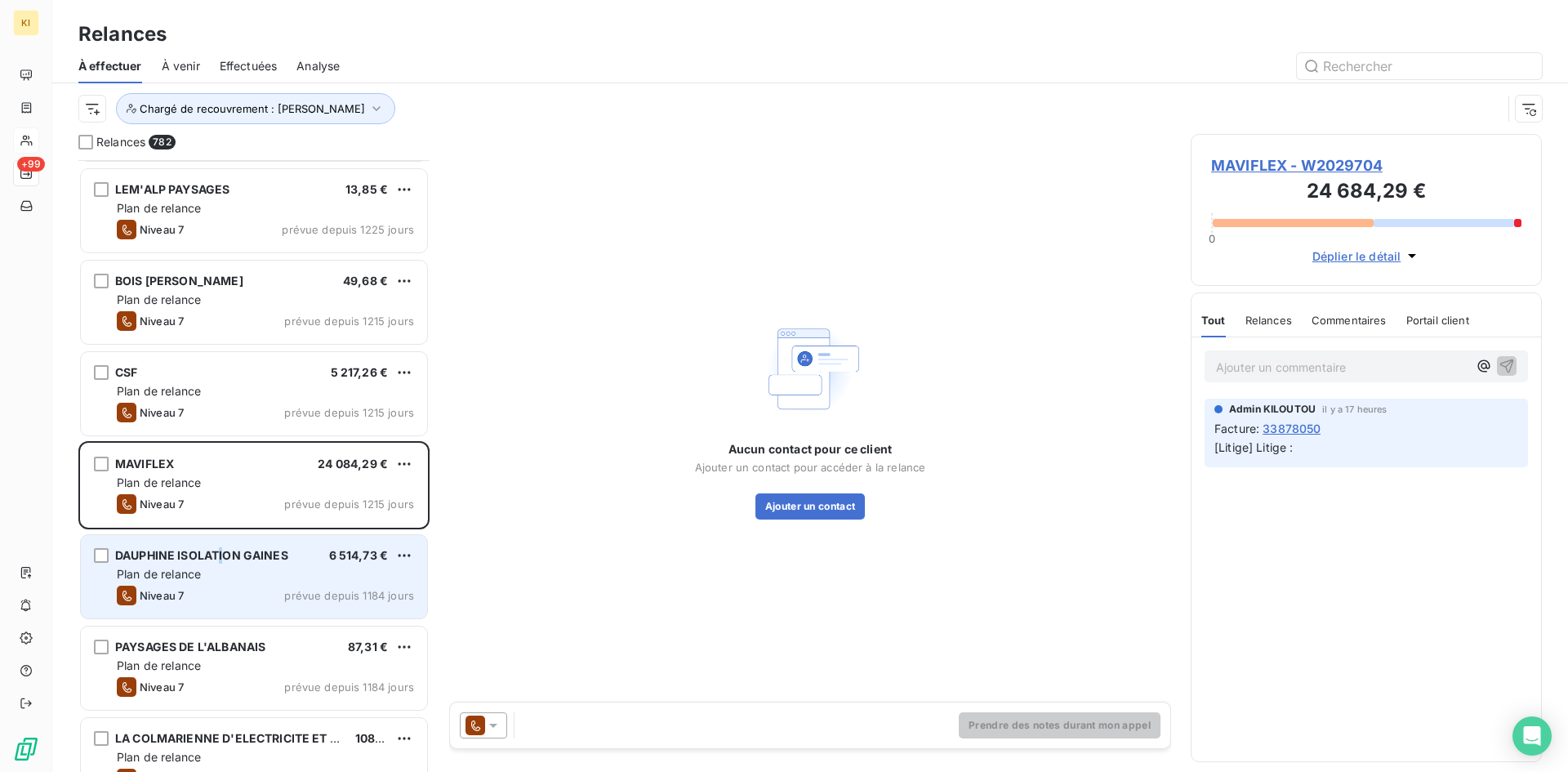
click at [222, 563] on div "DAUPHINE ISOLATION GAINES" at bounding box center [201, 555] width 173 height 16
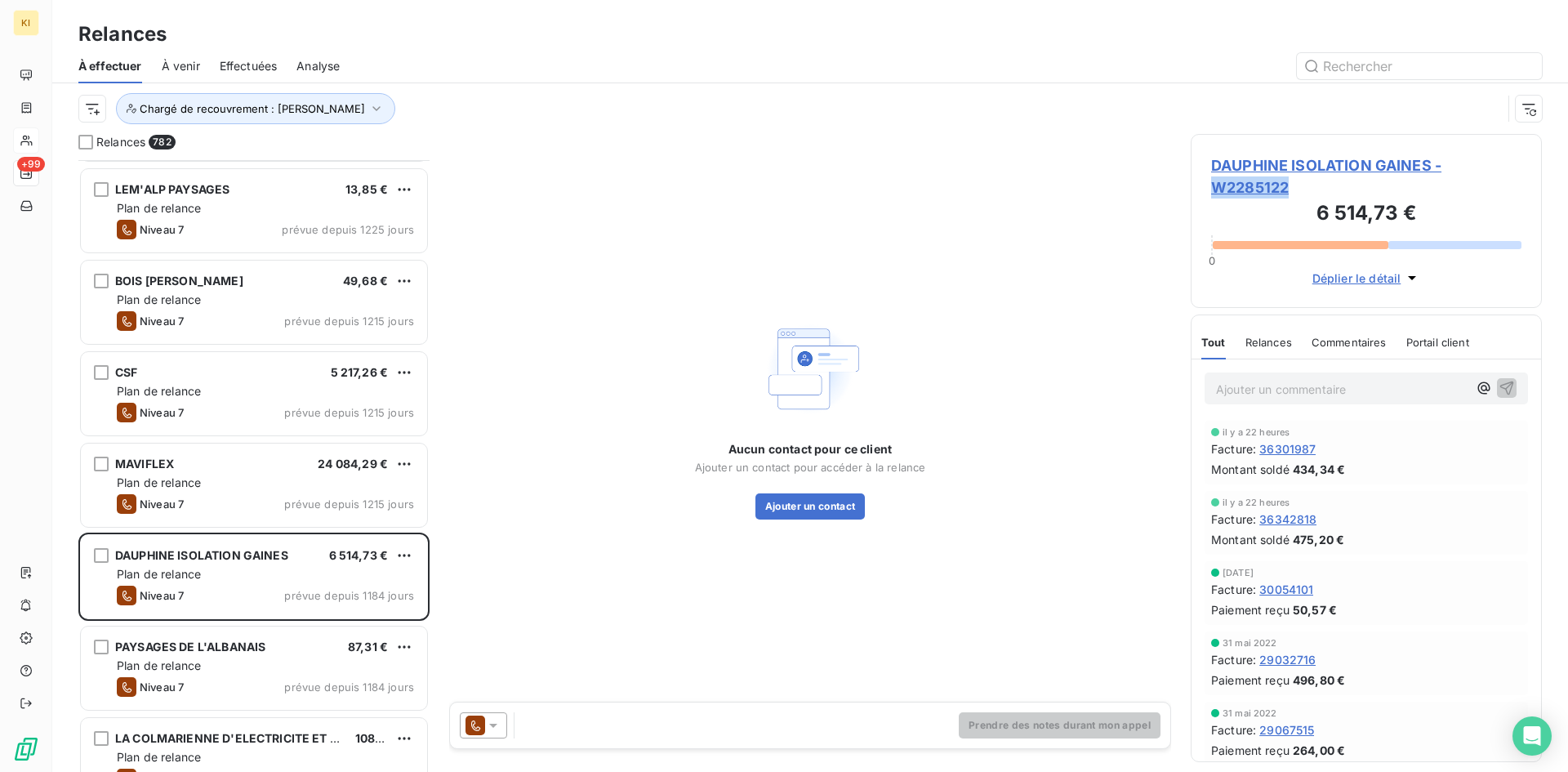
drag, startPoint x: 1294, startPoint y: 186, endPoint x: 1214, endPoint y: 185, distance: 80.0
click at [1214, 185] on span "DAUPHINE ISOLATION [PERSON_NAME] - W2285122" at bounding box center [1366, 176] width 310 height 44
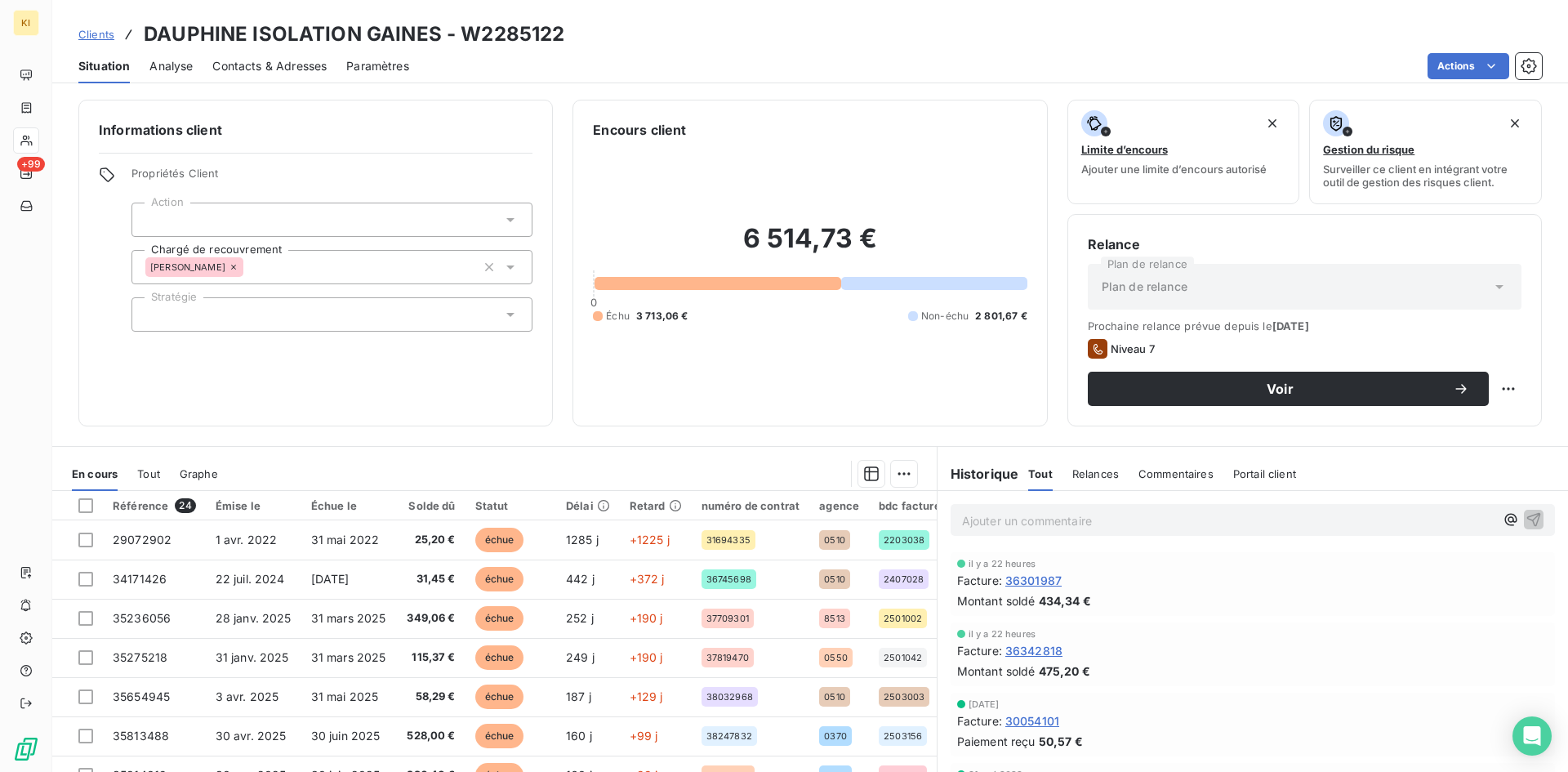
drag, startPoint x: 1230, startPoint y: 192, endPoint x: 1098, endPoint y: 60, distance: 186.7
click at [1098, 60] on div "Actions" at bounding box center [985, 67] width 1113 height 26
drag, startPoint x: 506, startPoint y: 32, endPoint x: 560, endPoint y: 36, distance: 54.1
click at [566, 34] on div "Clients DAUPHINE ISOLATION GAINES - W2285122" at bounding box center [810, 34] width 1516 height 29
copy h3 "W2285122"
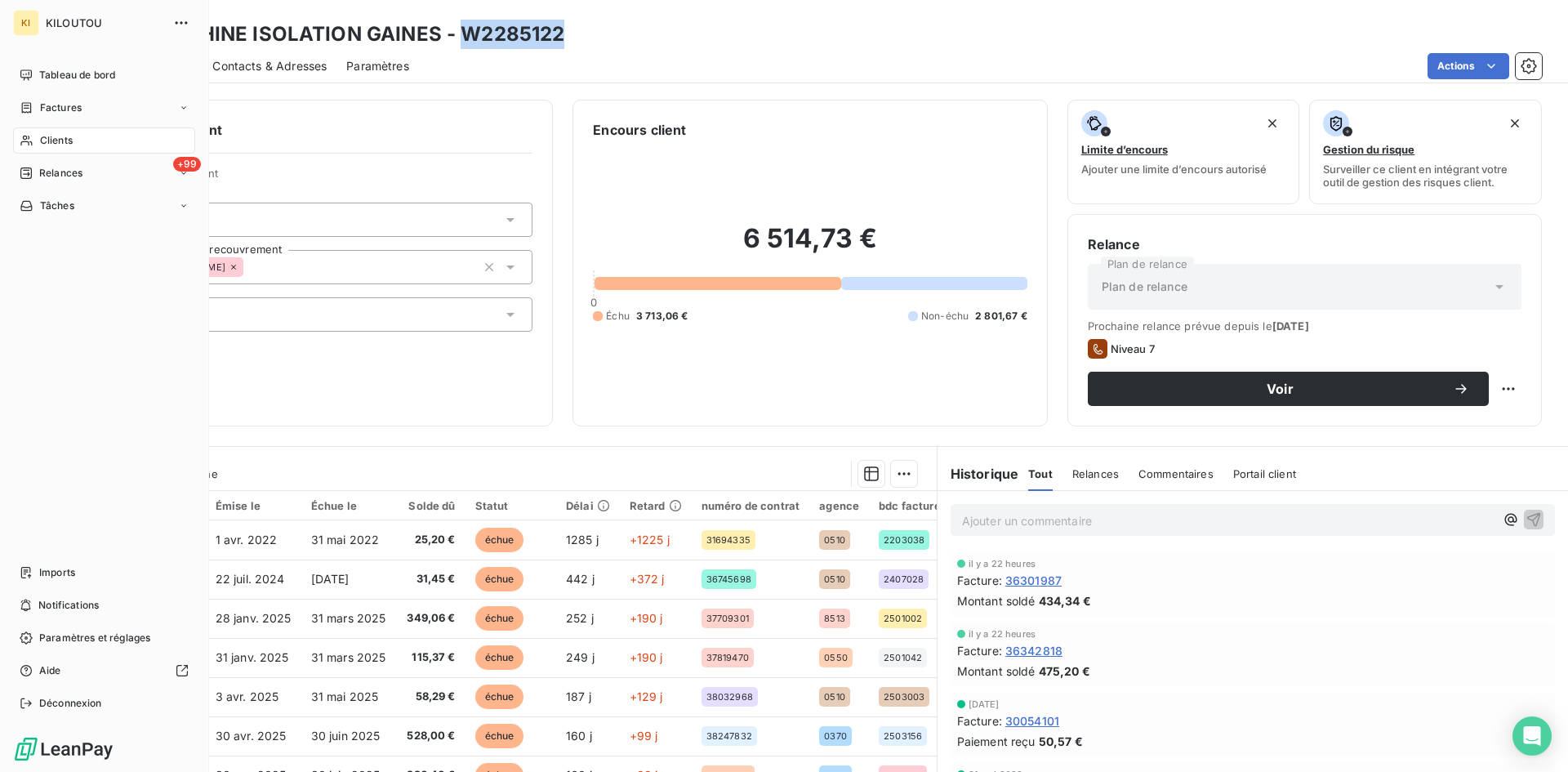
click at [67, 142] on span "Clients" at bounding box center [56, 141] width 33 height 15
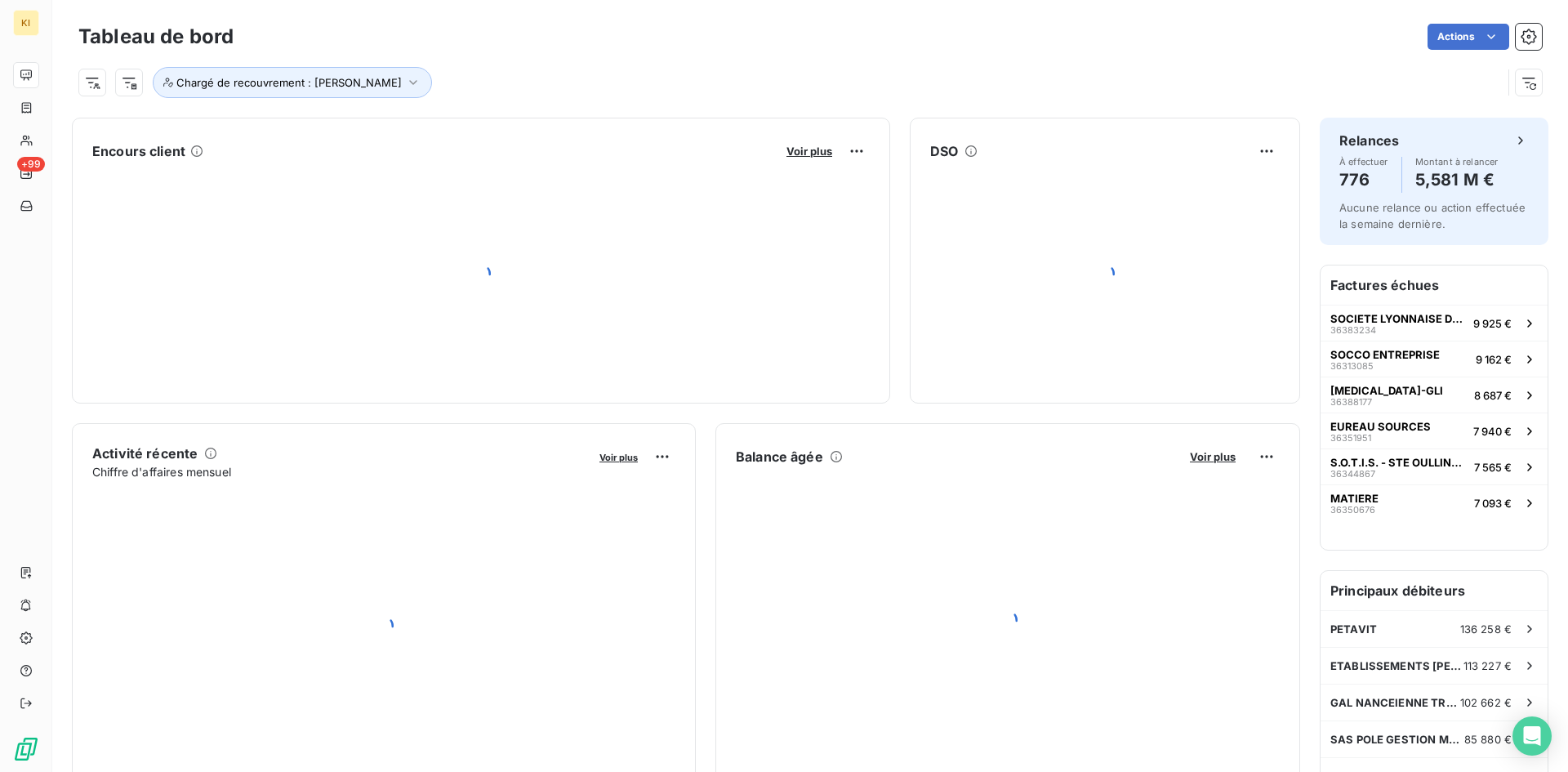
click at [563, 65] on div "Chargé de recouvrement : [PERSON_NAME]" at bounding box center [810, 76] width 1463 height 44
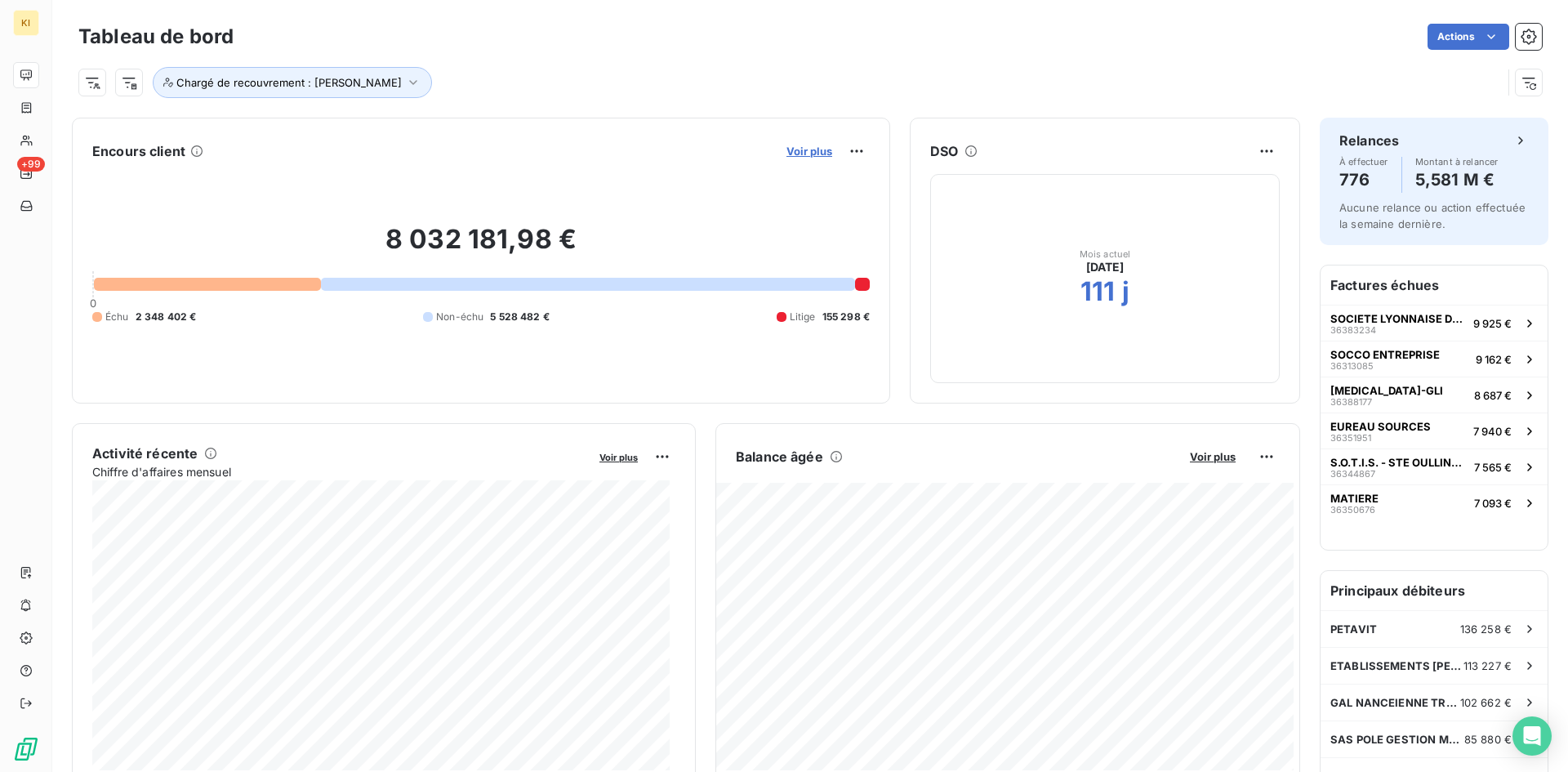
click at [812, 153] on span "Voir plus" at bounding box center [808, 151] width 46 height 13
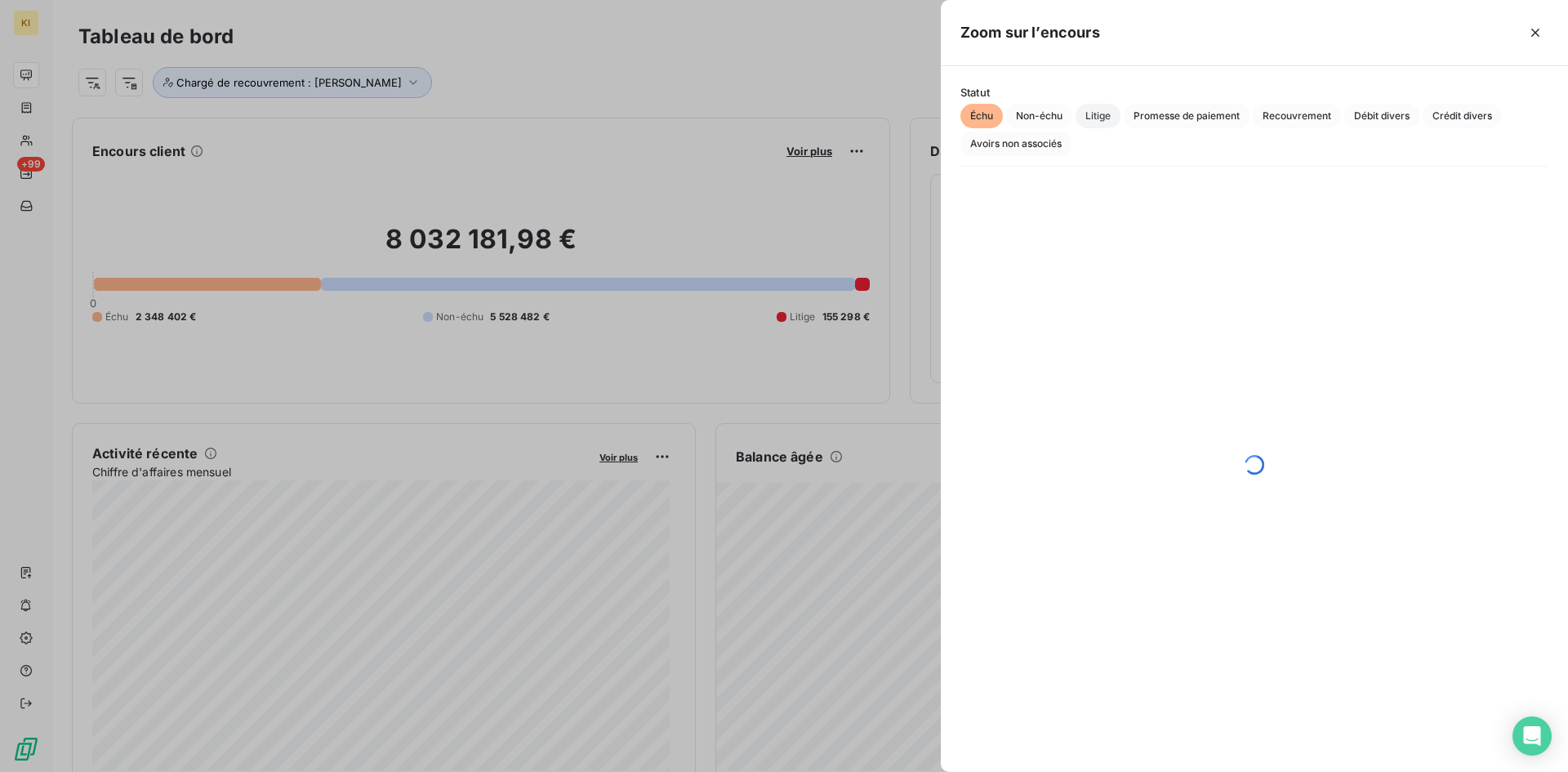
click at [1092, 118] on span "Litige" at bounding box center [1098, 116] width 45 height 24
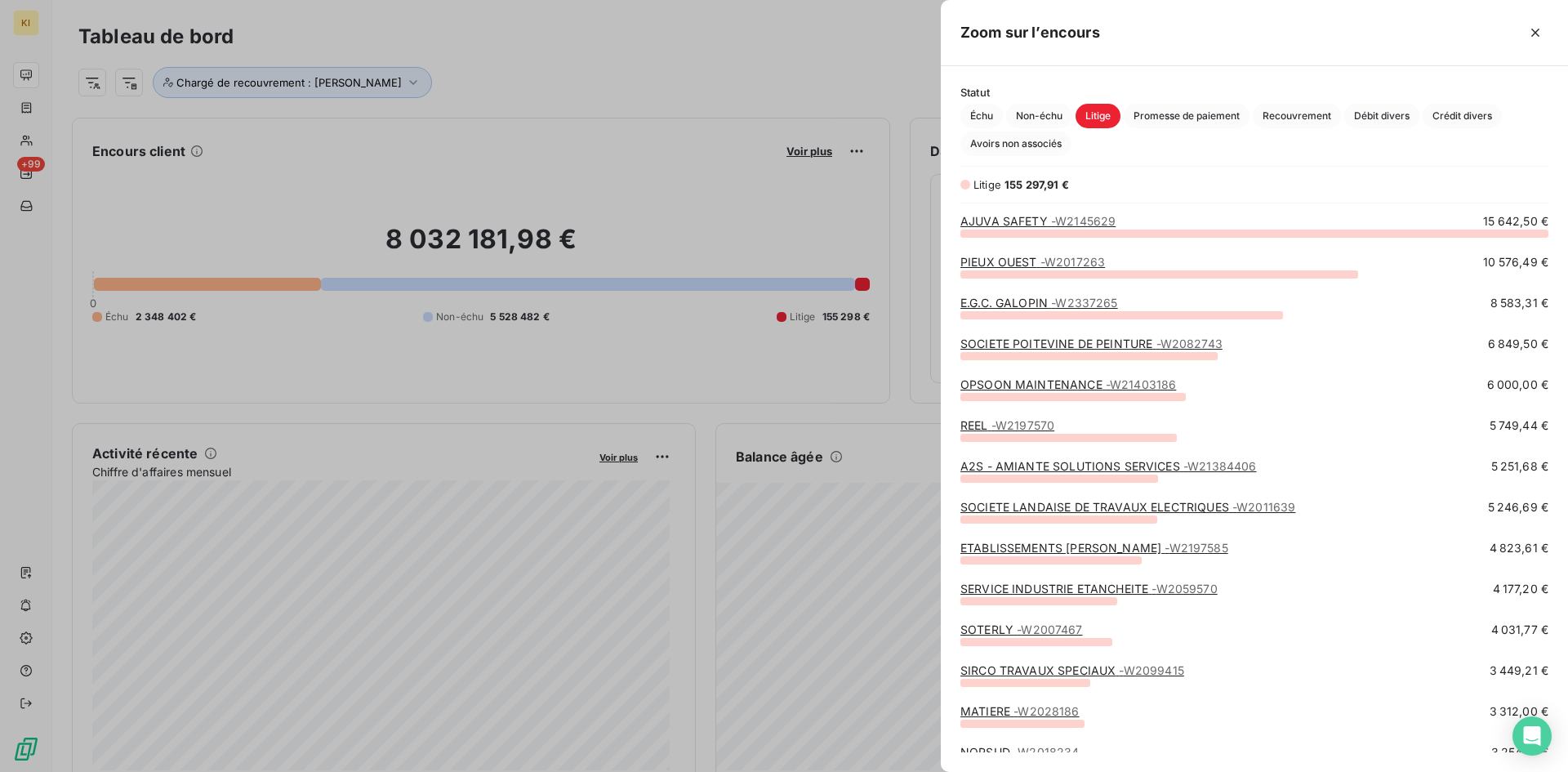
scroll to position [527, 614]
drag, startPoint x: 1219, startPoint y: 483, endPoint x: 1142, endPoint y: 638, distance: 173.1
drag, startPoint x: 1142, startPoint y: 638, endPoint x: 1127, endPoint y: 677, distance: 41.8
click at [1127, 677] on div "SIRCO TRAVAUX SPECIAUX - W2099415" at bounding box center [1072, 670] width 224 height 16
click at [1072, 674] on link "SIRCO TRAVAUX SPECIAUX - W2099415" at bounding box center [1072, 670] width 224 height 14
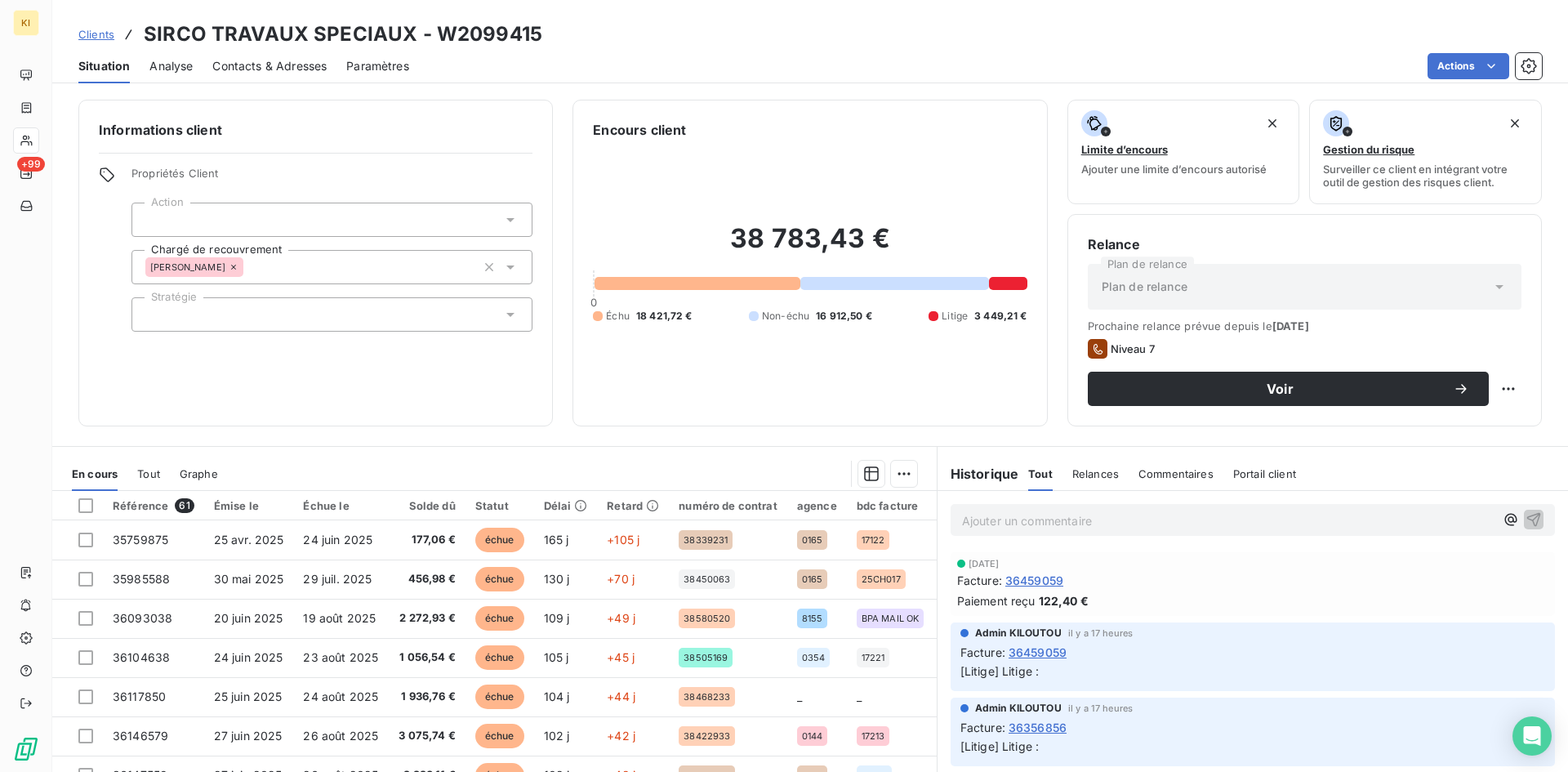
click at [155, 478] on span "Tout" at bounding box center [148, 474] width 22 height 13
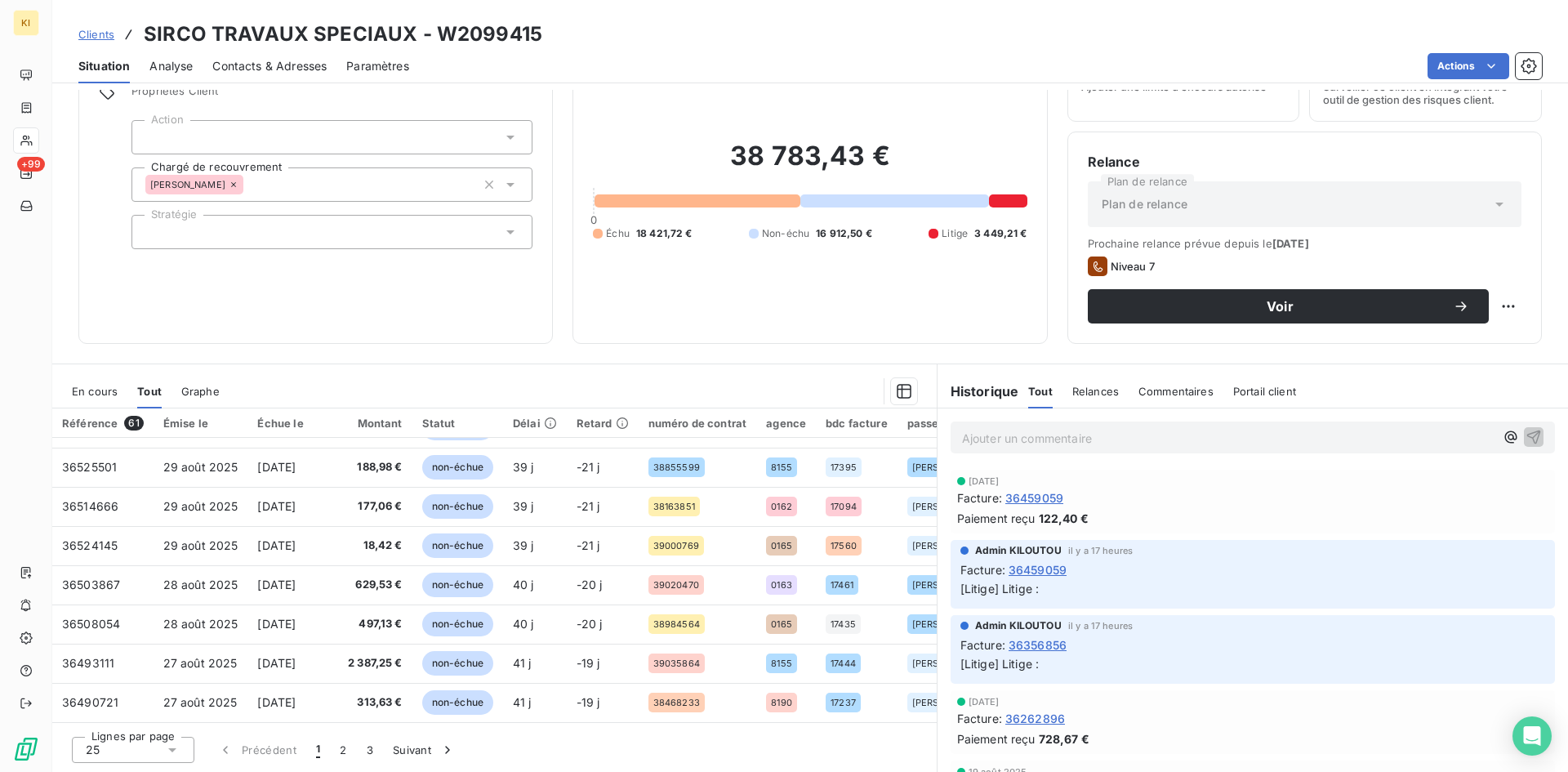
scroll to position [703, 0]
click at [365, 750] on button "3" at bounding box center [370, 750] width 26 height 35
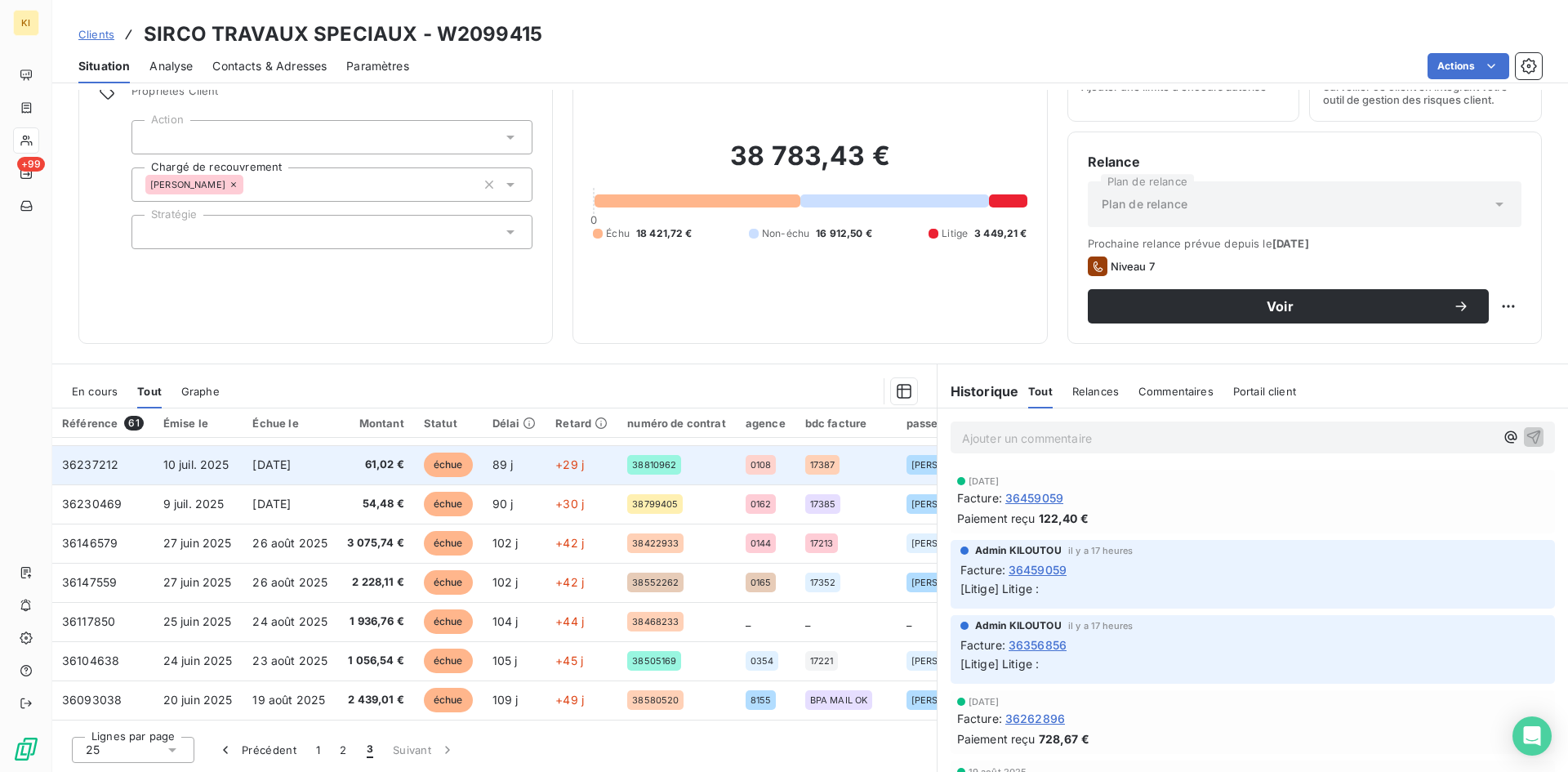
scroll to position [0, 0]
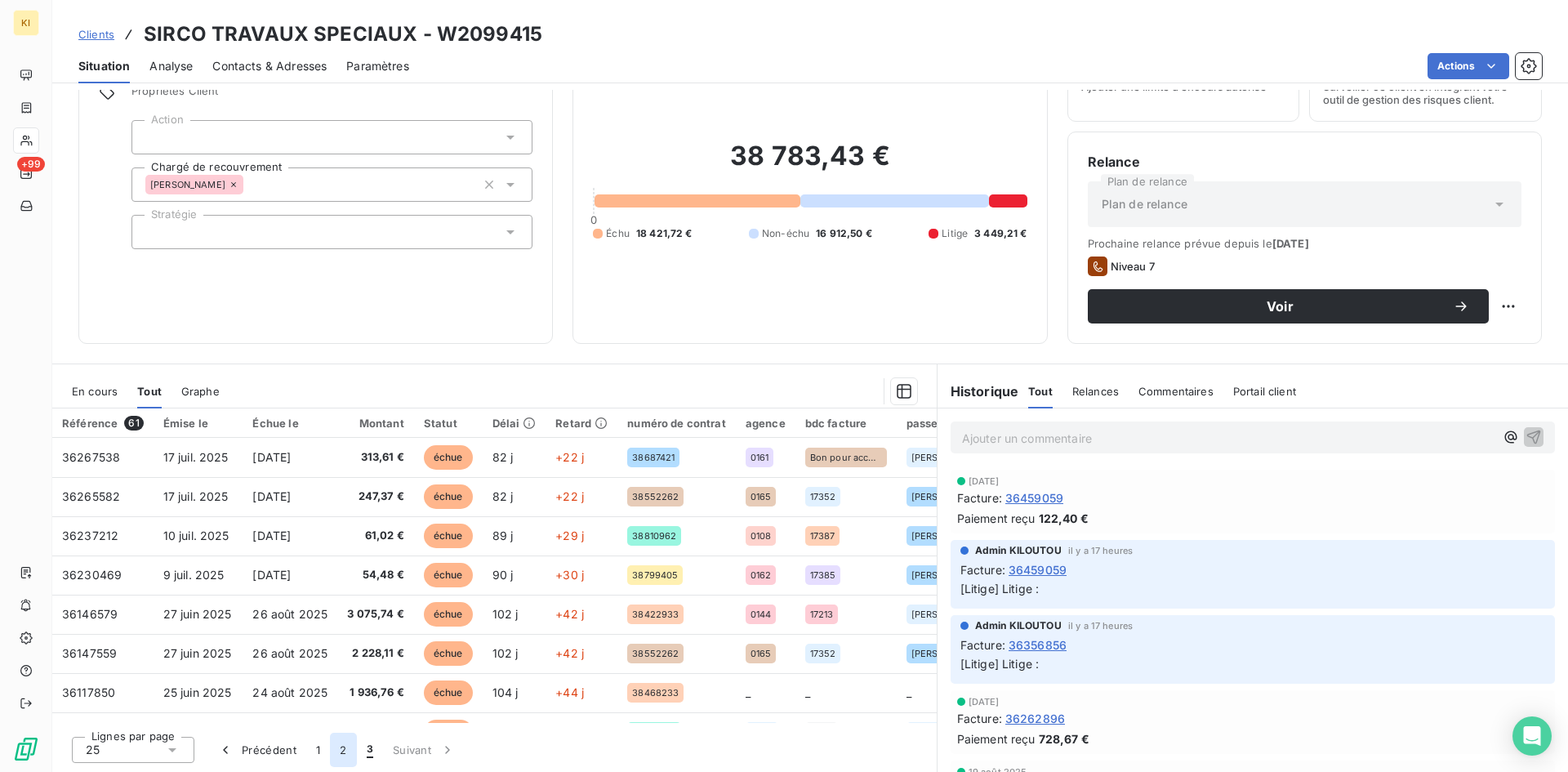
click at [334, 751] on button "2" at bounding box center [343, 750] width 26 height 35
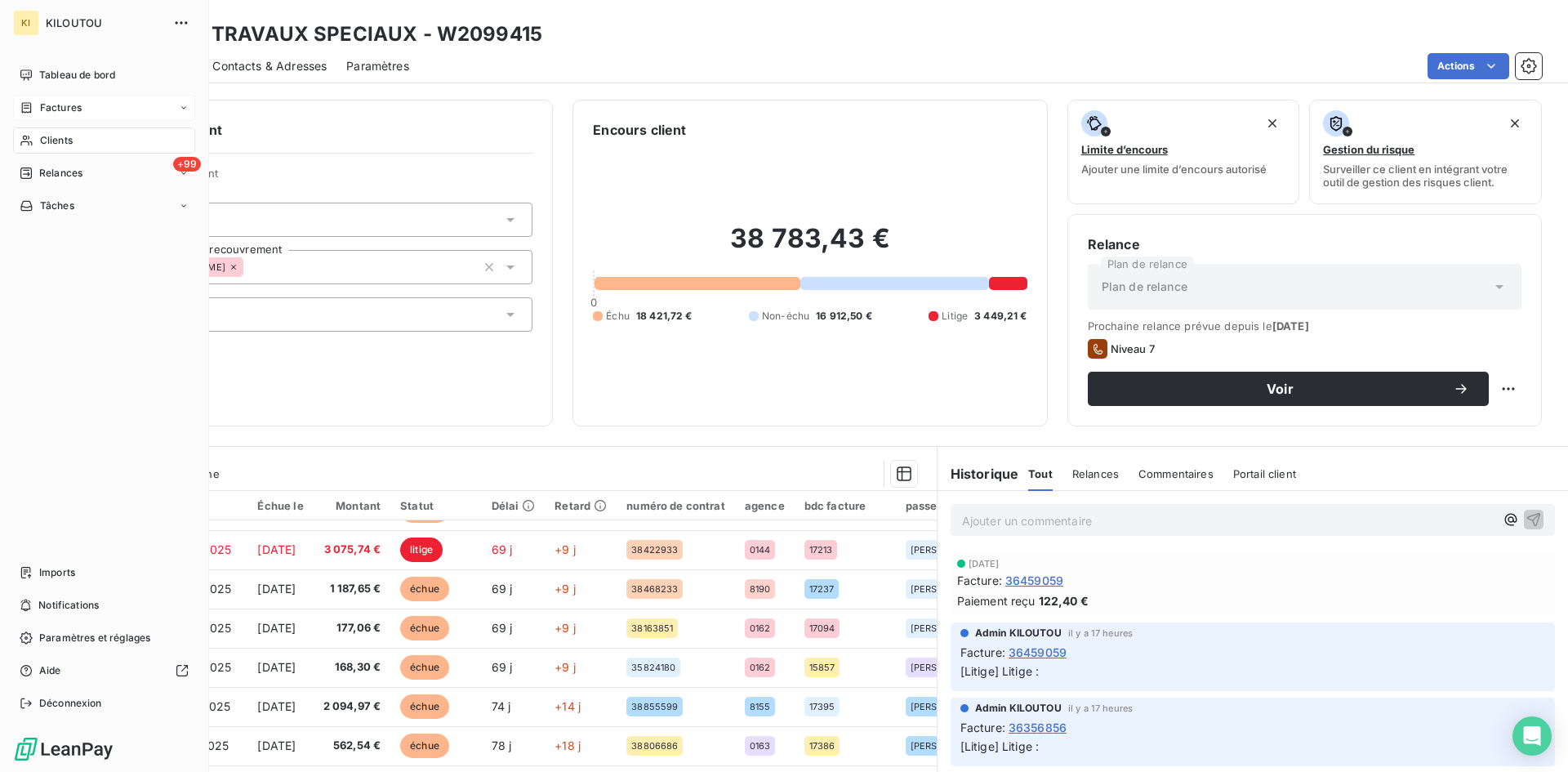
click at [72, 114] on span "Factures" at bounding box center [61, 108] width 41 height 15
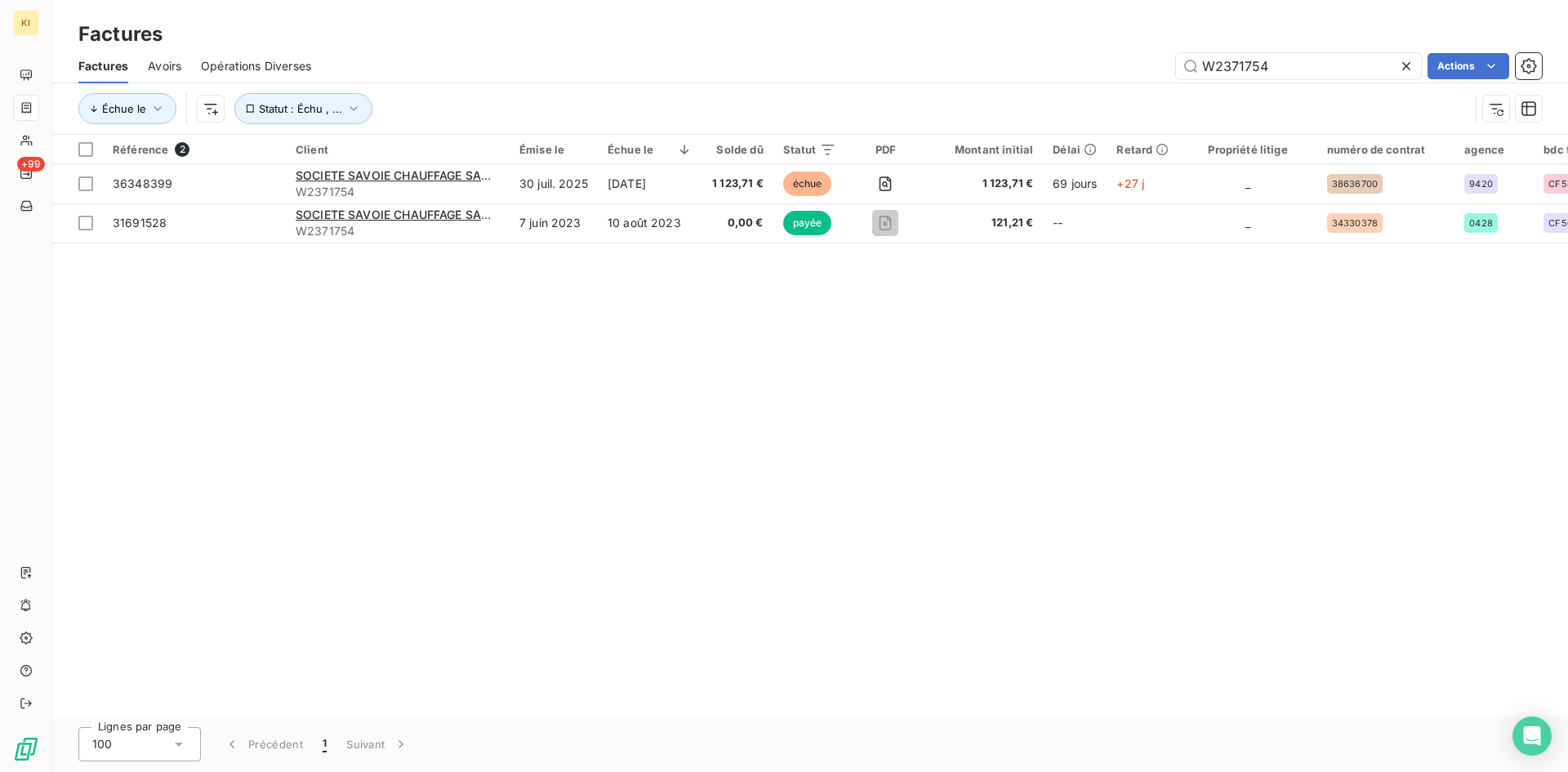
click at [1404, 64] on icon at bounding box center [1405, 66] width 16 height 16
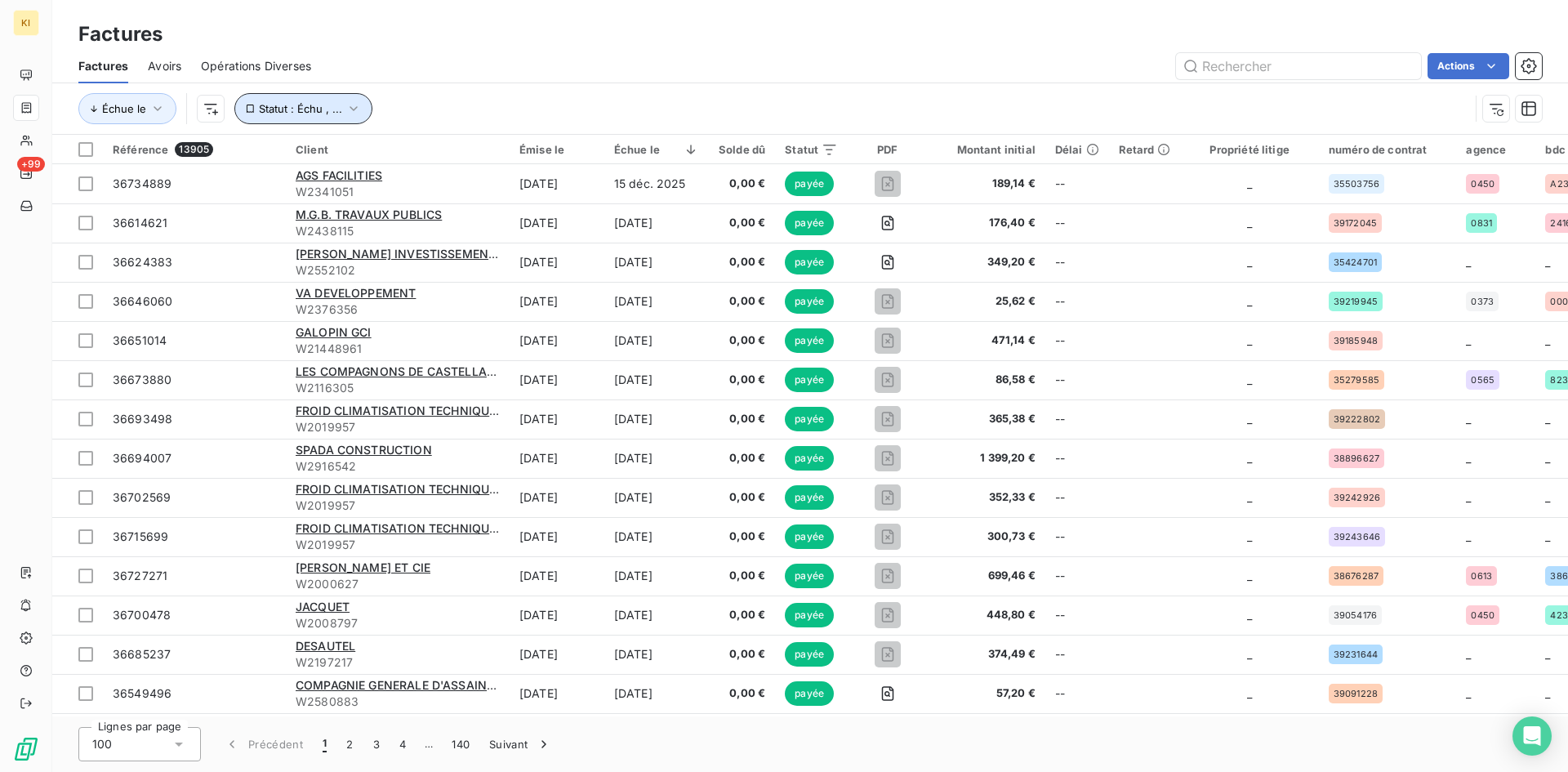
click at [286, 111] on span "Statut : Échu , ..." at bounding box center [300, 109] width 83 height 13
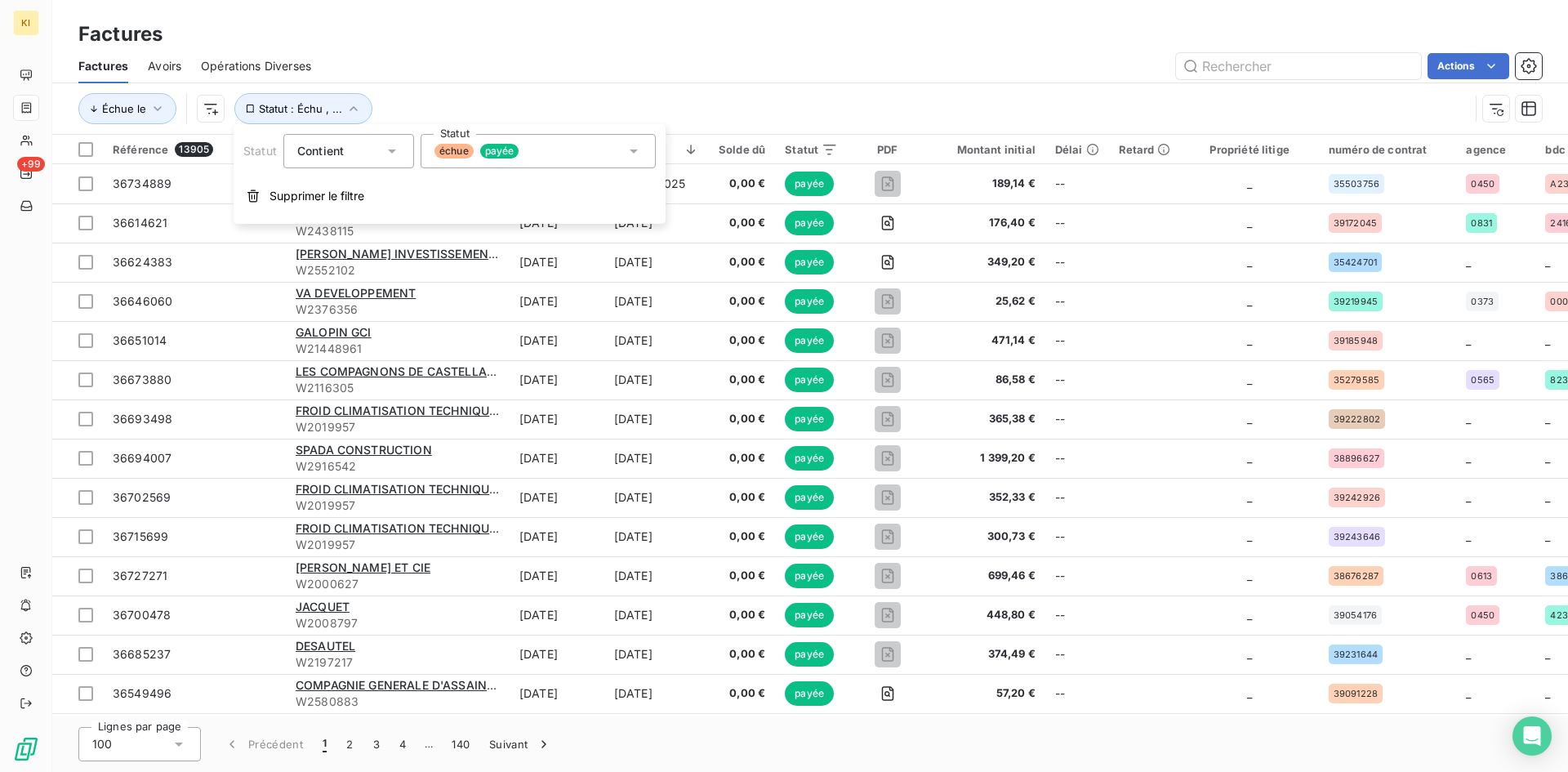
click at [291, 176] on div "Statut Contient is Statut échue payée Supprimer le filtre" at bounding box center [449, 173] width 432 height 99
click at [295, 193] on span "Supprimer le filtre" at bounding box center [317, 195] width 95 height 16
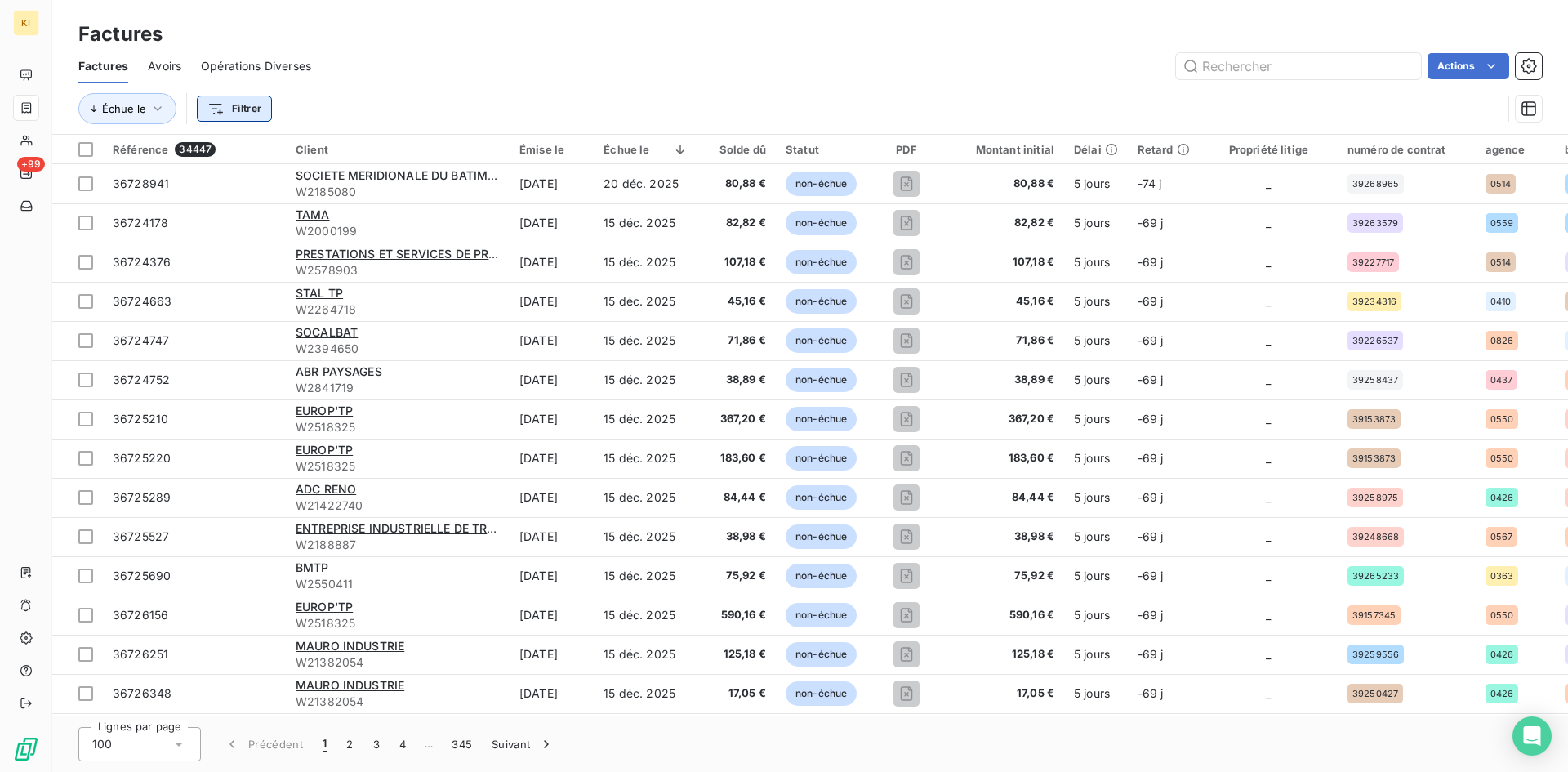
click at [248, 111] on html "KI +99 Factures Factures Avoirs Opérations Diverses Actions Échue le Filtrer Ré…" at bounding box center [784, 386] width 1568 height 772
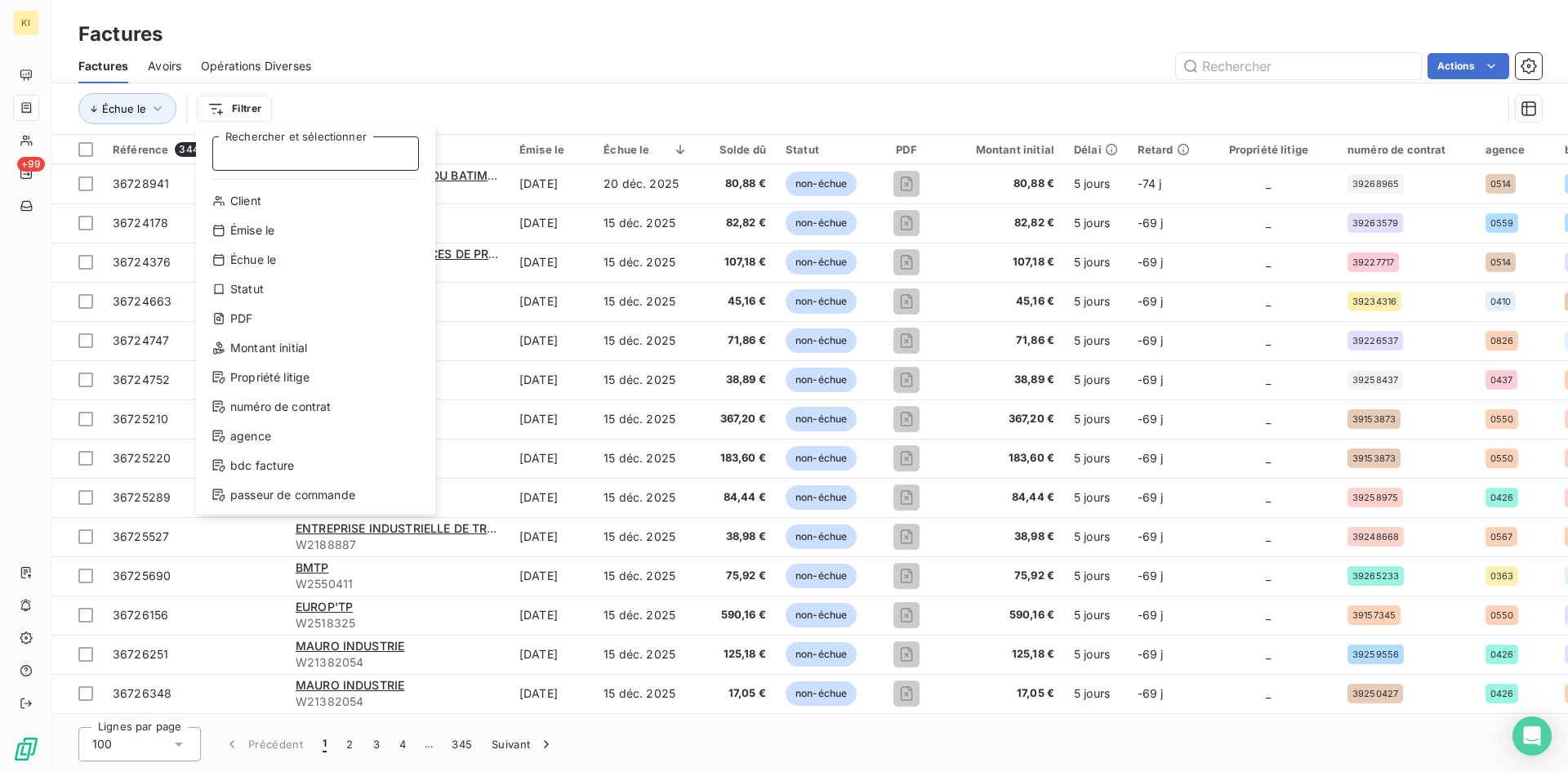
click at [275, 159] on input "Rechercher et sélectionner" at bounding box center [316, 154] width 207 height 35
paste input "W2285122"
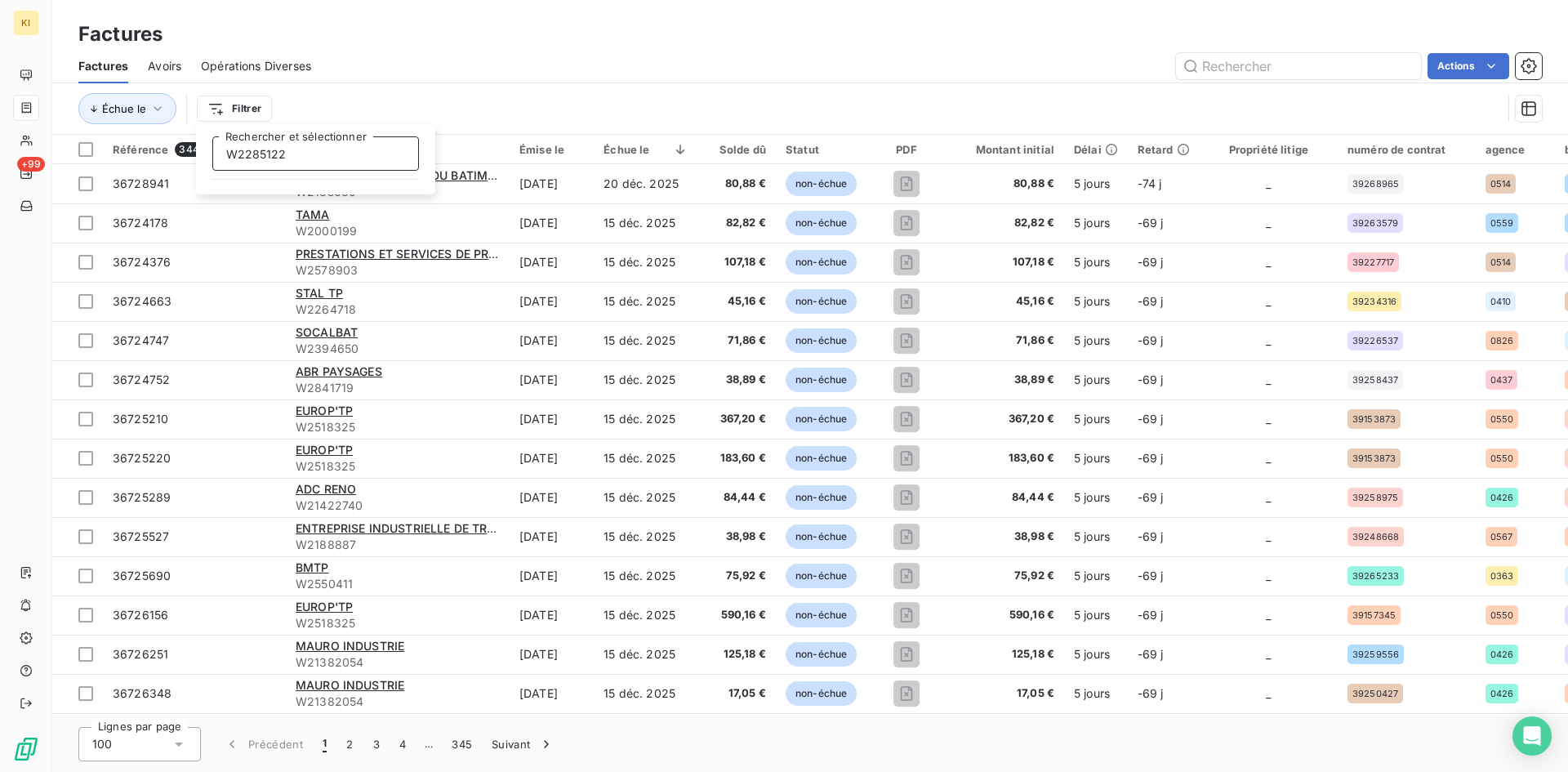
type input "W2285122"
drag, startPoint x: 1265, startPoint y: 57, endPoint x: 1258, endPoint y: 67, distance: 12.2
click at [1265, 56] on html "KI +99 Factures Factures Avoirs Opérations Diverses Actions Échue le Filtrer W2…" at bounding box center [784, 386] width 1568 height 772
click at [1276, 67] on input "text" at bounding box center [1298, 67] width 245 height 26
paste input "W2285122"
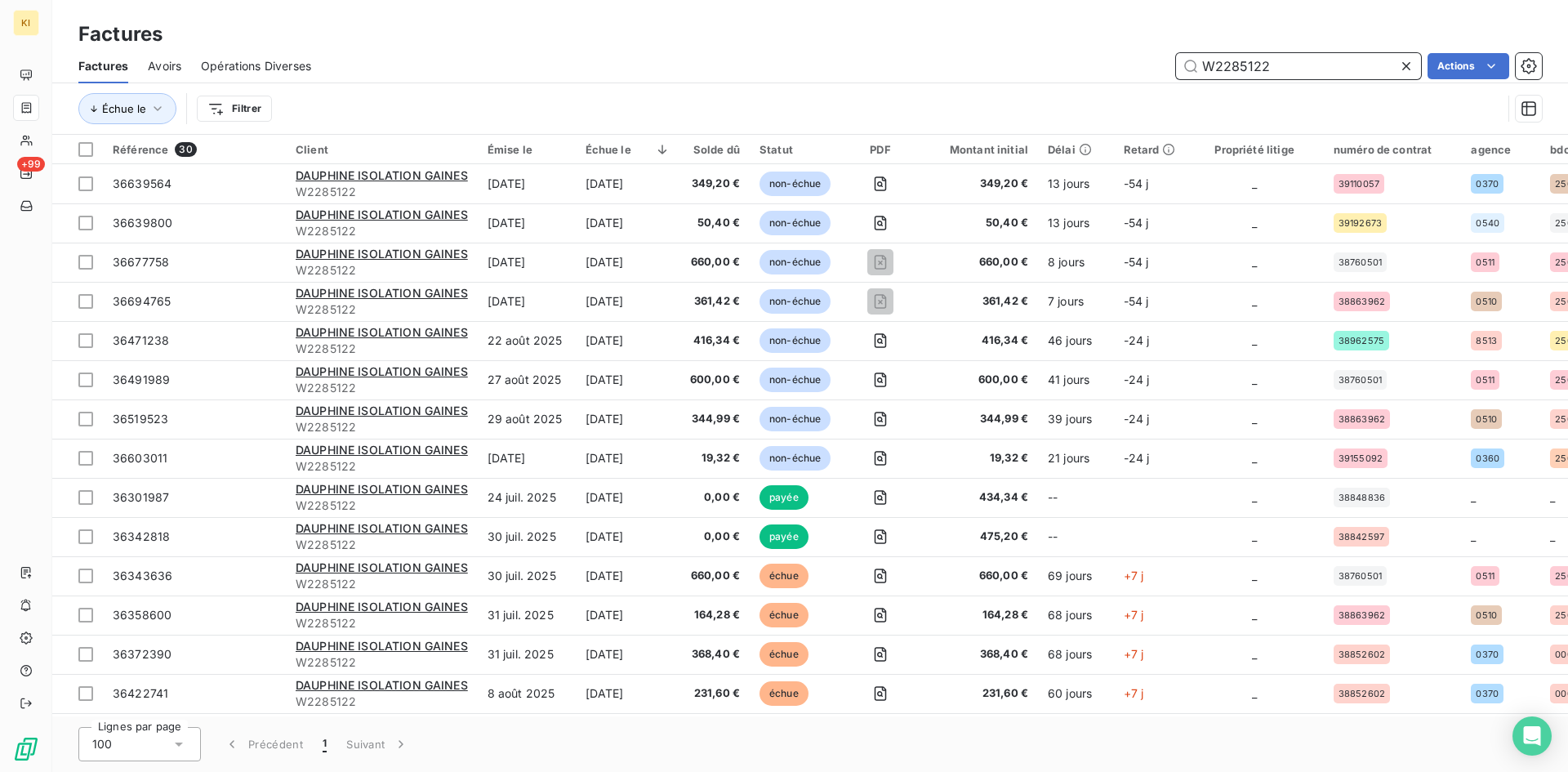
type input "W2285122"
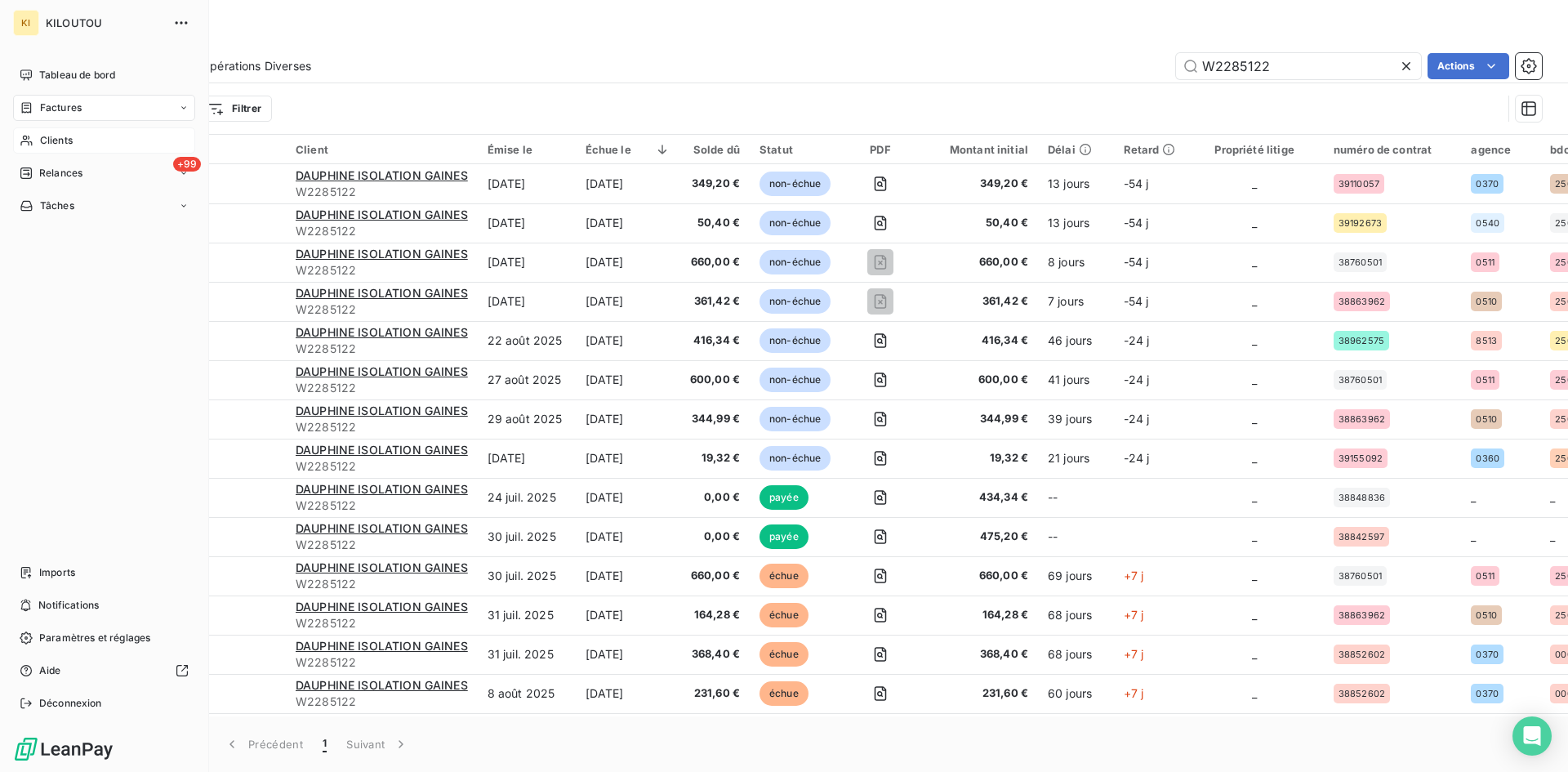
click at [64, 143] on span "Clients" at bounding box center [56, 141] width 33 height 15
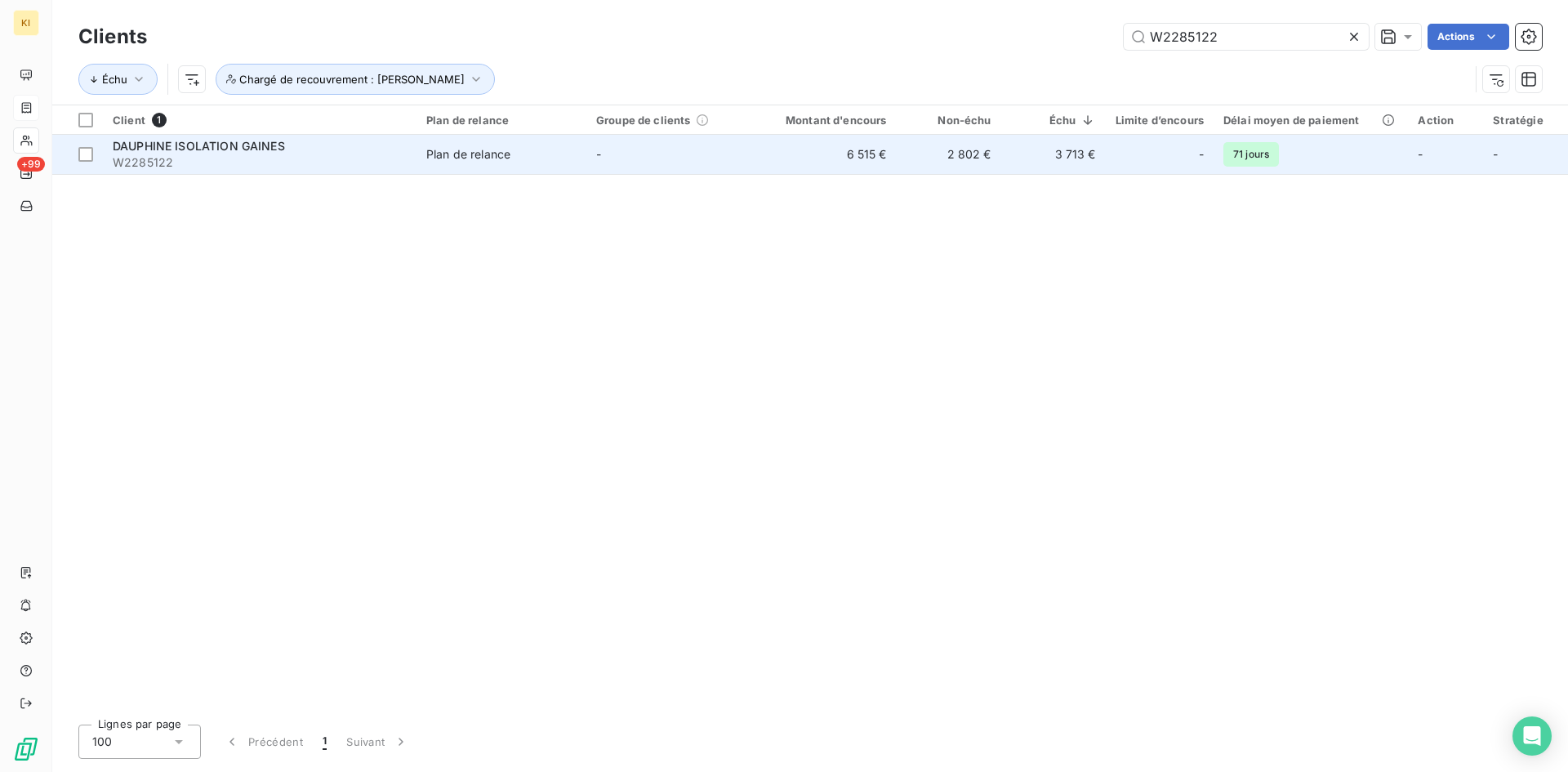
type input "W2285122"
click at [263, 147] on span "DAUPHINE ISOLATION GAINES" at bounding box center [199, 145] width 172 height 14
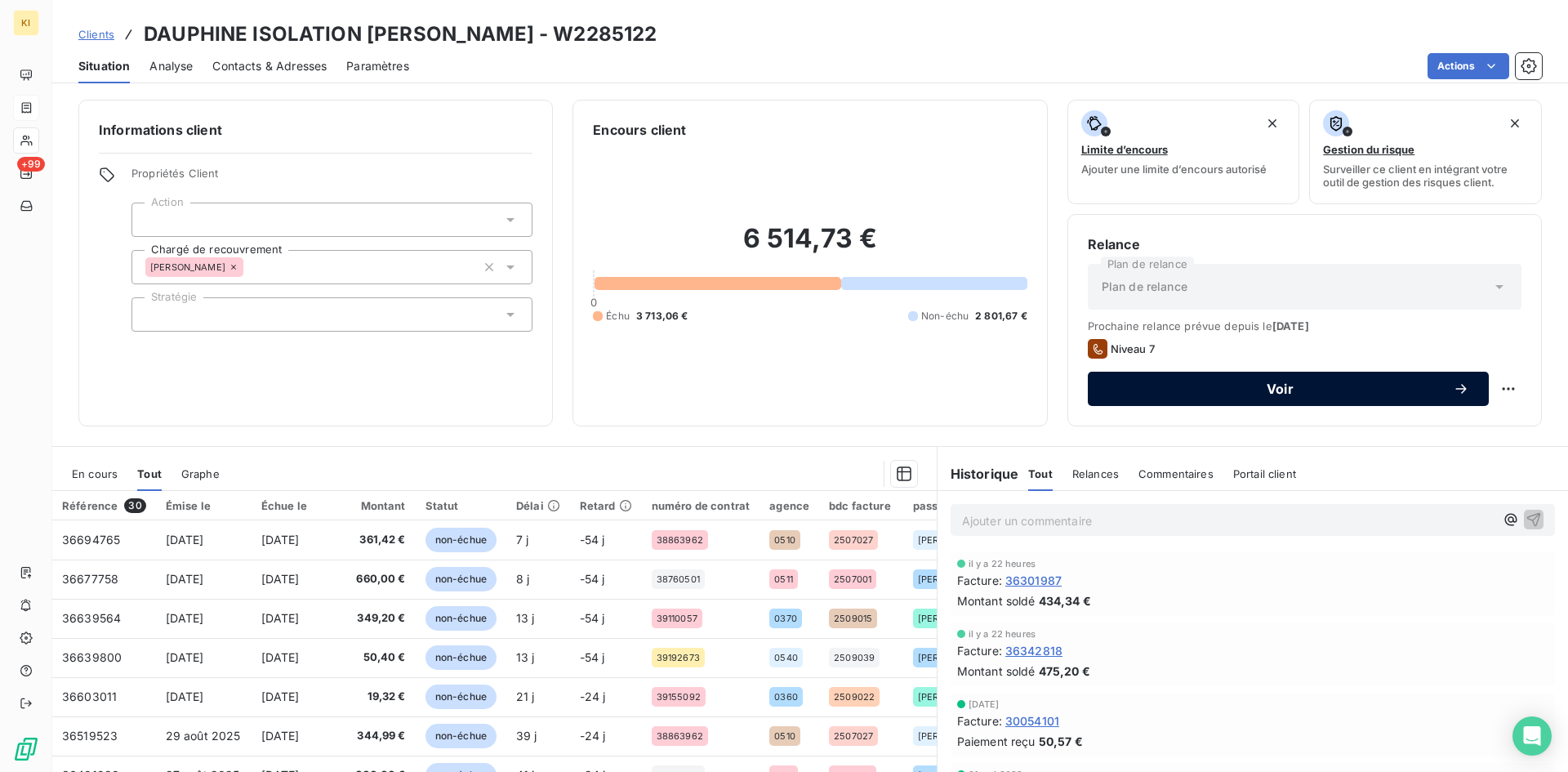
click at [1263, 383] on span "Voir" at bounding box center [1280, 389] width 346 height 13
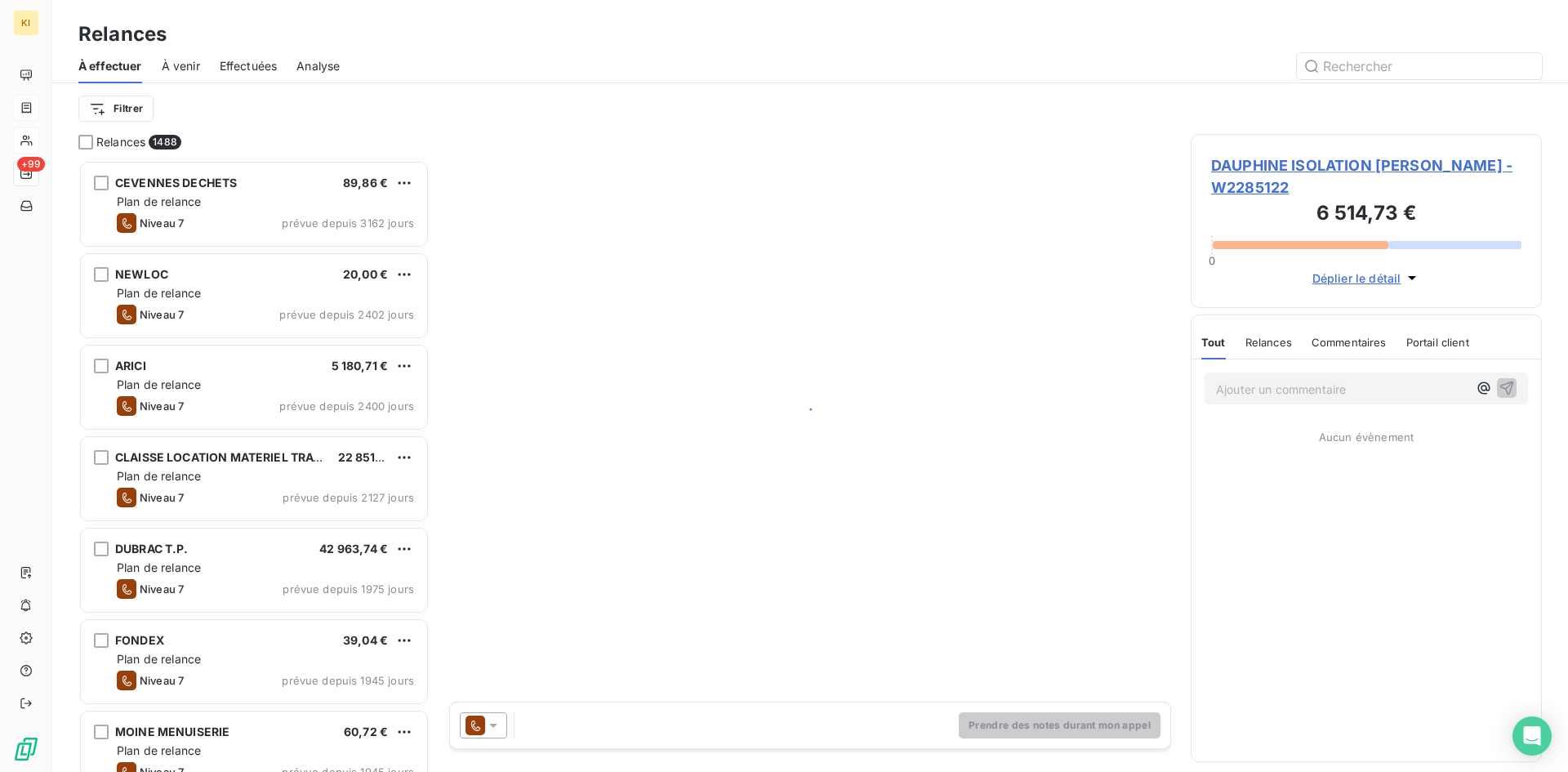
scroll to position [600, 339]
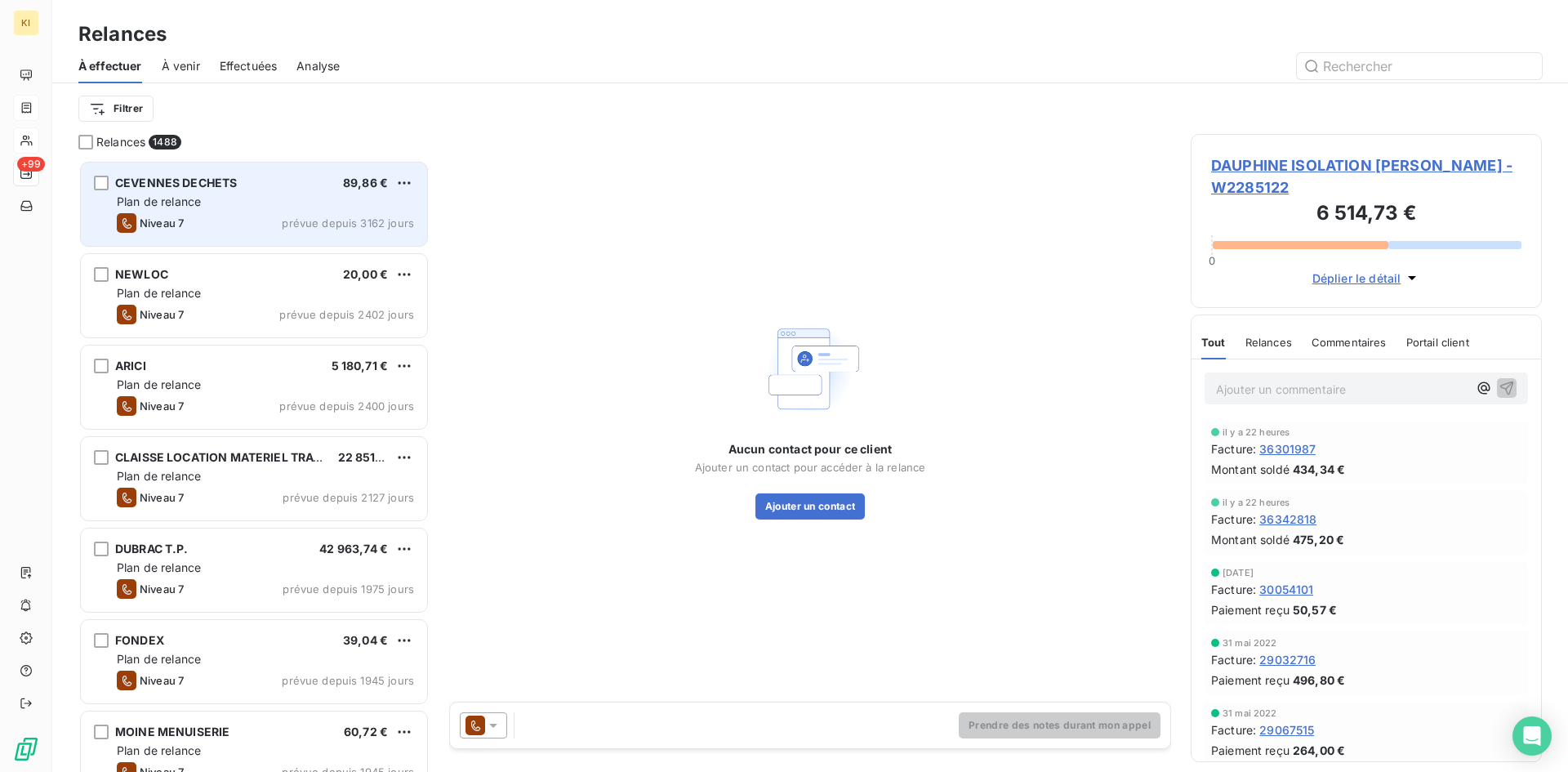
click at [196, 215] on div "Niveau 7 prévue depuis 3162 jours" at bounding box center [265, 223] width 297 height 20
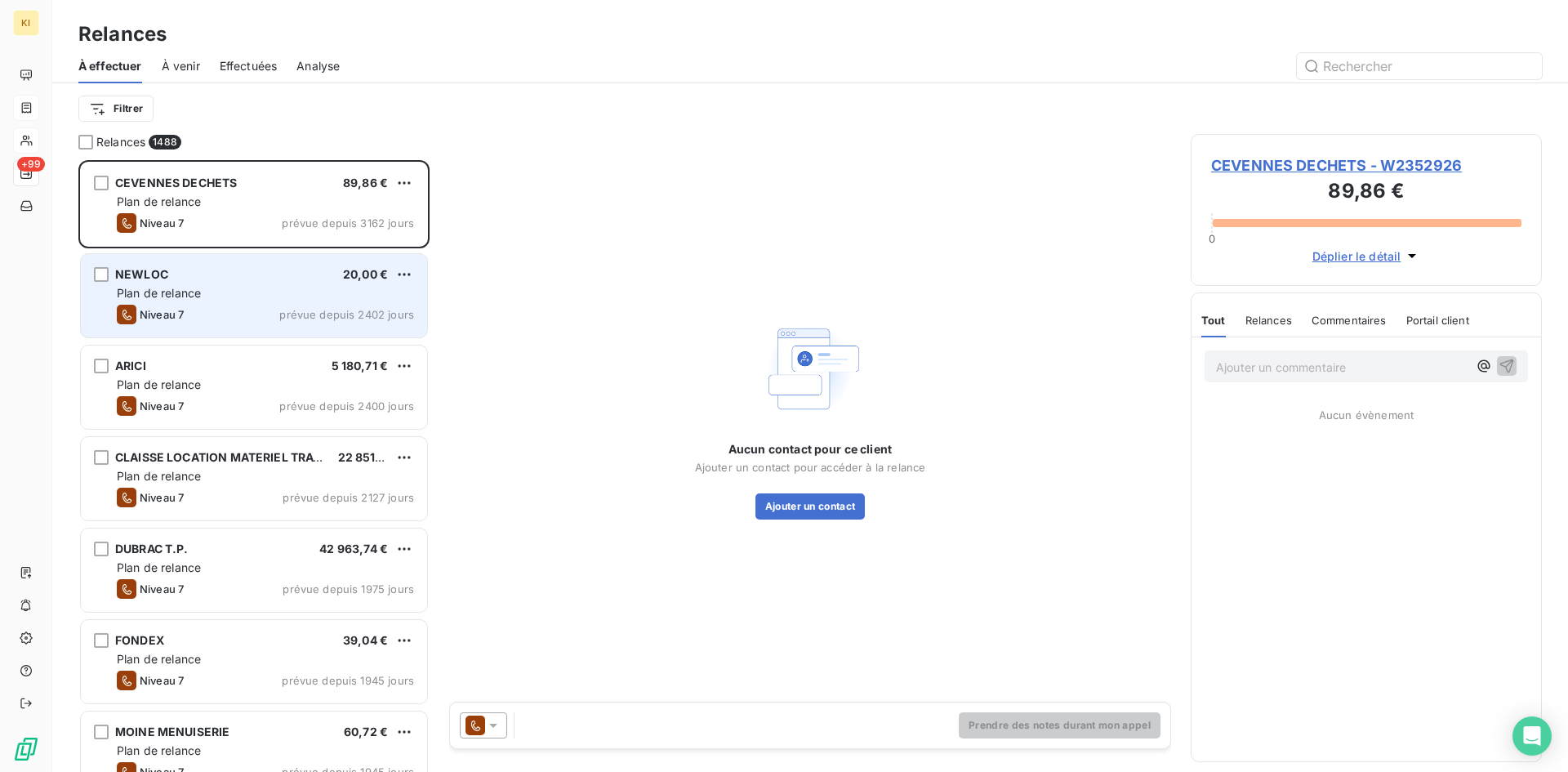
click at [200, 317] on div "Niveau 7 prévue depuis 2402 jours" at bounding box center [265, 314] width 297 height 20
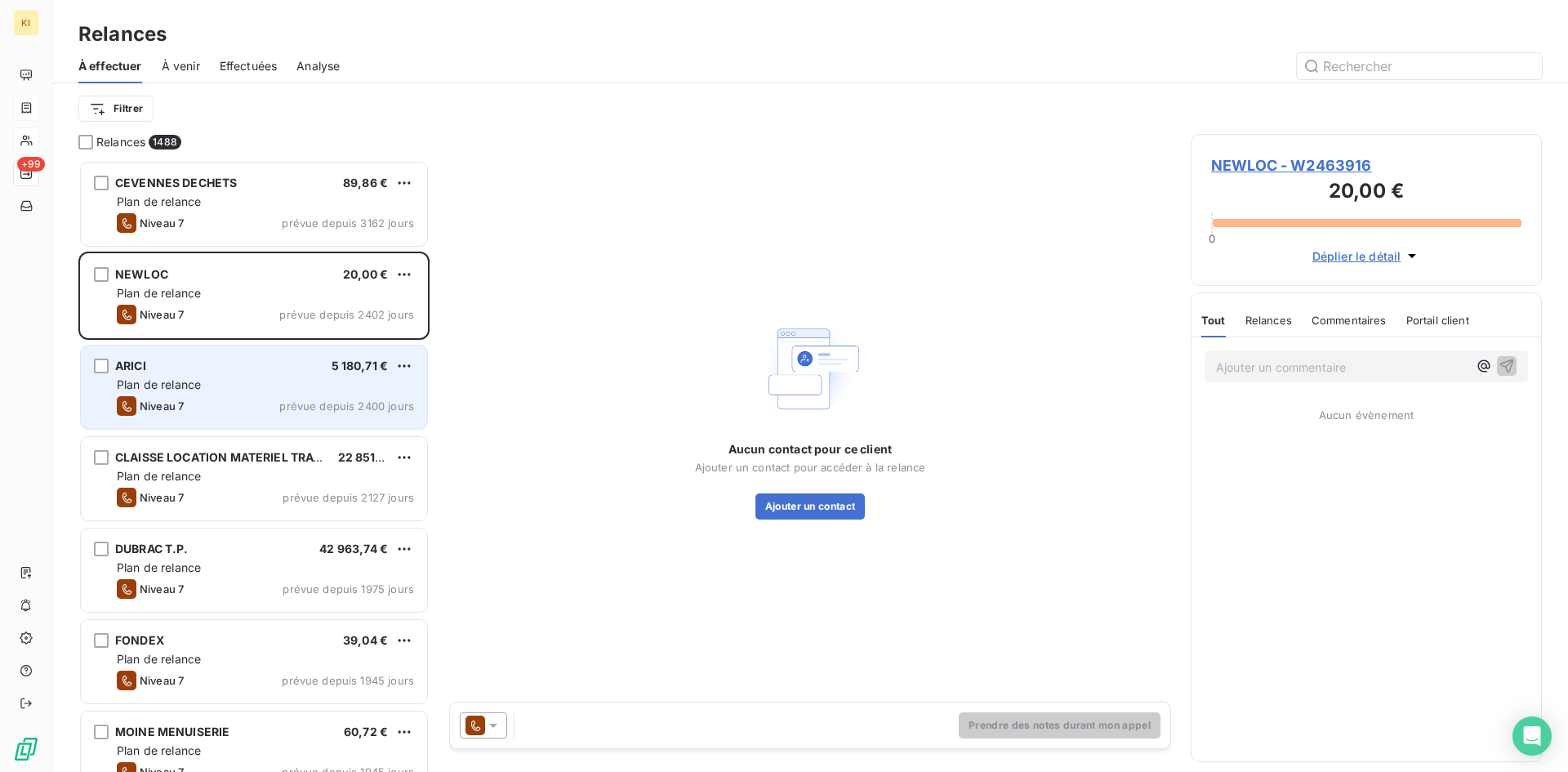
click at [206, 392] on div "Plan de relance" at bounding box center [265, 384] width 297 height 16
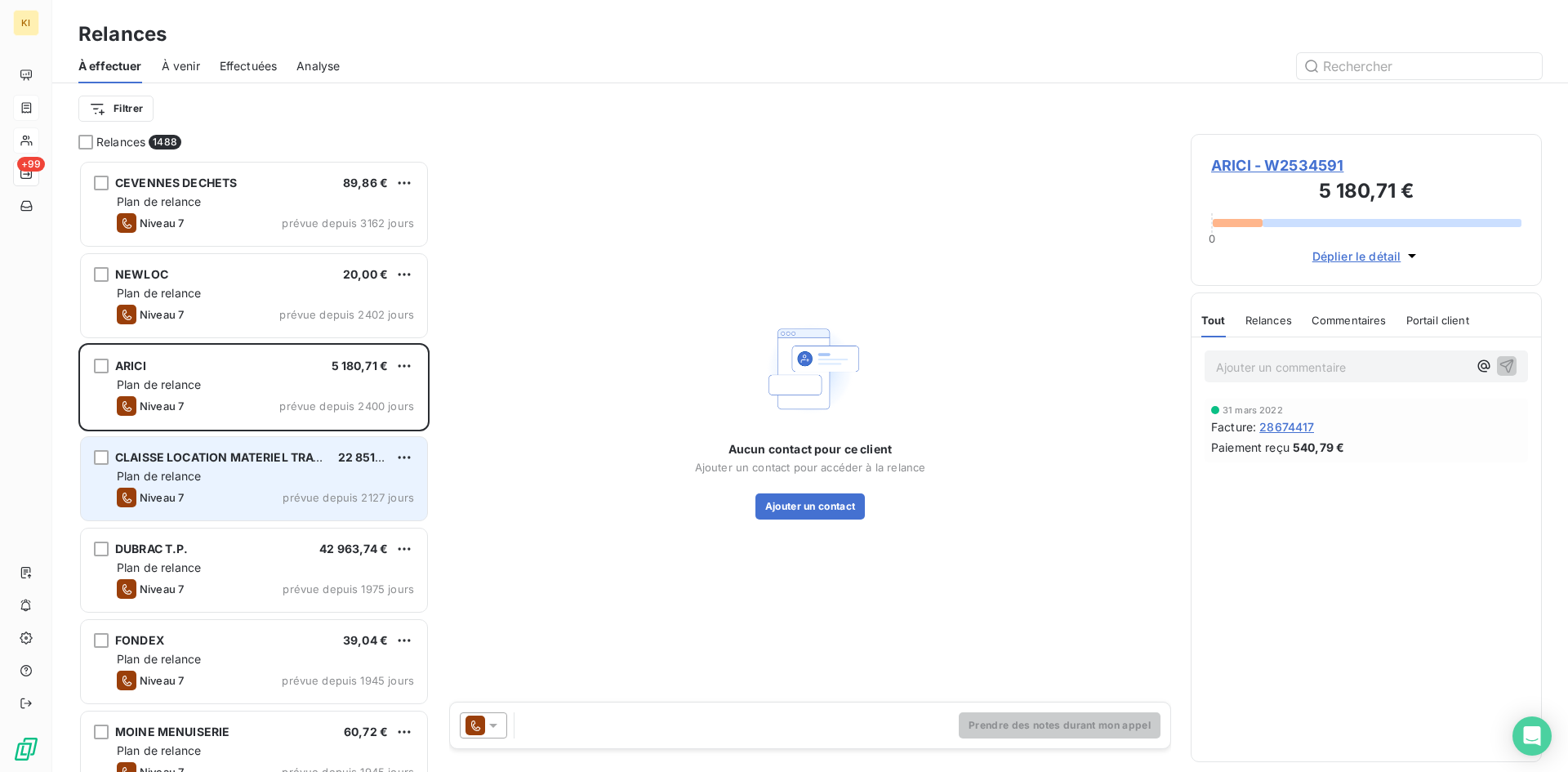
click at [239, 472] on div "Plan de relance" at bounding box center [265, 475] width 297 height 16
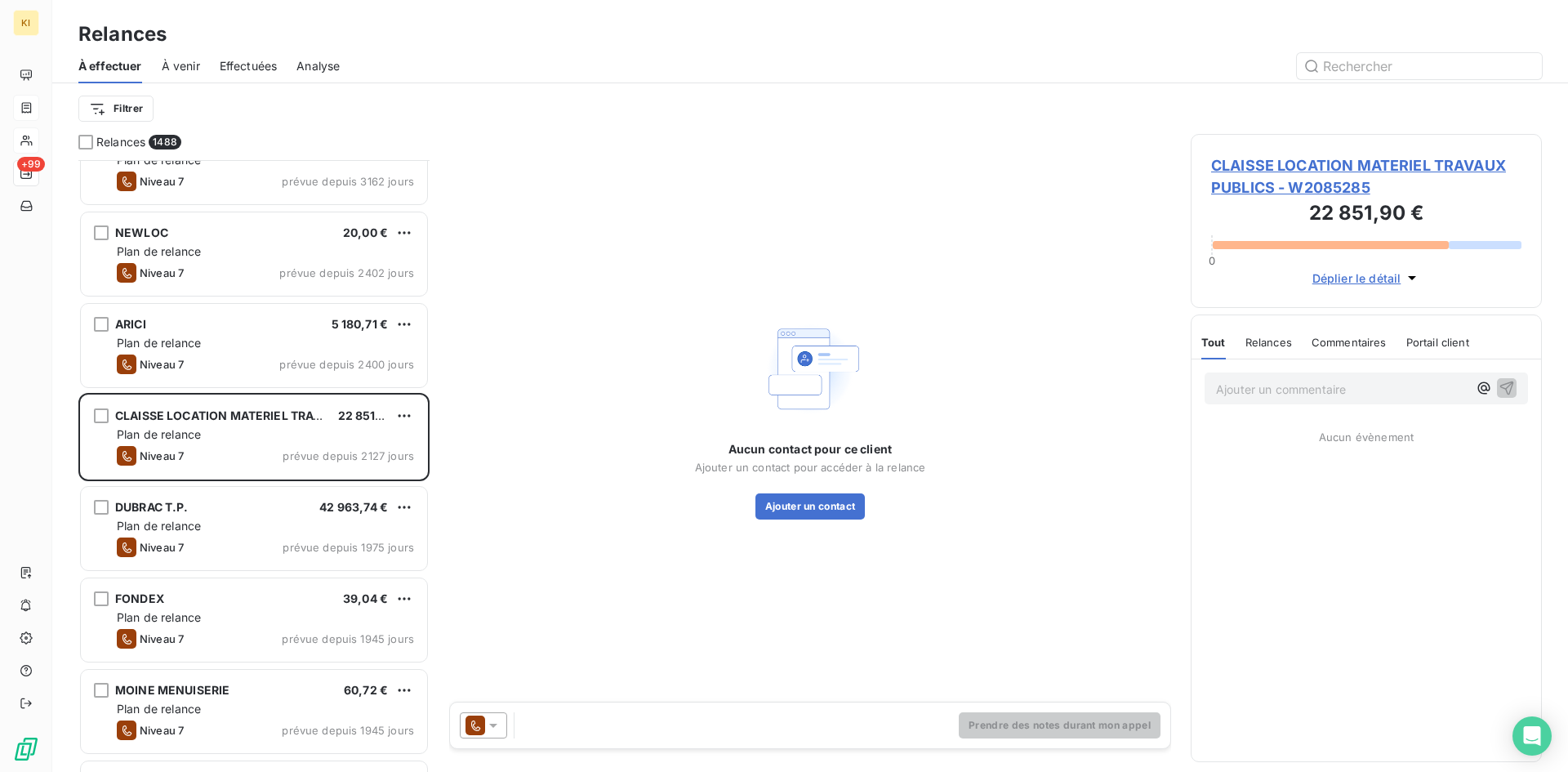
scroll to position [82, 0]
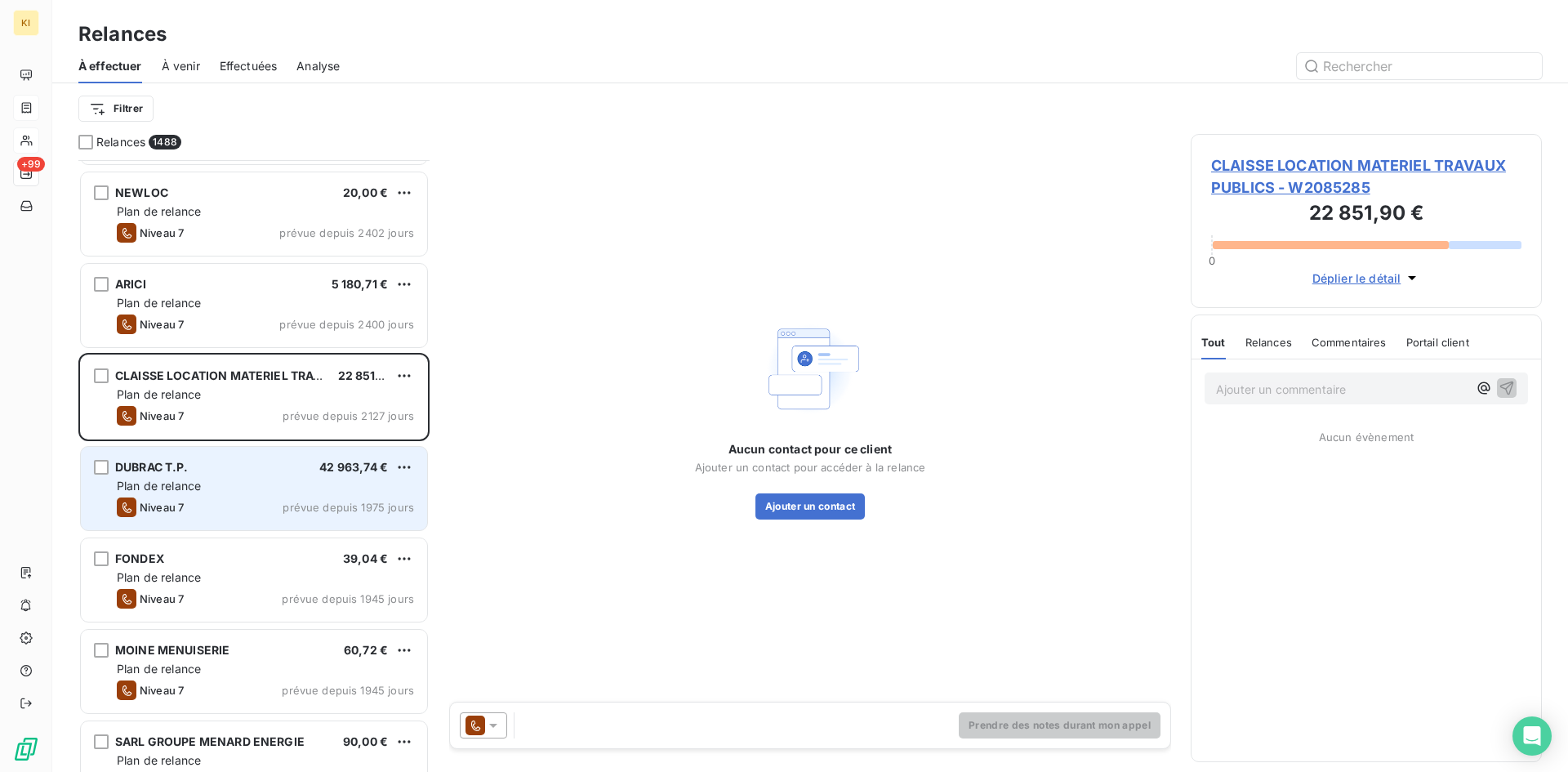
click at [294, 476] on div "[PERSON_NAME] 42 963,74 € Plan de relance Niveau 7 prévue depuis 1975 jours" at bounding box center [254, 488] width 347 height 83
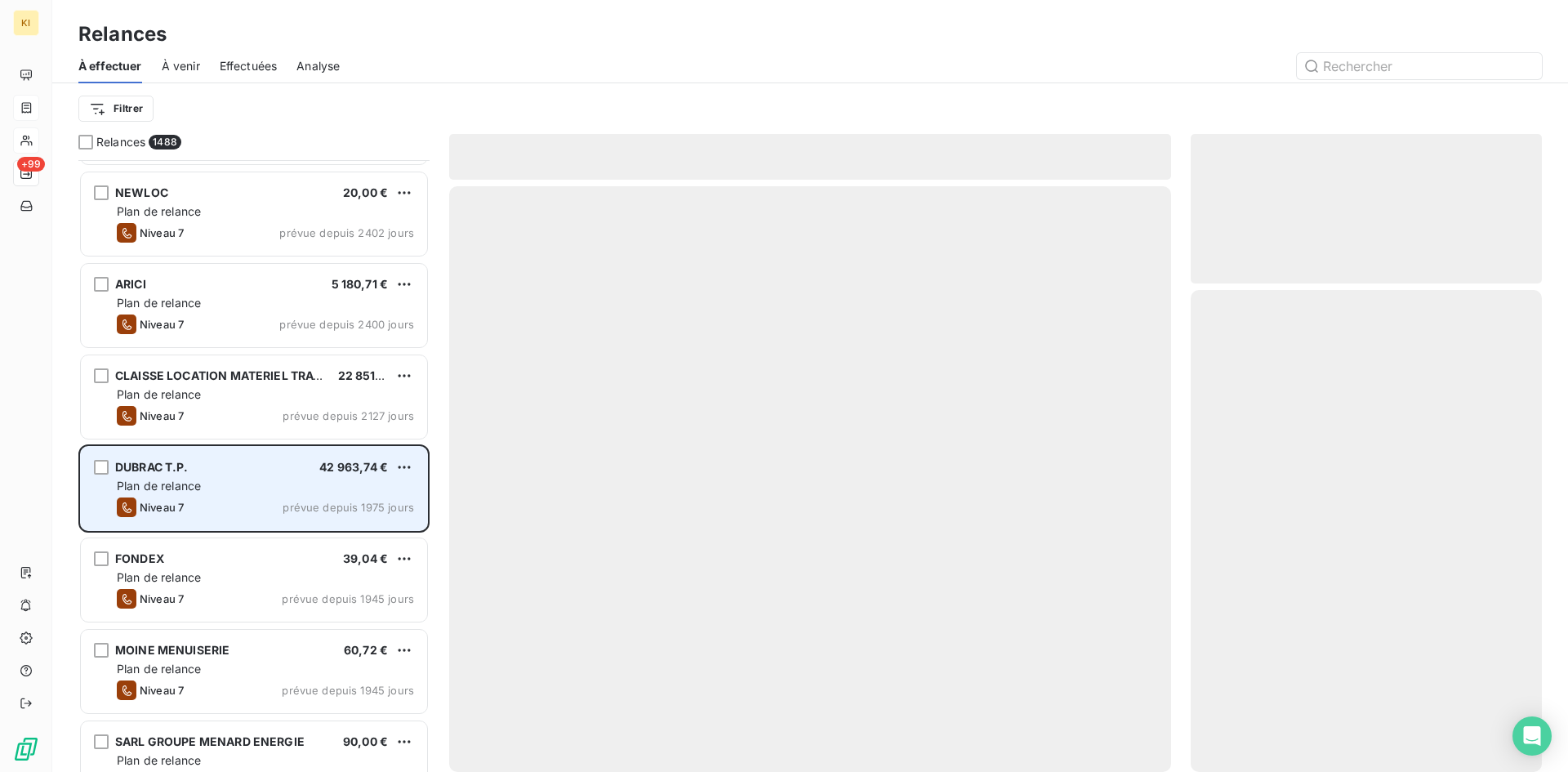
scroll to position [491, 0]
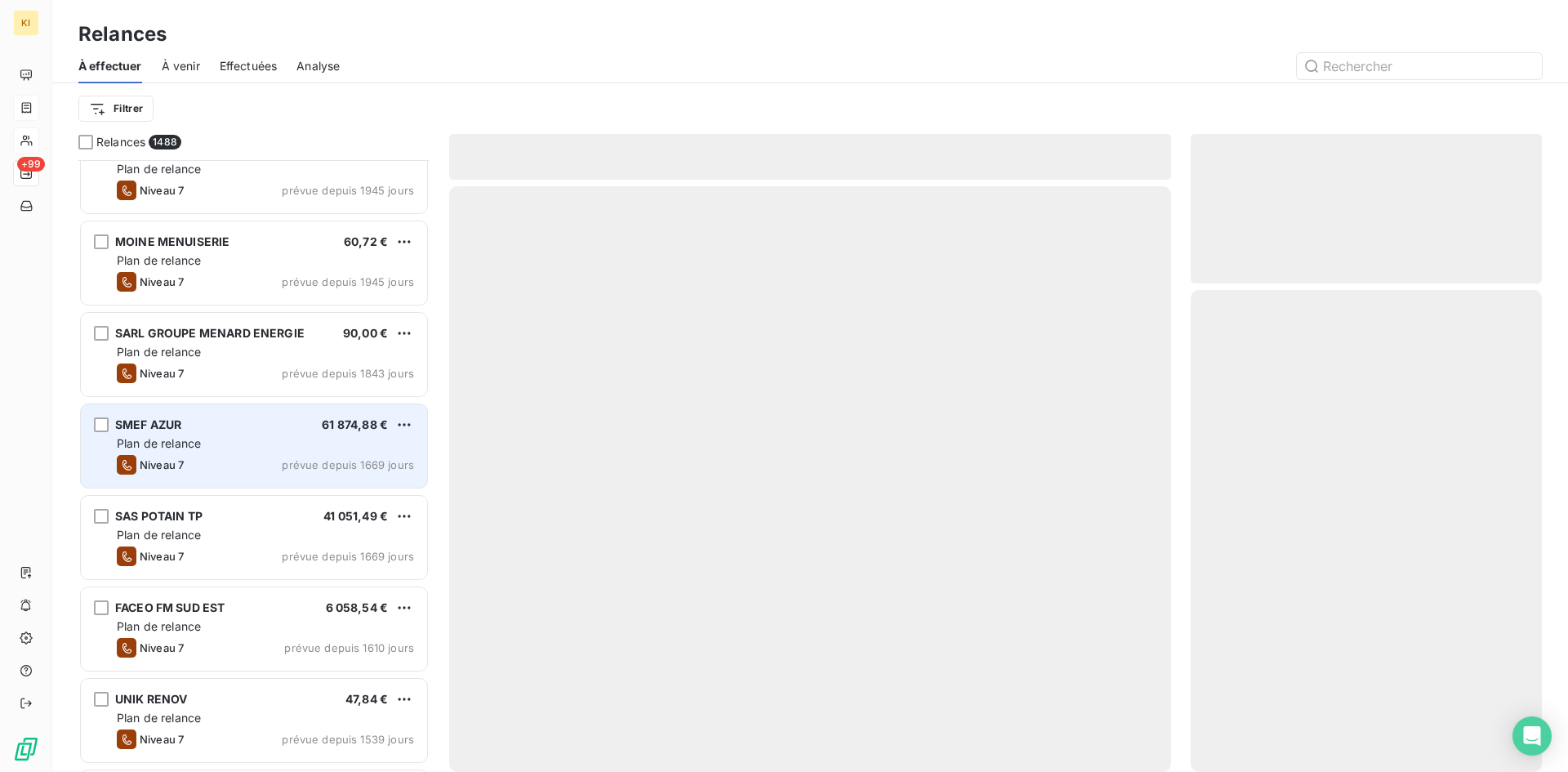
click at [290, 438] on div "Plan de relance" at bounding box center [265, 443] width 297 height 16
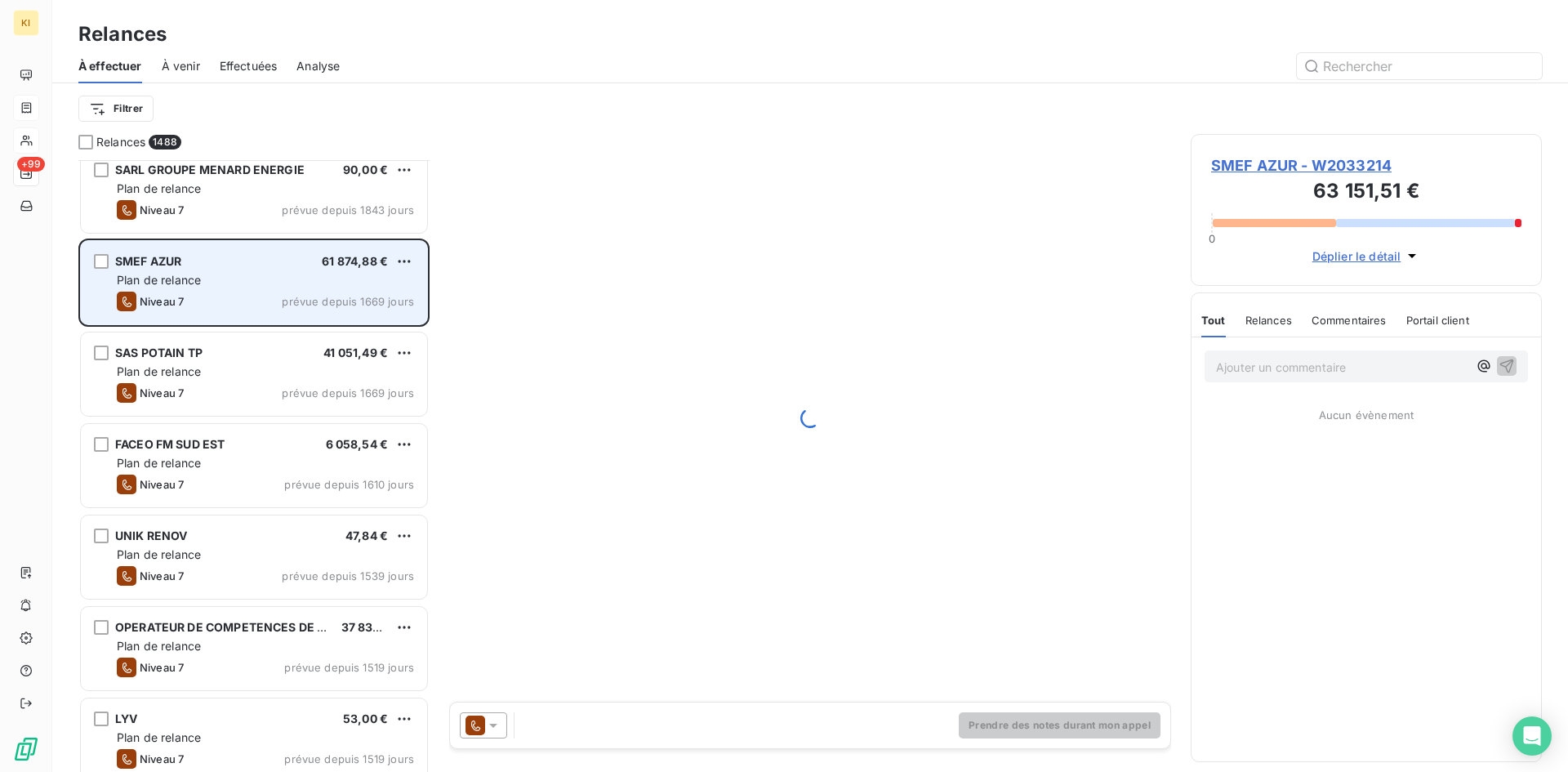
scroll to position [735, 0]
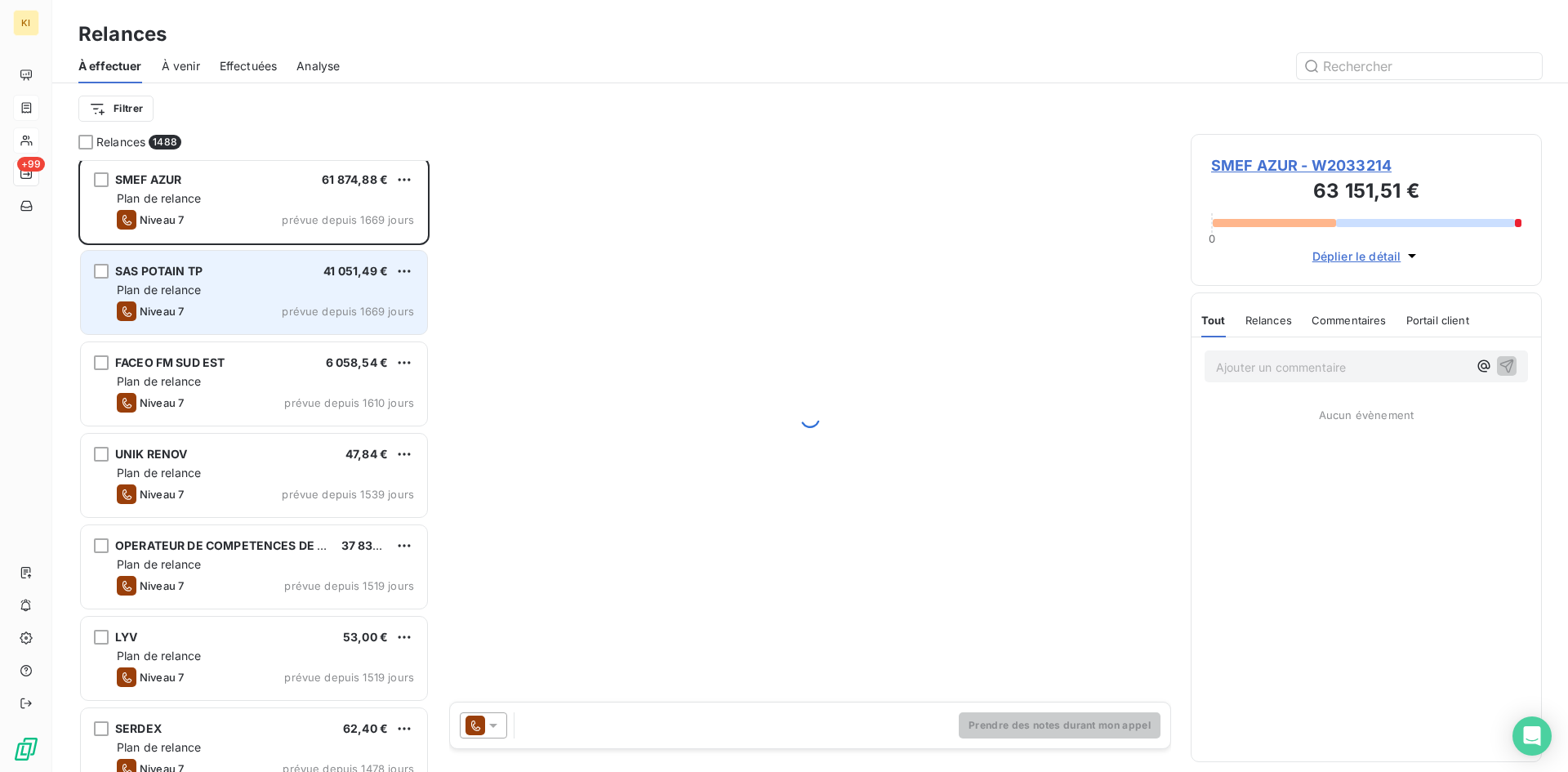
click at [273, 319] on div "Niveau 7 prévue depuis 1669 jours" at bounding box center [265, 311] width 297 height 20
